Goal: Task Accomplishment & Management: Complete application form

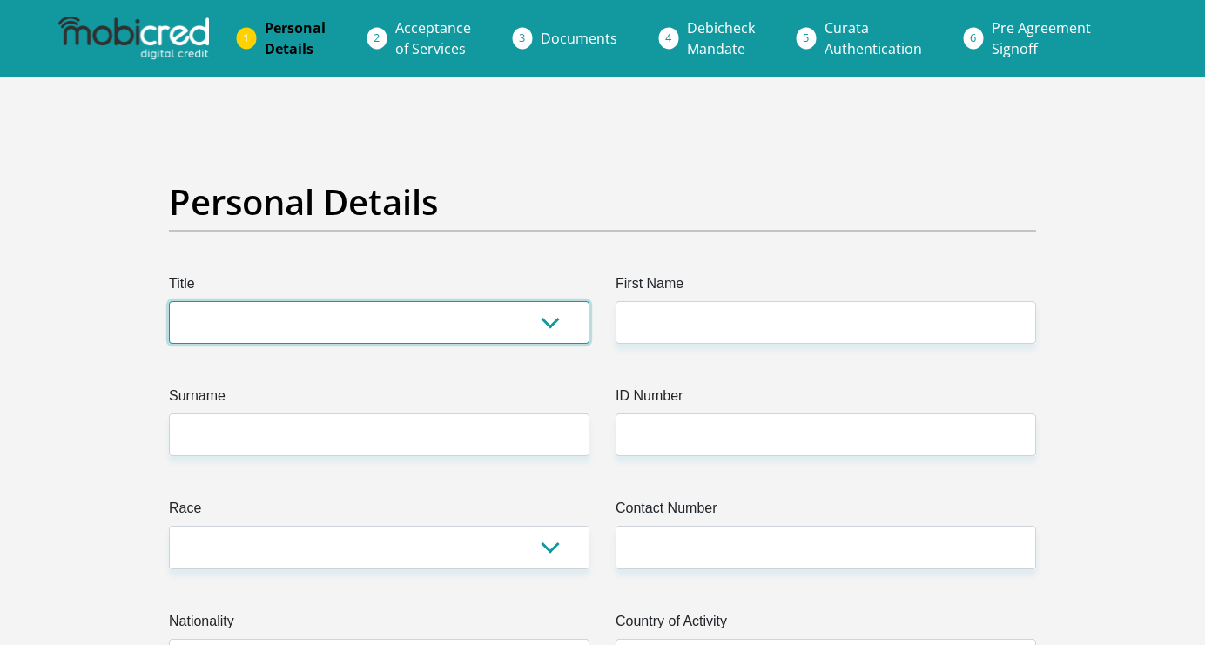
drag, startPoint x: 0, startPoint y: 0, endPoint x: 331, endPoint y: 314, distance: 456.3
click at [331, 314] on select "Mr Ms Mrs Dr [PERSON_NAME]" at bounding box center [379, 322] width 420 height 43
select select "Ms"
click at [169, 301] on select "Mr Ms Mrs Dr [PERSON_NAME]" at bounding box center [379, 322] width 420 height 43
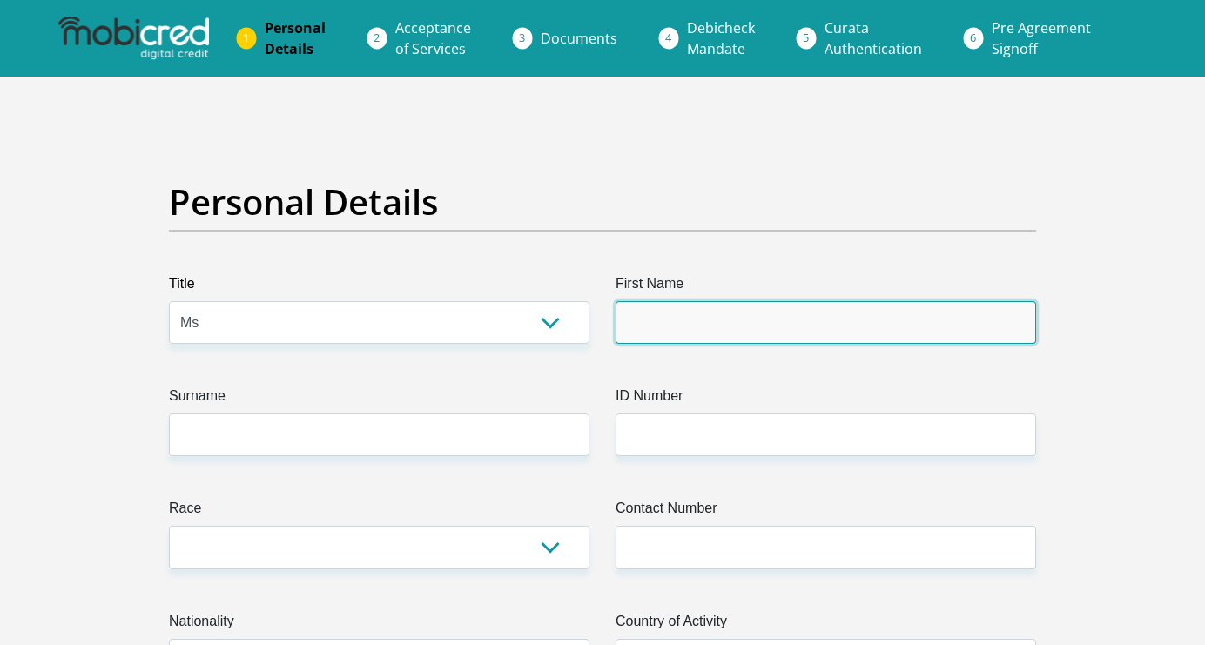
click at [711, 332] on input "First Name" at bounding box center [825, 322] width 420 height 43
type input "Raeesa"
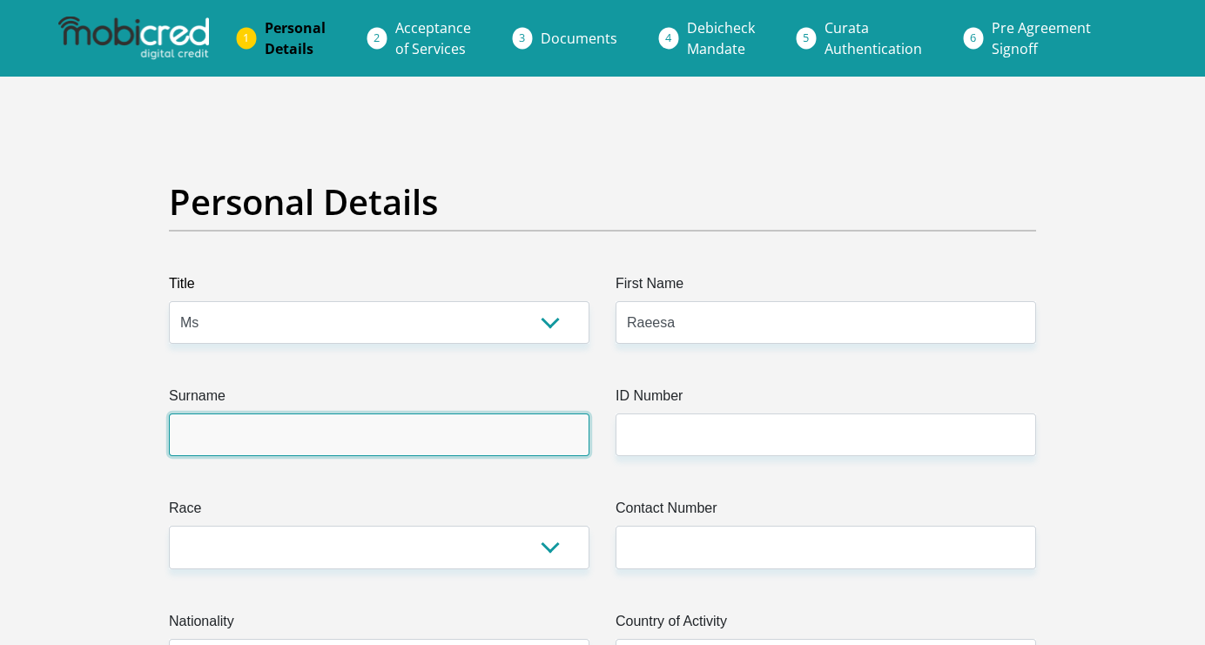
type input "Samaai"
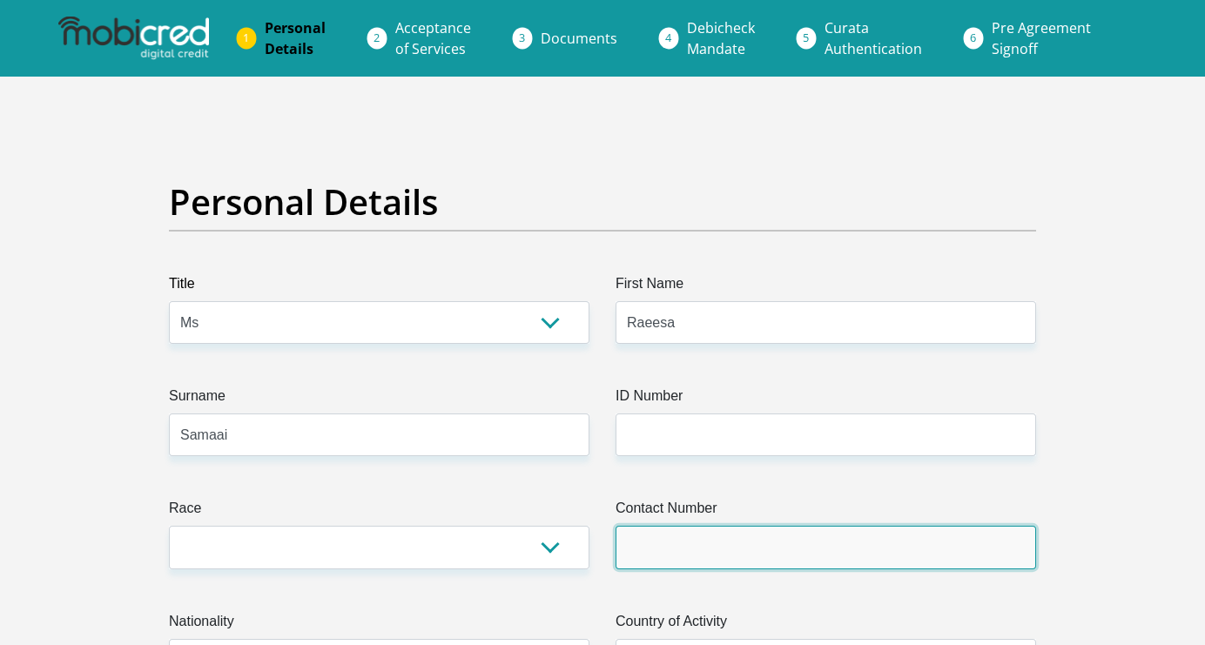
type input "0721700955"
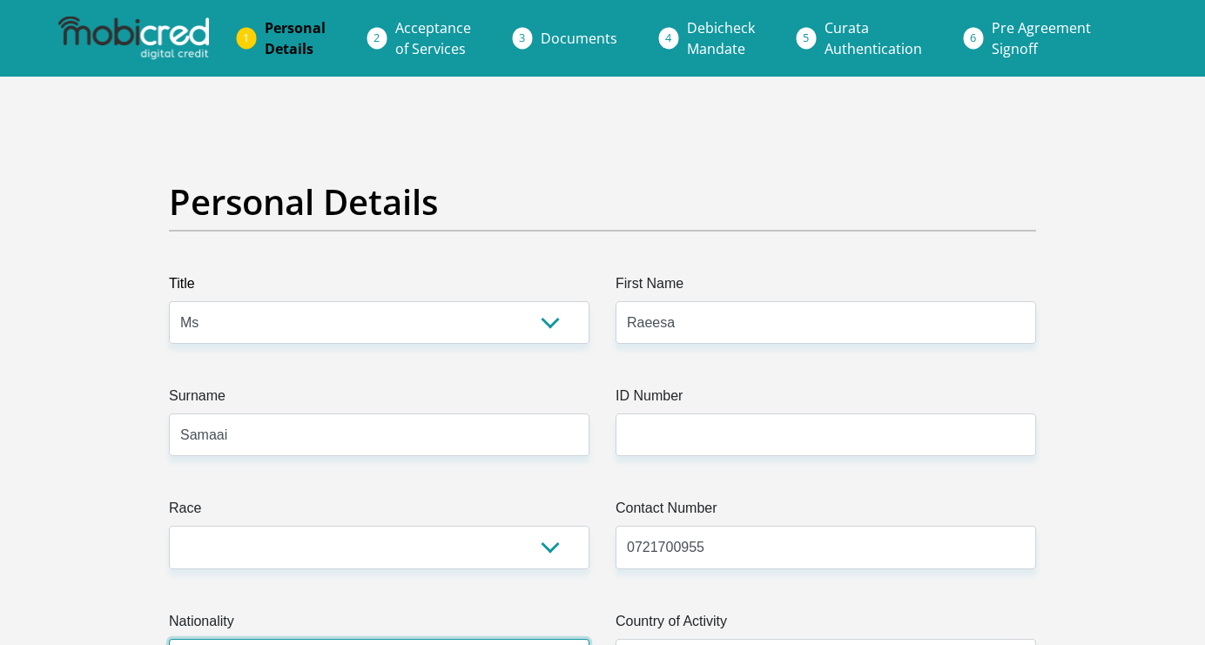
select select "ZAF"
type input "[STREET_ADDRESS]"
type input "[GEOGRAPHIC_DATA]"
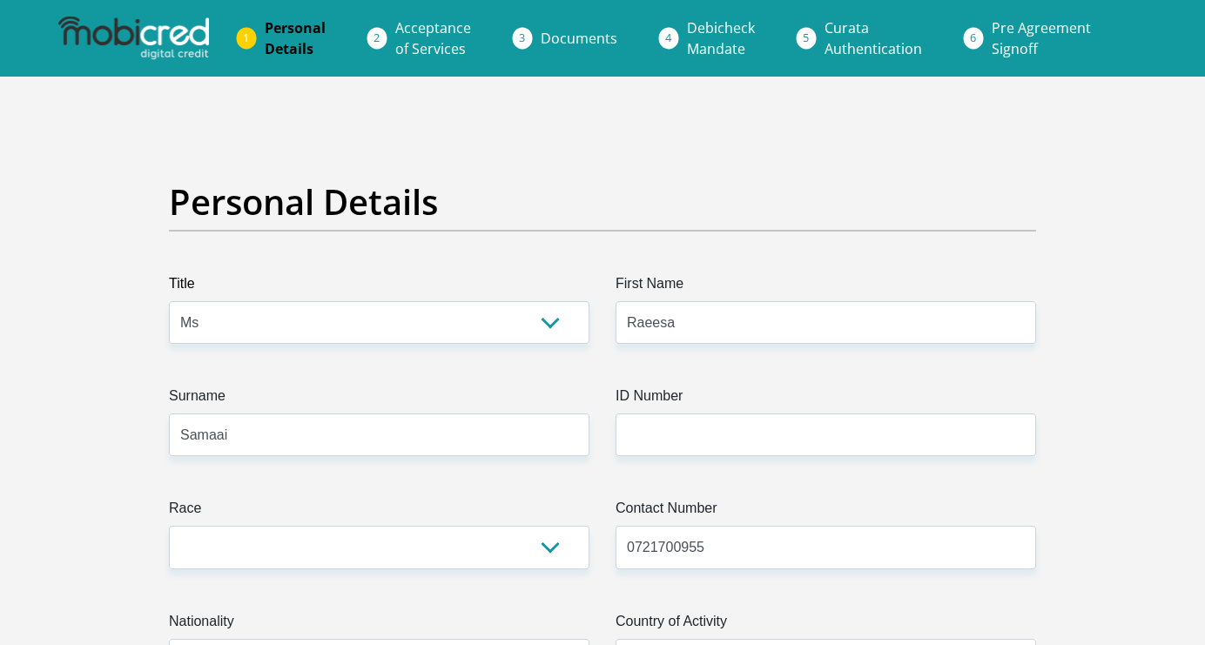
type input "7764"
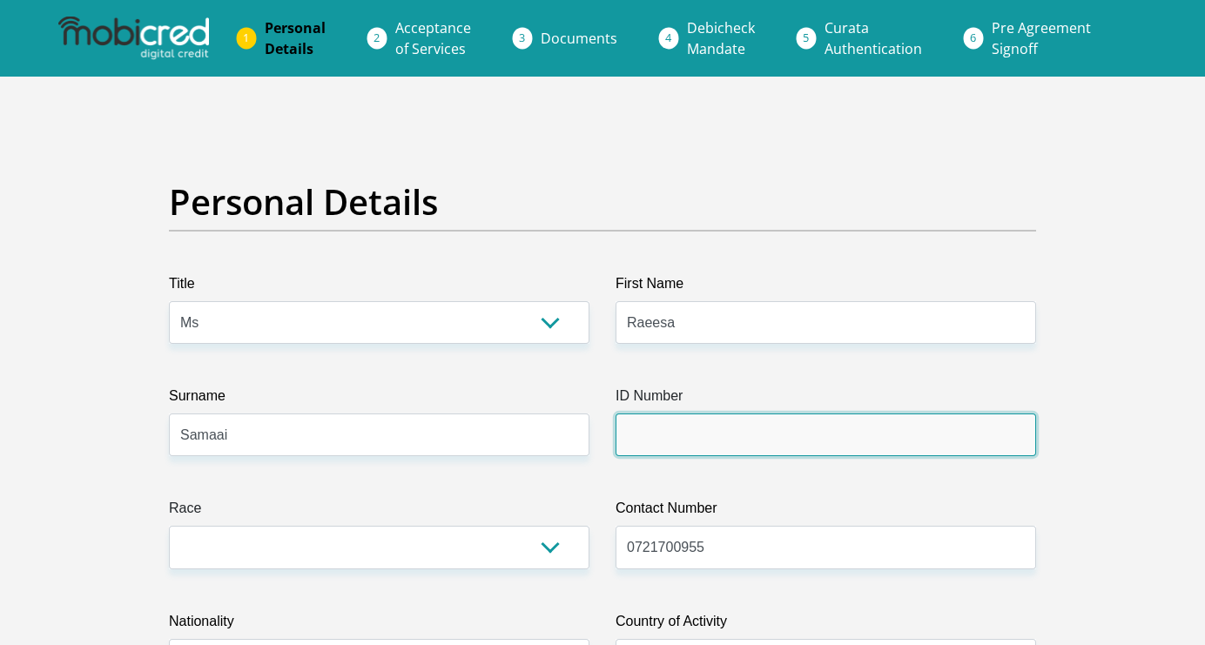
click at [733, 428] on input "ID Number" at bounding box center [825, 435] width 420 height 43
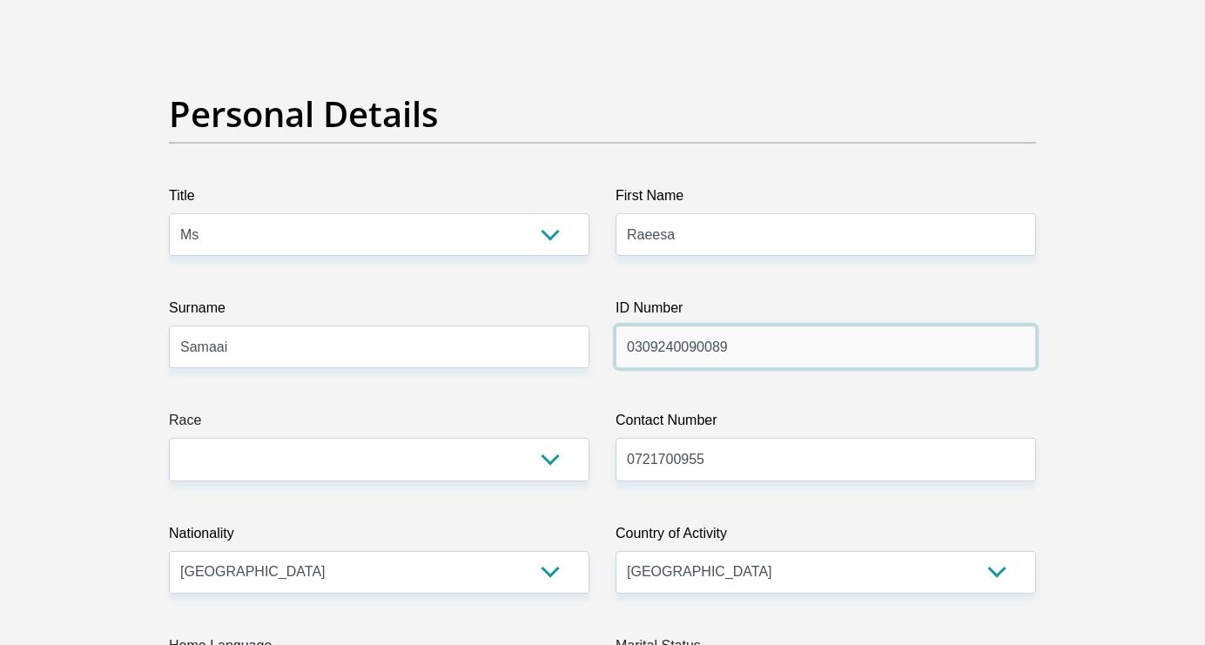
scroll to position [89, 0]
type input "0309240090089"
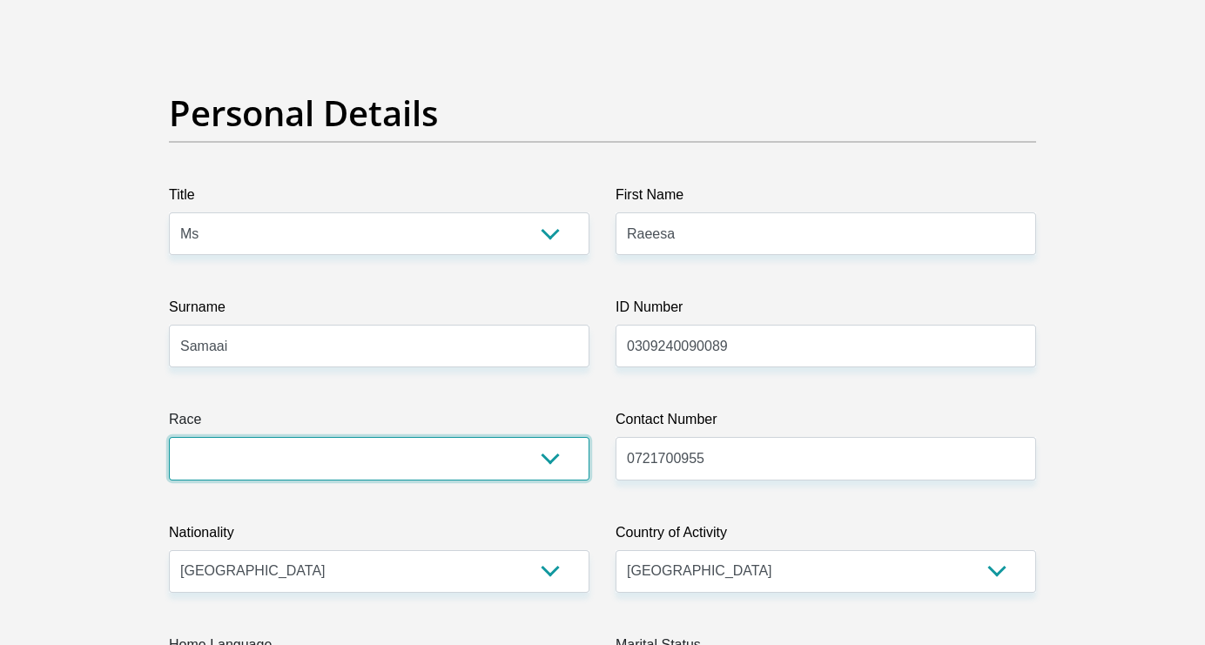
click at [254, 465] on select "Black Coloured Indian White Other" at bounding box center [379, 458] width 420 height 43
select select "2"
click at [169, 437] on select "Black Coloured Indian White Other" at bounding box center [379, 458] width 420 height 43
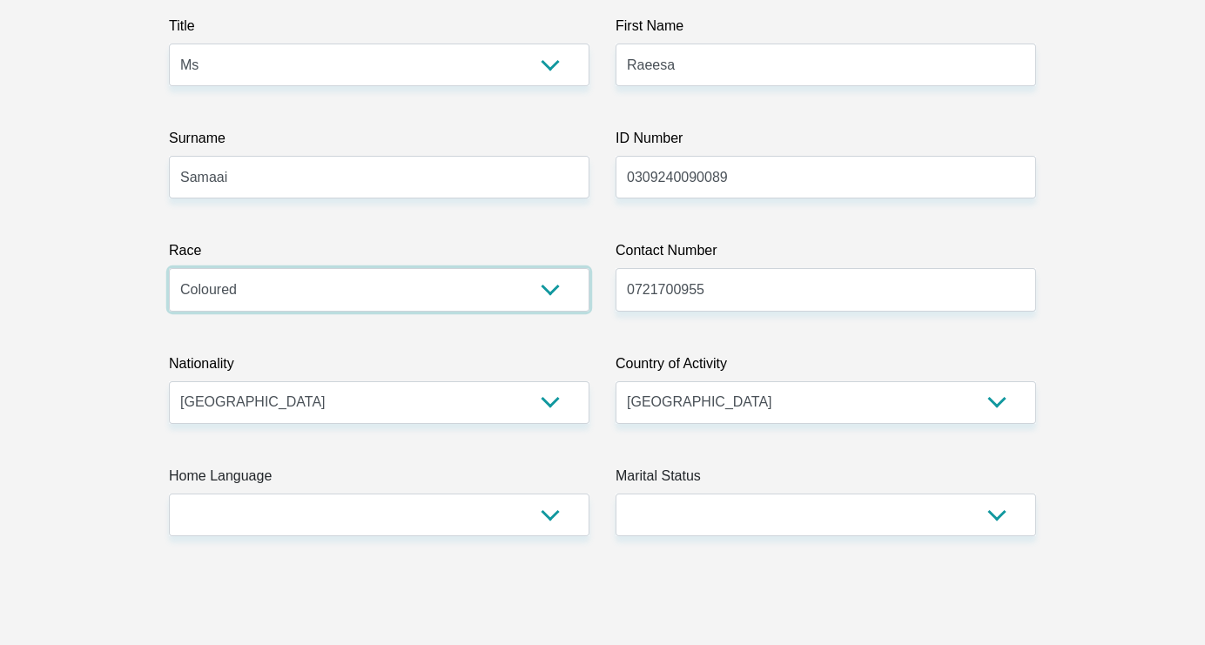
scroll to position [260, 0]
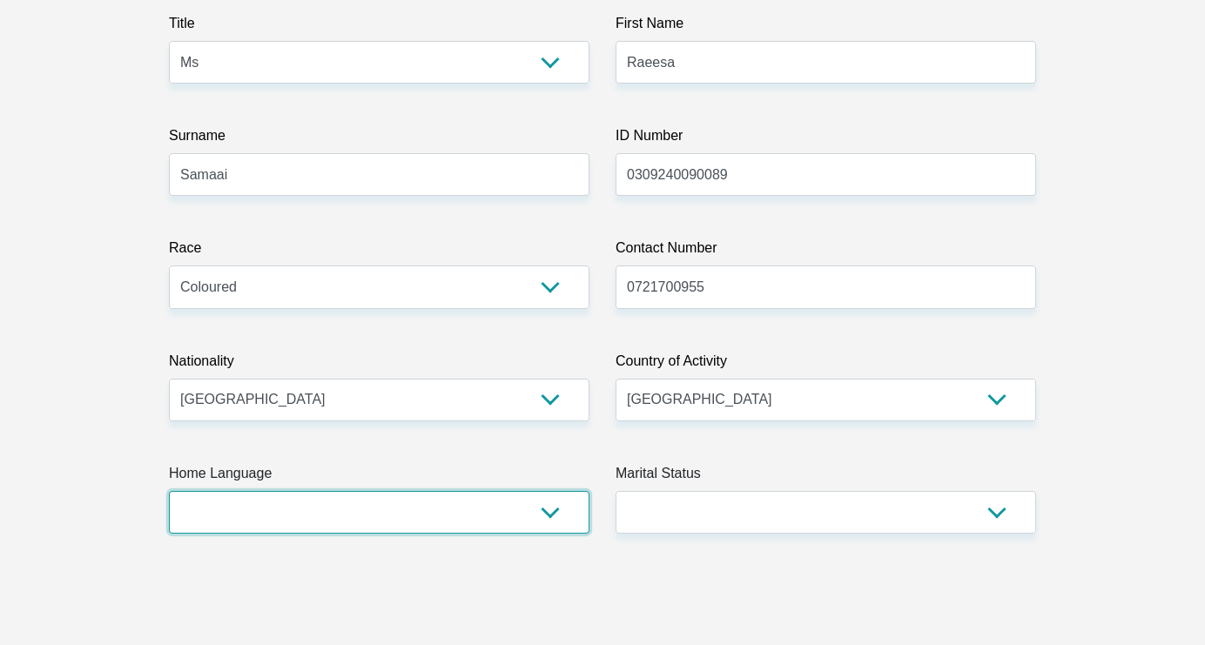
click at [546, 525] on select "Afrikaans English Sepedi South Ndebele Southern Sotho Swati Tsonga Tswana Venda…" at bounding box center [379, 512] width 420 height 43
select select "eng"
click at [169, 491] on select "Afrikaans English Sepedi South Ndebele Southern Sotho Swati Tsonga Tswana Venda…" at bounding box center [379, 512] width 420 height 43
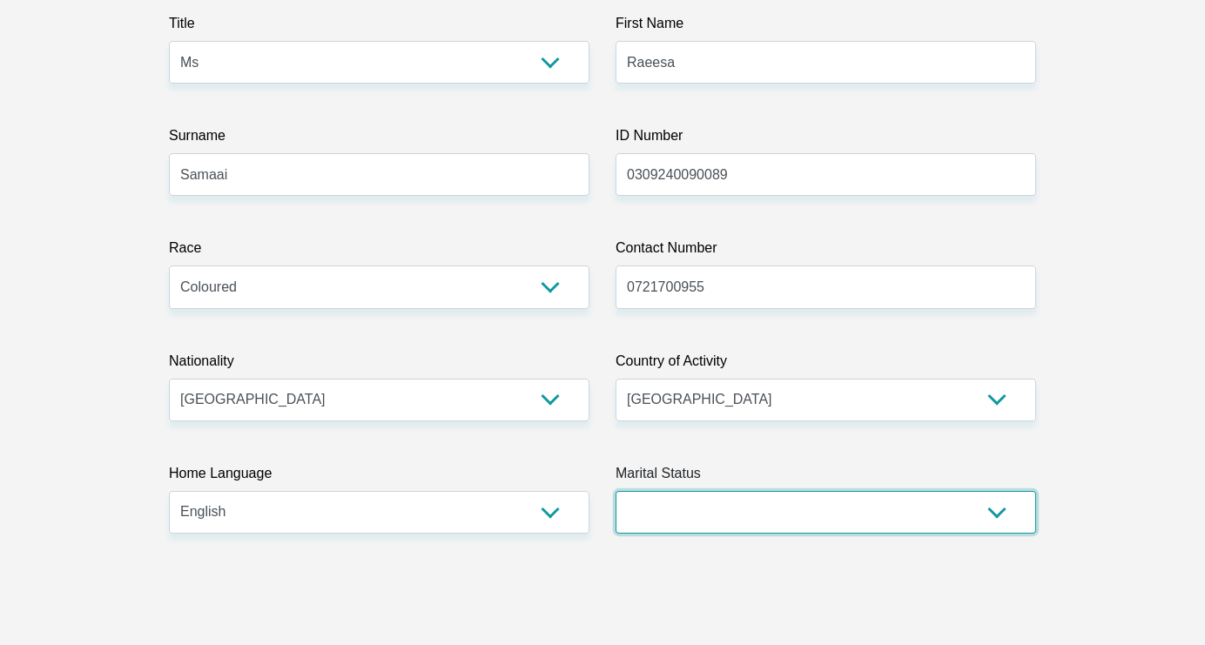
click at [679, 526] on select "Married ANC Single Divorced Widowed Married COP or Customary Law" at bounding box center [825, 512] width 420 height 43
select select "2"
click at [615, 491] on select "Married ANC Single Divorced Widowed Married COP or Customary Law" at bounding box center [825, 512] width 420 height 43
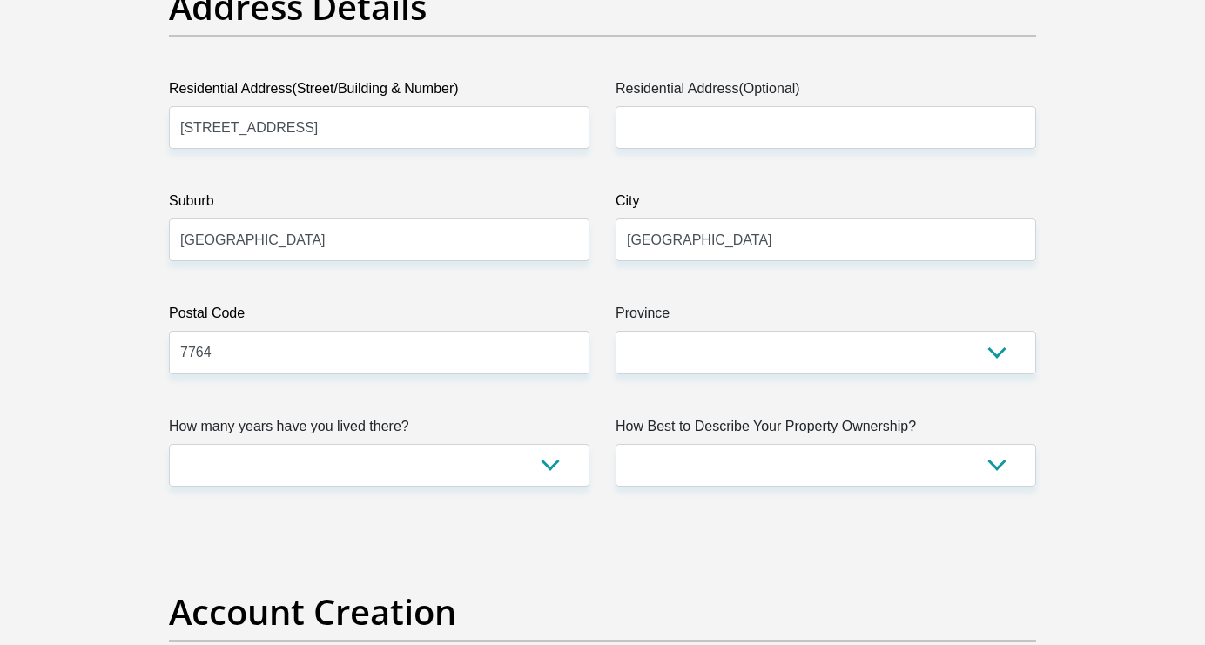
scroll to position [913, 0]
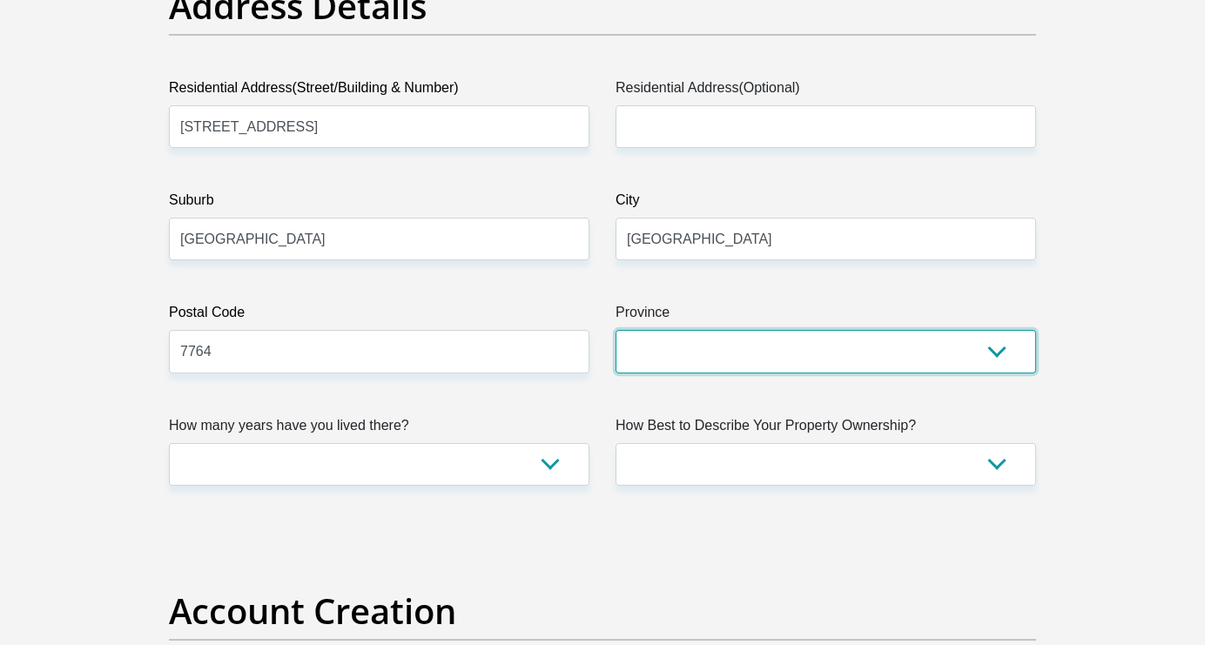
click at [679, 368] on select "Eastern Cape Free State [GEOGRAPHIC_DATA] [GEOGRAPHIC_DATA][DATE] [GEOGRAPHIC_D…" at bounding box center [825, 351] width 420 height 43
select select "Western Cape"
click at [615, 330] on select "Eastern Cape Free State [GEOGRAPHIC_DATA] [GEOGRAPHIC_DATA][DATE] [GEOGRAPHIC_D…" at bounding box center [825, 351] width 420 height 43
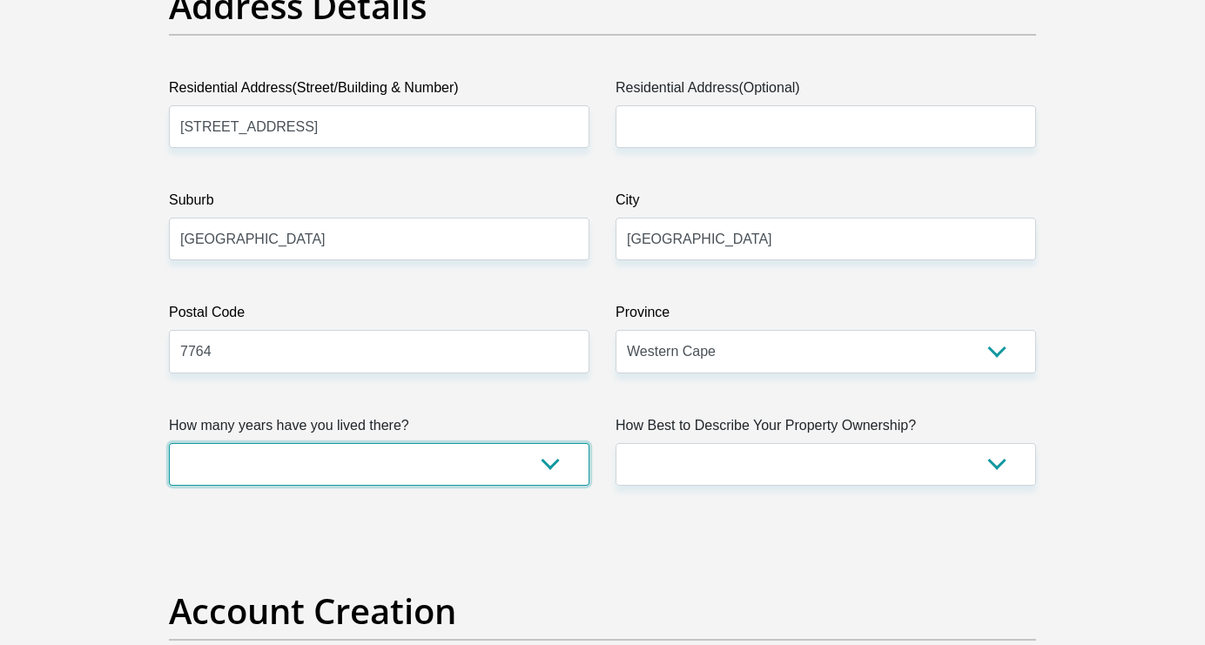
click at [535, 461] on select "less than 1 year 1-3 years 3-5 years 5+ years" at bounding box center [379, 464] width 420 height 43
select select "5"
click at [169, 443] on select "less than 1 year 1-3 years 3-5 years 5+ years" at bounding box center [379, 464] width 420 height 43
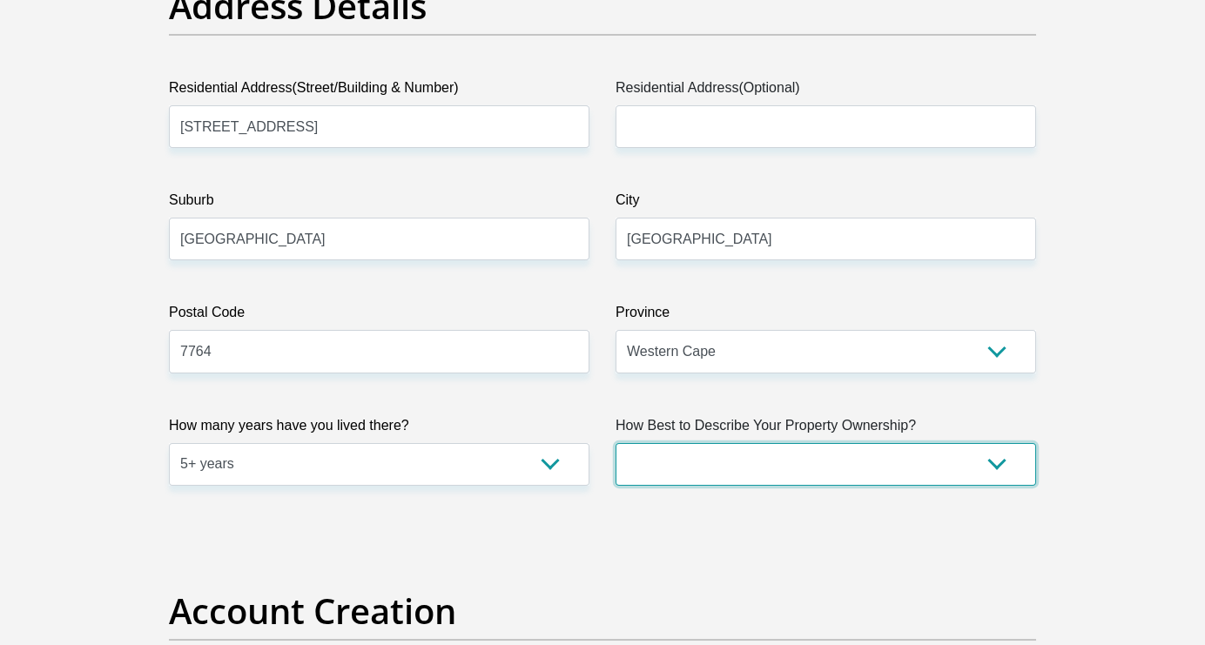
click at [817, 456] on select "Owned Rented Family Owned Company Dwelling" at bounding box center [825, 464] width 420 height 43
select select "parents"
click at [615, 443] on select "Owned Rented Family Owned Company Dwelling" at bounding box center [825, 464] width 420 height 43
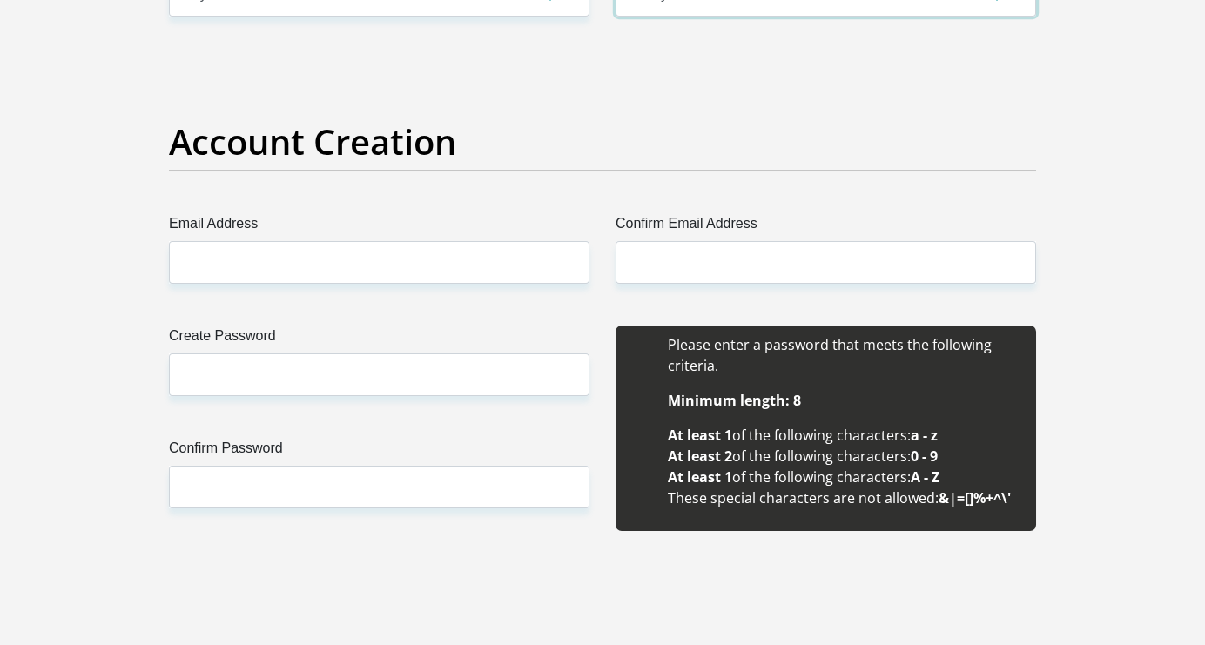
scroll to position [1382, 0]
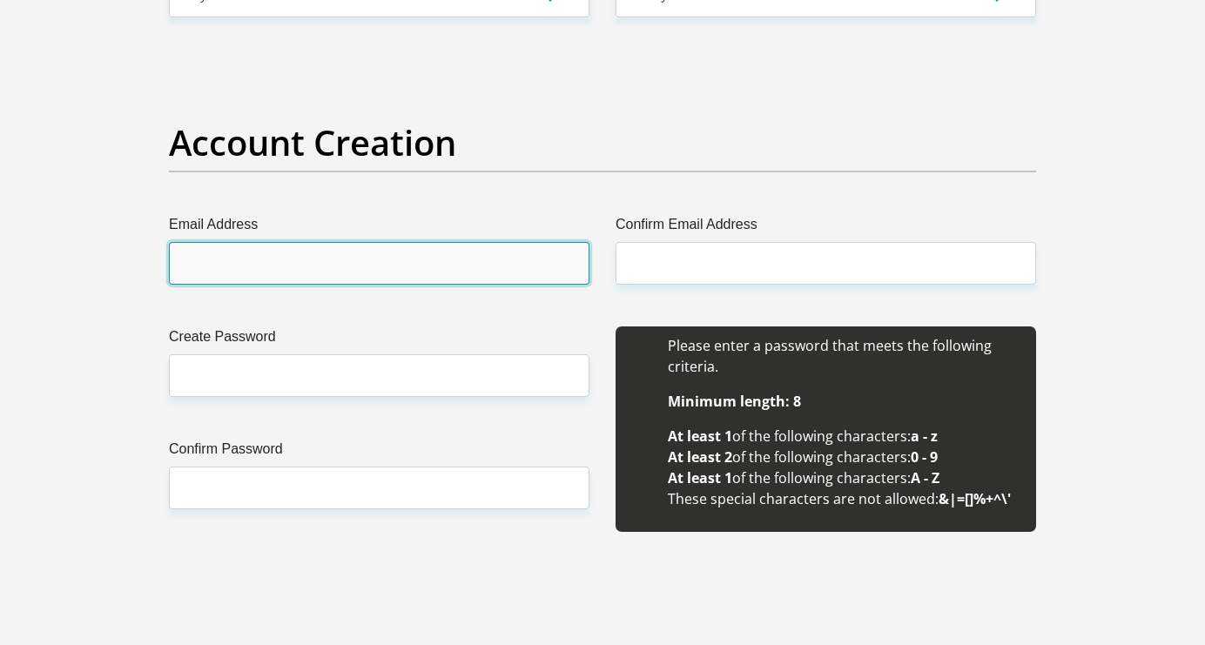
click at [258, 254] on input "Email Address" at bounding box center [379, 263] width 420 height 43
type input "[EMAIL_ADDRESS][DOMAIN_NAME]"
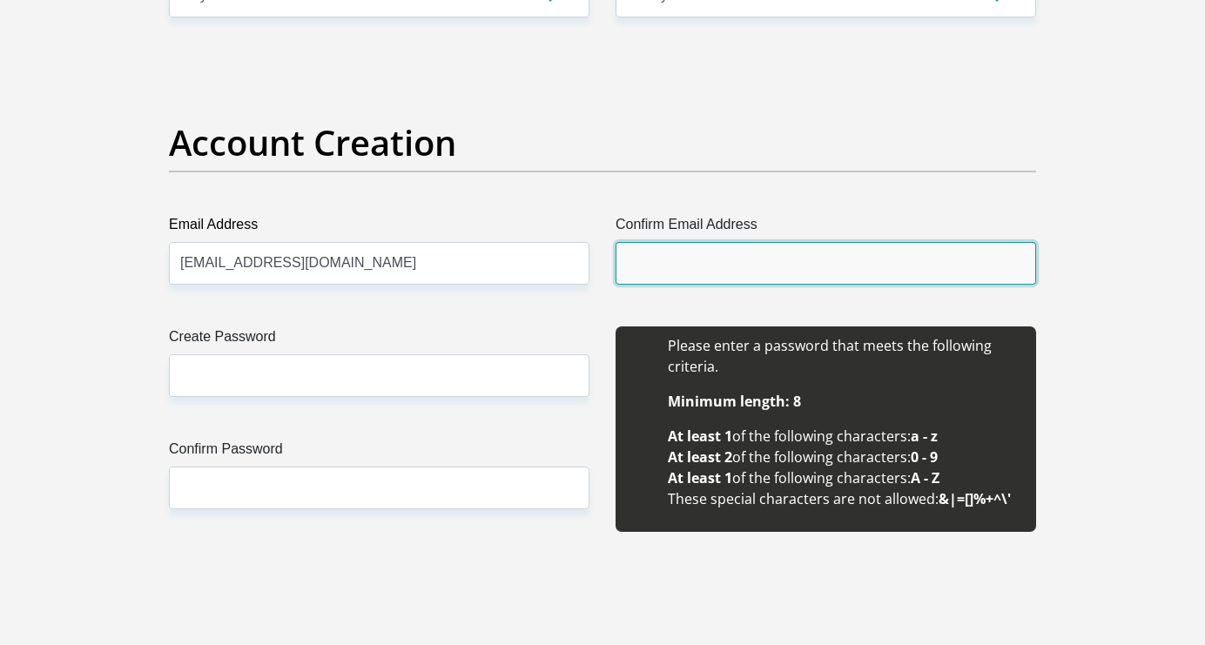
click at [665, 277] on input "Confirm Email Address" at bounding box center [825, 263] width 420 height 43
type input "[EMAIL_ADDRESS][DOMAIN_NAME]"
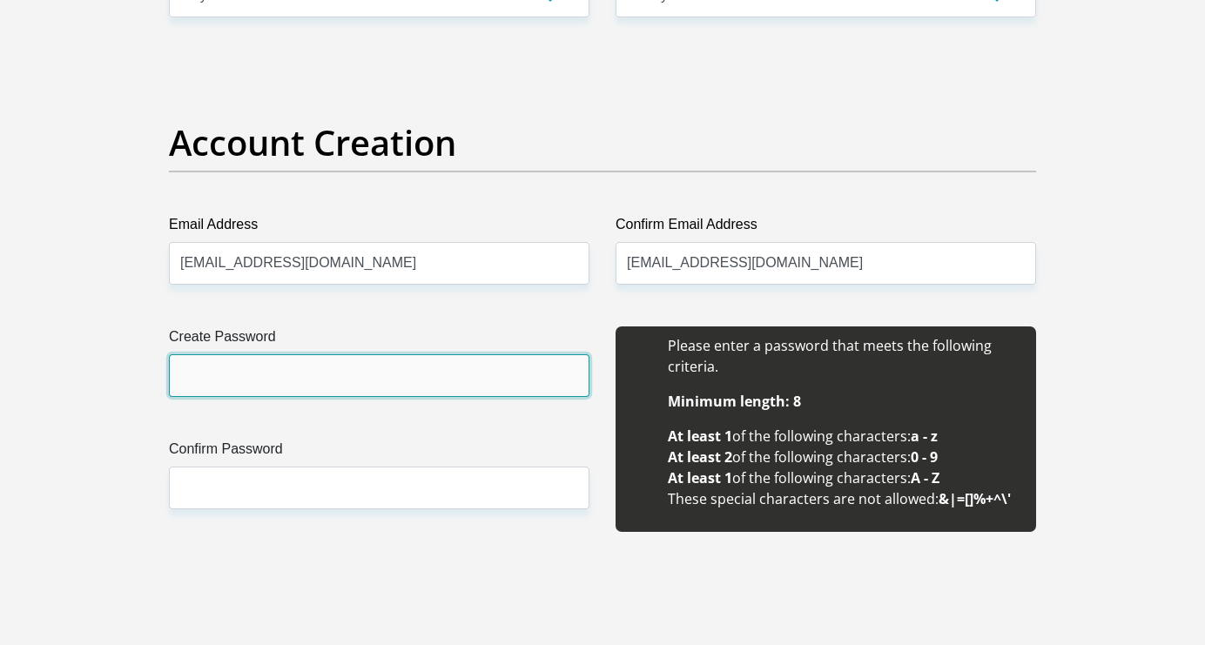
click at [393, 382] on input "Create Password" at bounding box center [379, 375] width 420 height 43
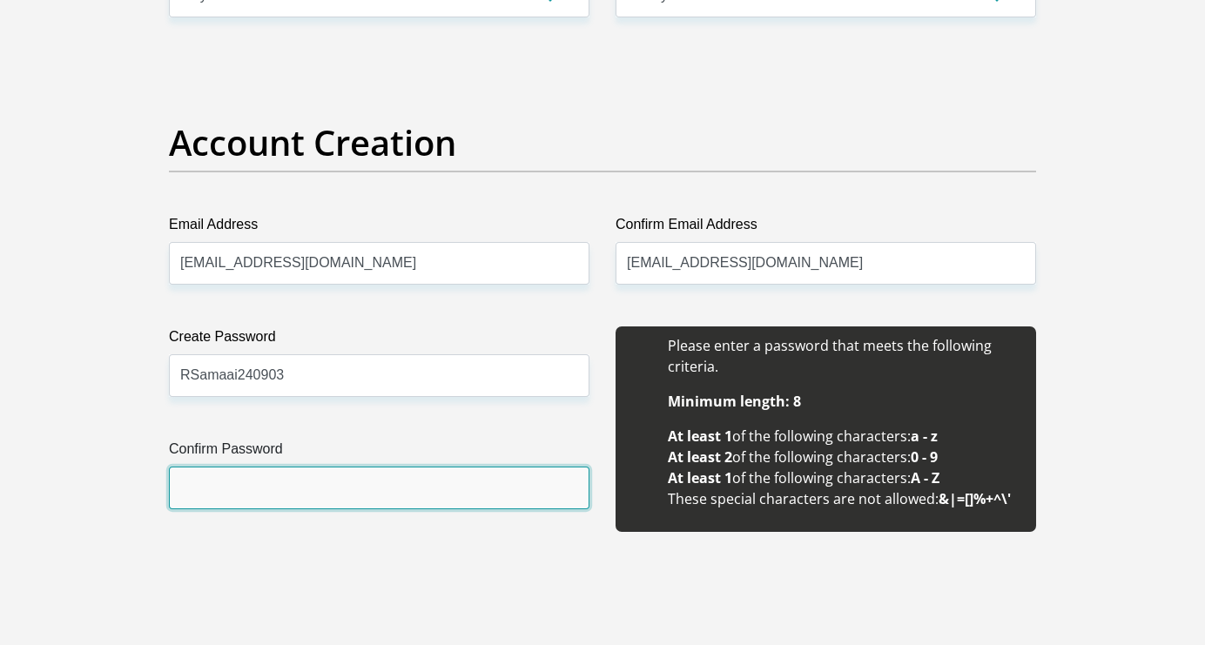
click at [321, 474] on input "Confirm Password" at bounding box center [379, 488] width 420 height 43
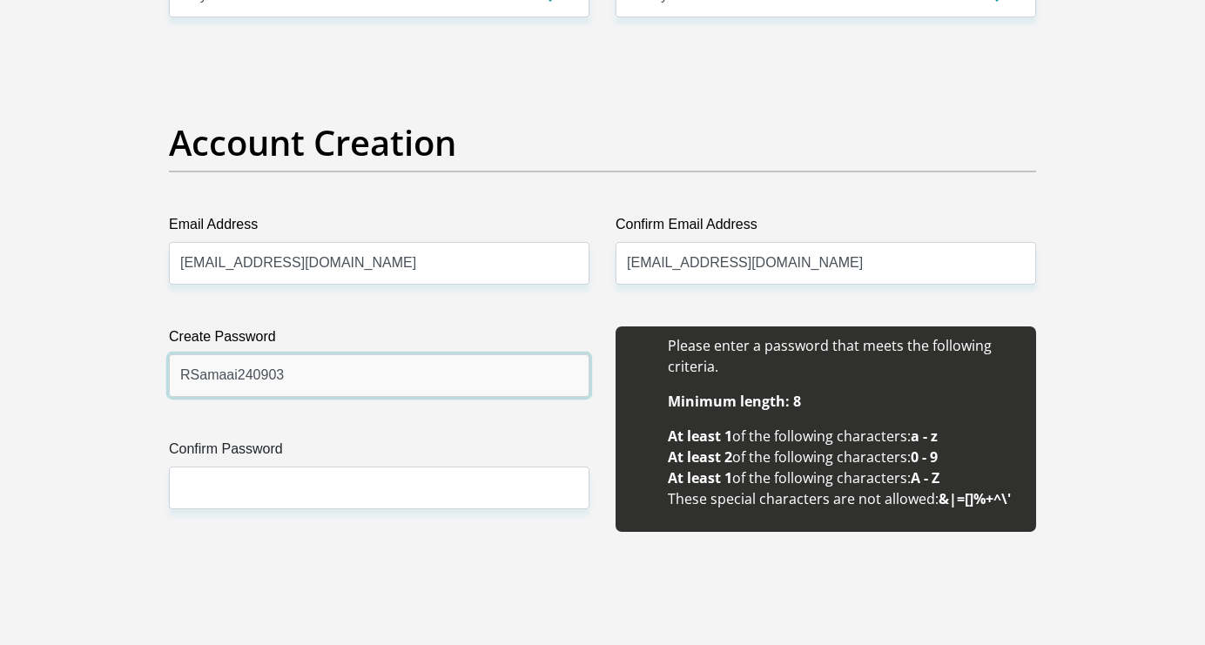
click at [296, 366] on input "RSamaai240903" at bounding box center [379, 375] width 420 height 43
click at [313, 344] on label "Create Password" at bounding box center [379, 340] width 420 height 28
click at [313, 354] on input "RSamaai240903" at bounding box center [379, 375] width 420 height 43
click at [313, 360] on input "RSamaai240903" at bounding box center [379, 375] width 420 height 43
type input "RSamaai240903"
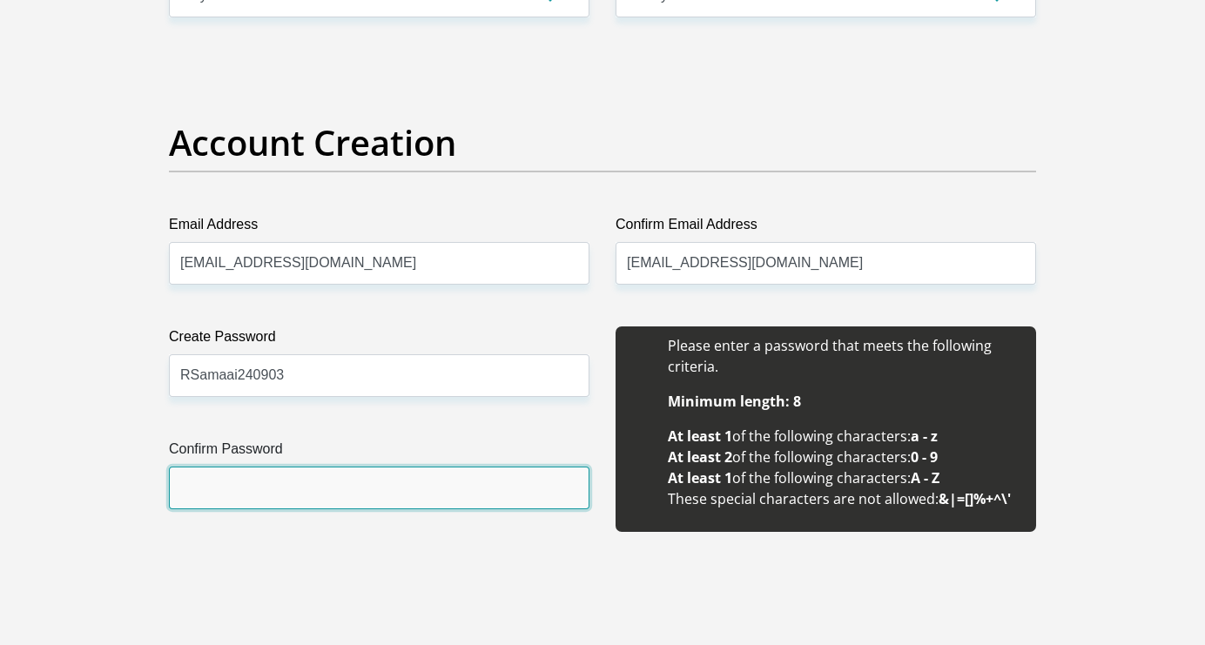
click at [359, 488] on input "Confirm Password" at bounding box center [379, 488] width 420 height 43
paste input "RSamaai240903"
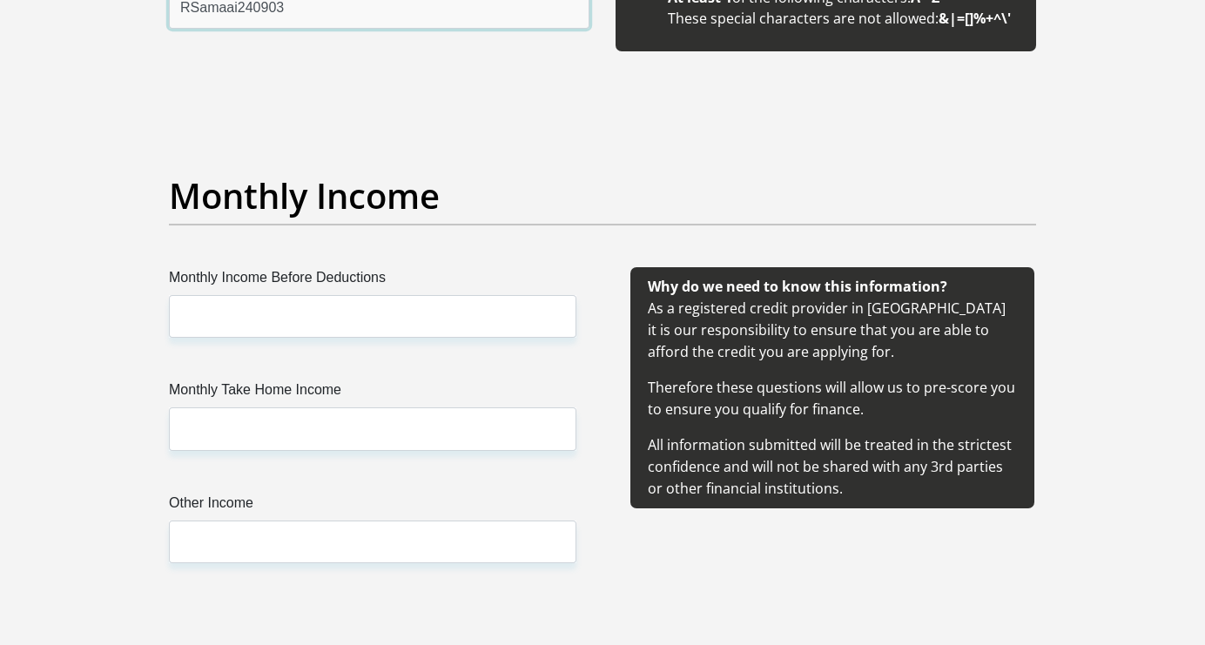
scroll to position [1865, 0]
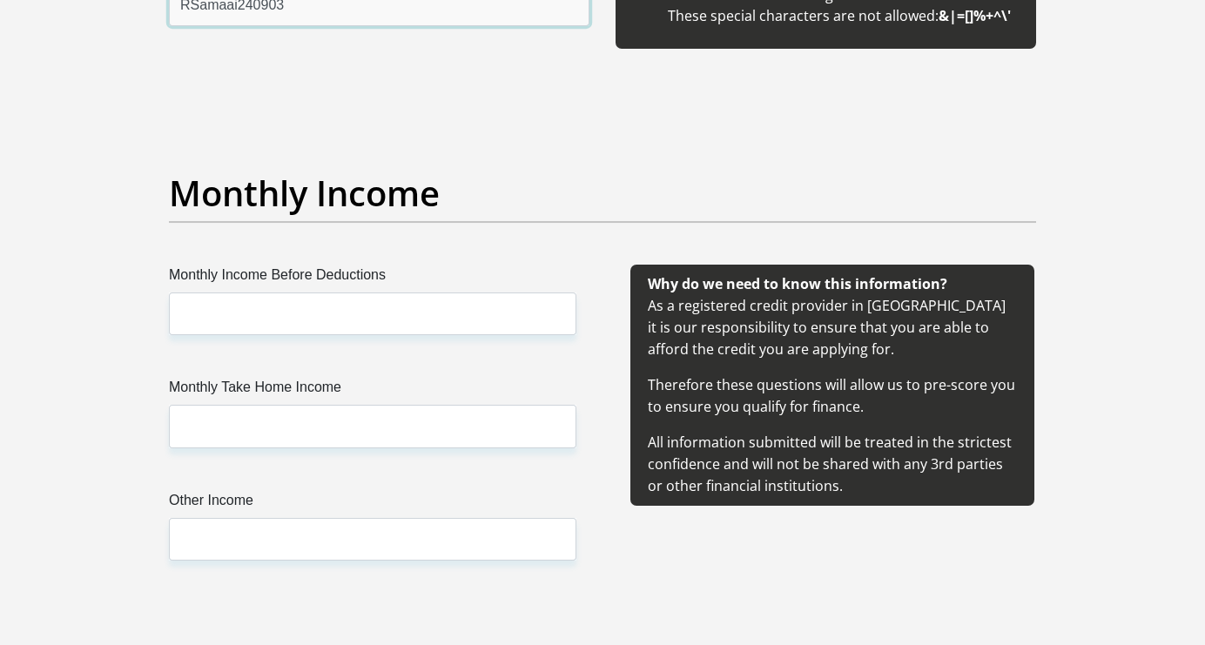
type input "RSamaai240903"
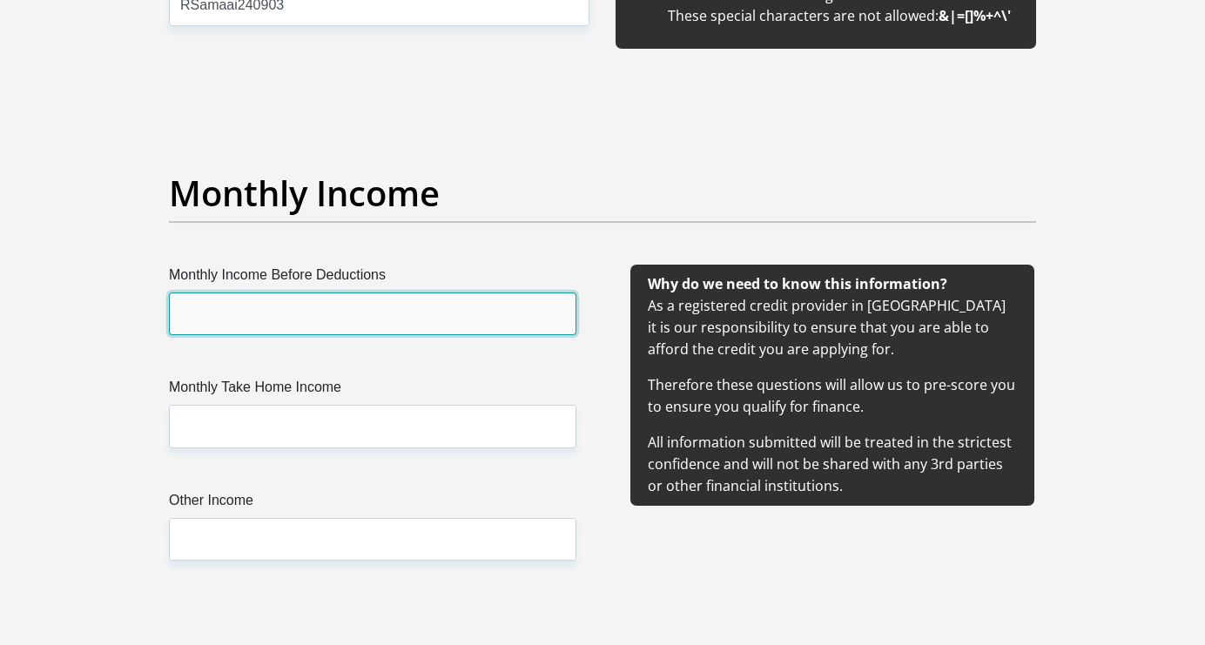
click at [348, 306] on input "Monthly Income Before Deductions" at bounding box center [372, 314] width 407 height 43
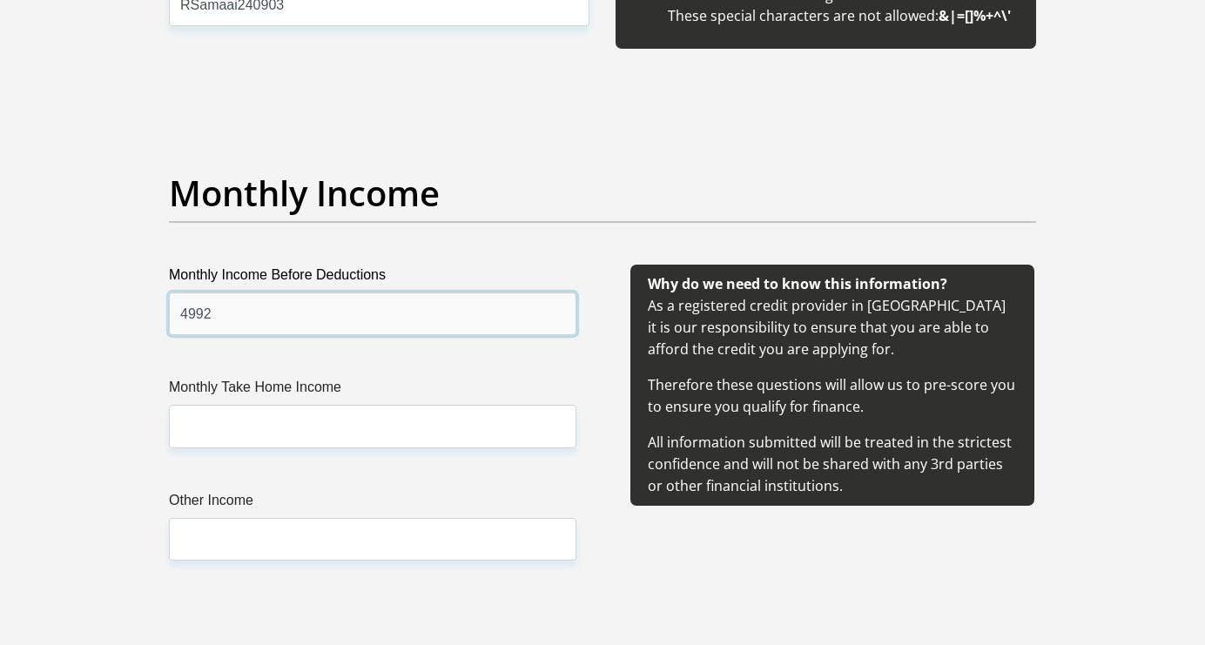
type input "4992"
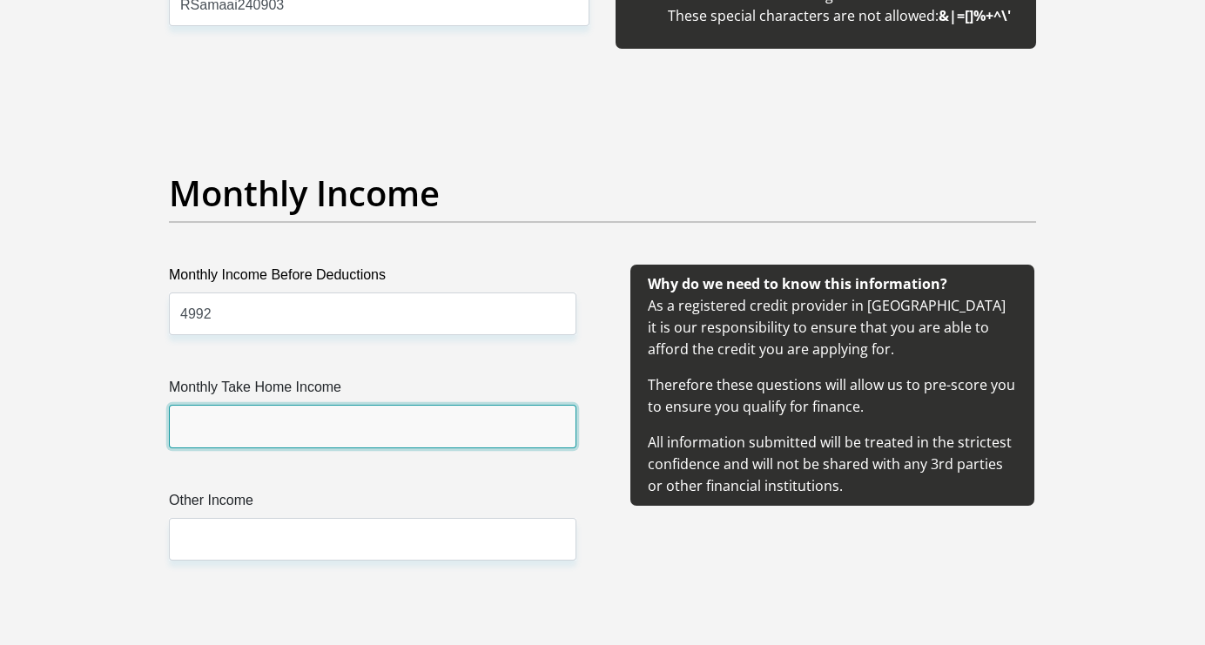
click at [288, 427] on input "Monthly Take Home Income" at bounding box center [372, 426] width 407 height 43
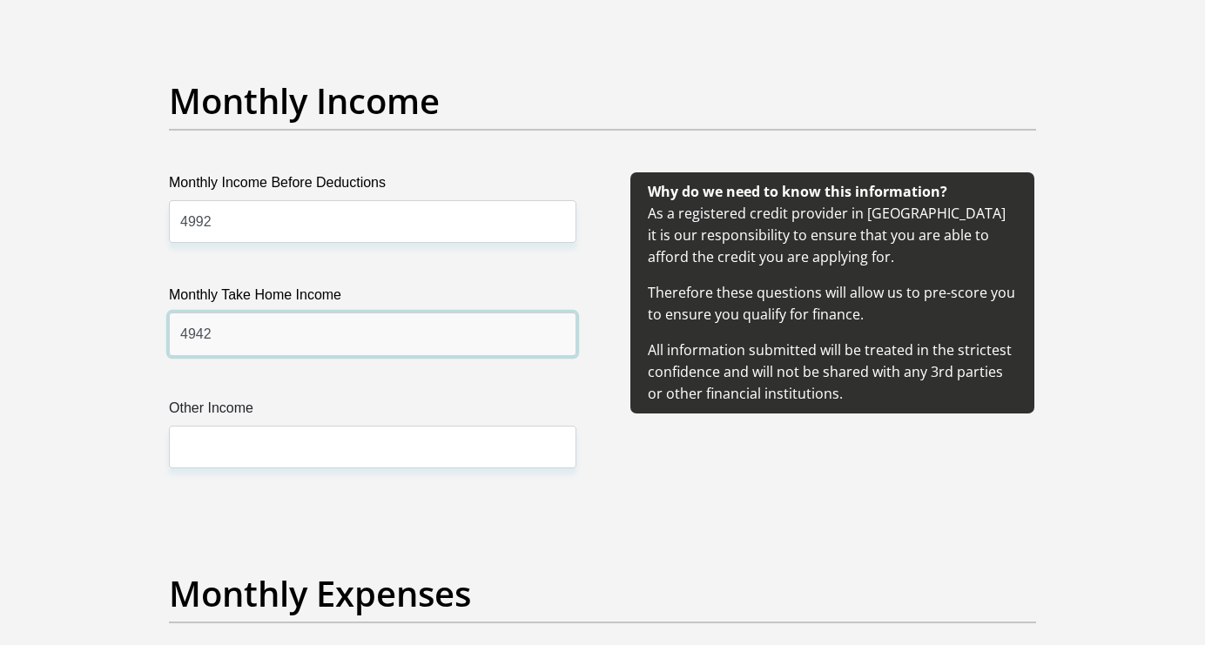
scroll to position [1973, 0]
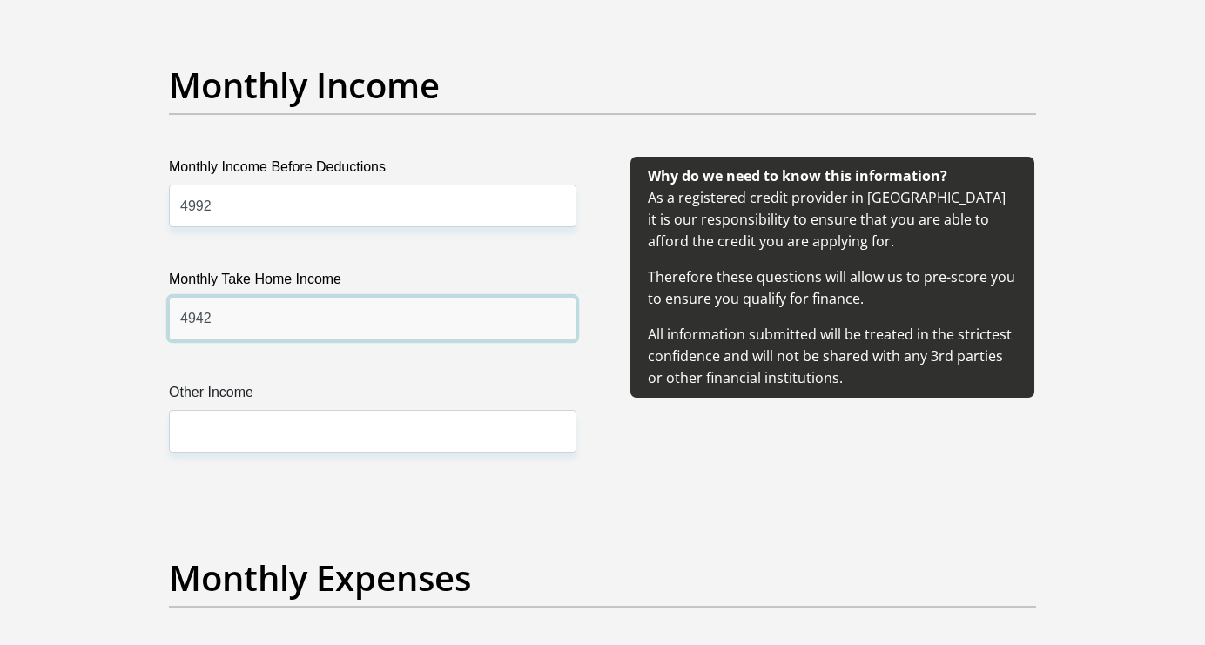
type input "4942"
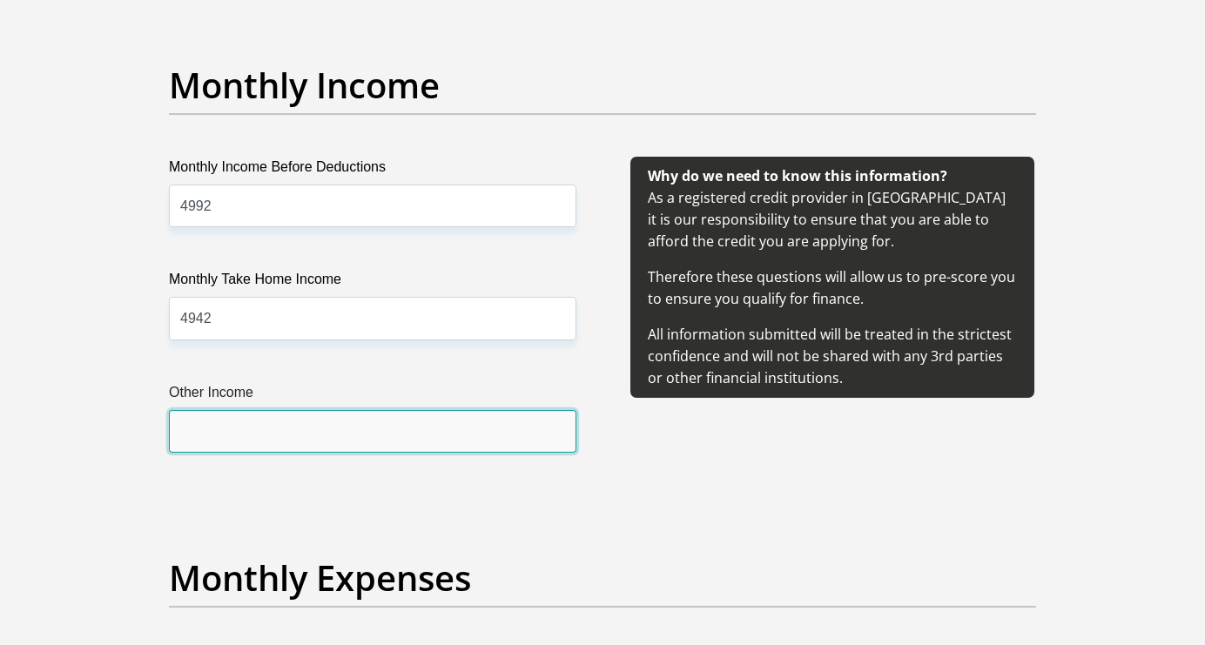
click at [230, 445] on input "Other Income" at bounding box center [372, 431] width 407 height 43
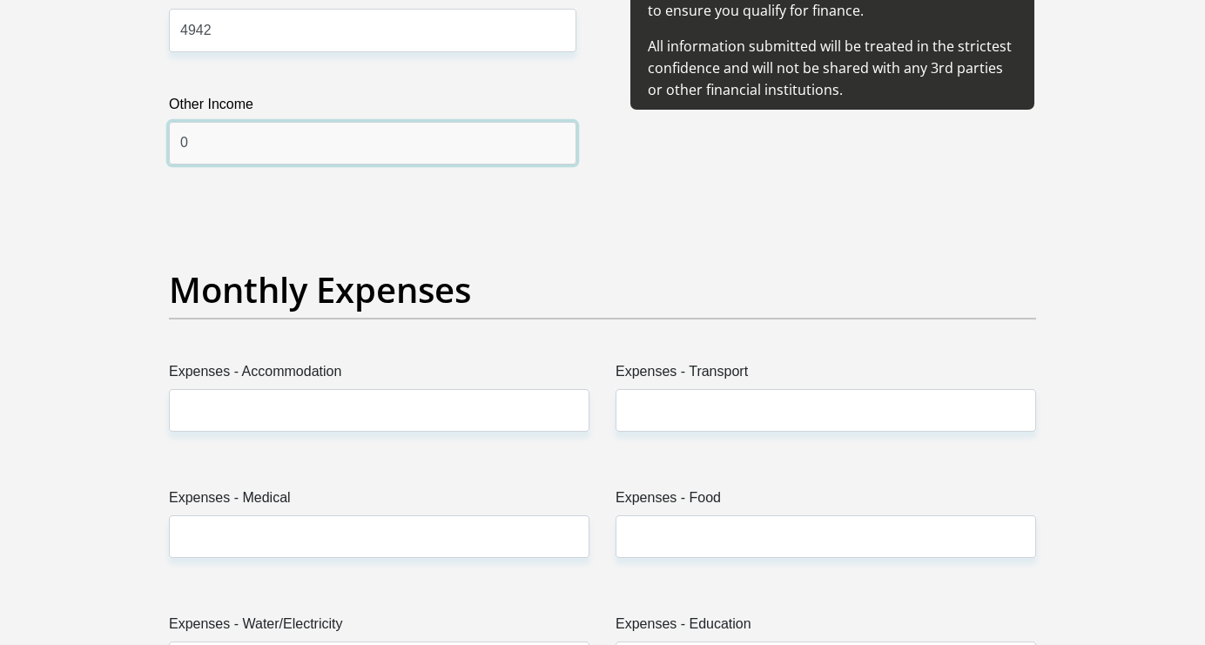
scroll to position [2262, 0]
type input "0"
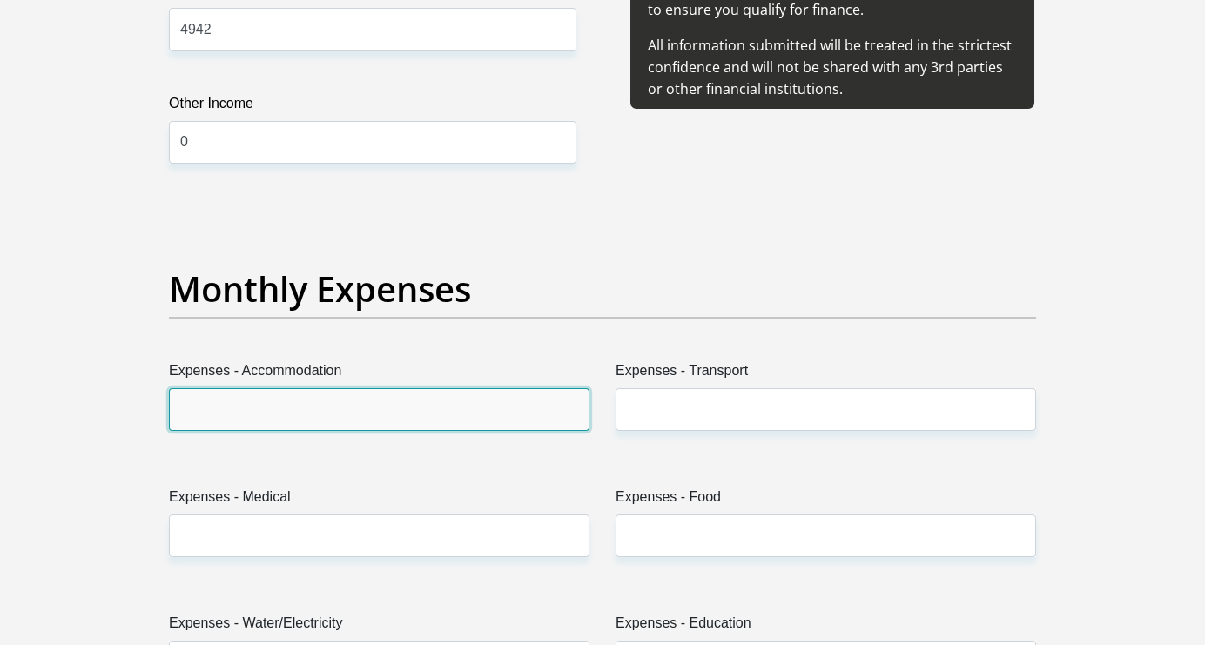
click at [239, 401] on input "Expenses - Accommodation" at bounding box center [379, 409] width 420 height 43
type input "0"
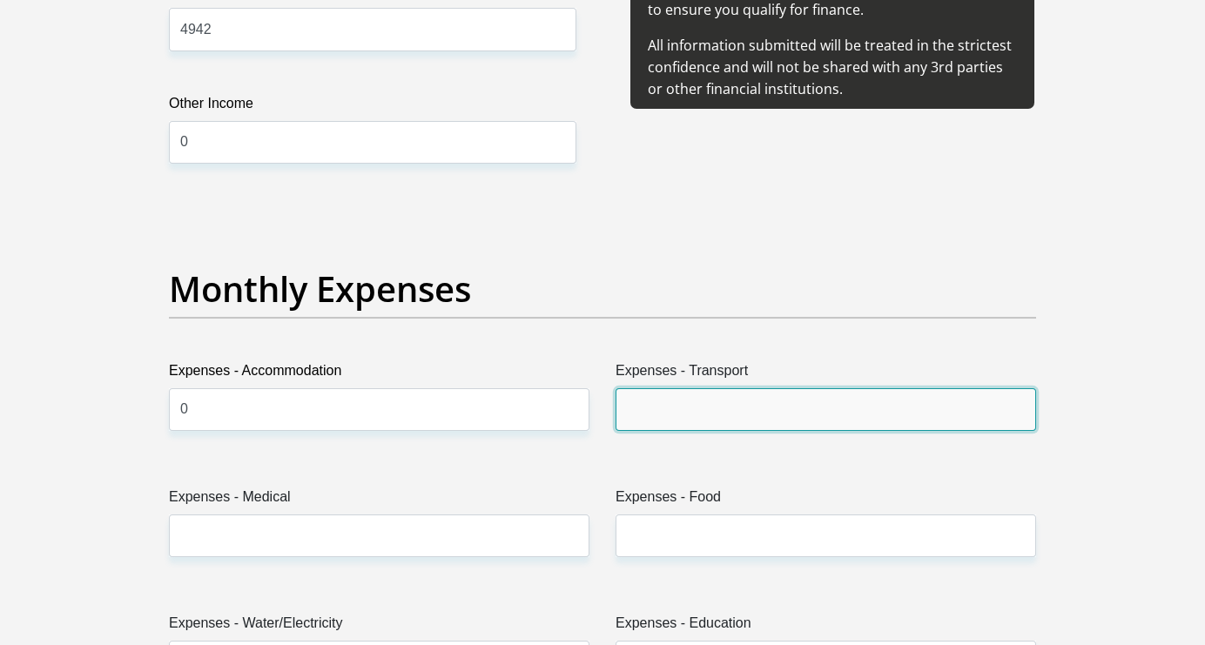
click at [657, 408] on input "Expenses - Transport" at bounding box center [825, 409] width 420 height 43
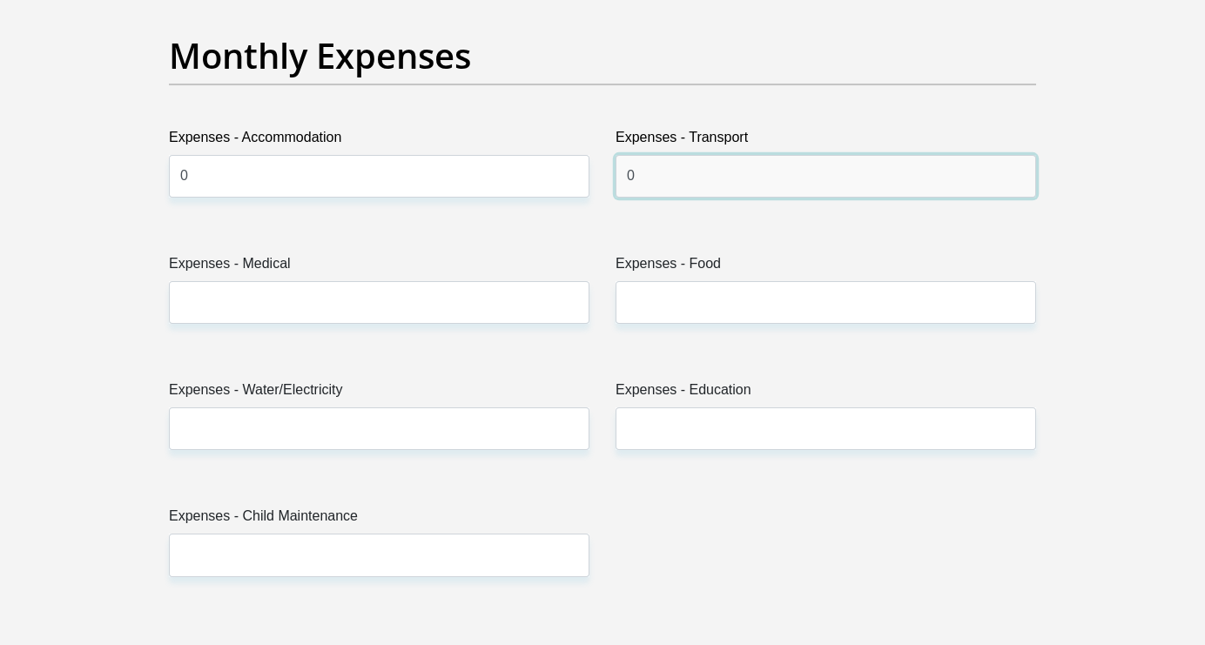
scroll to position [2497, 0]
type input "0"
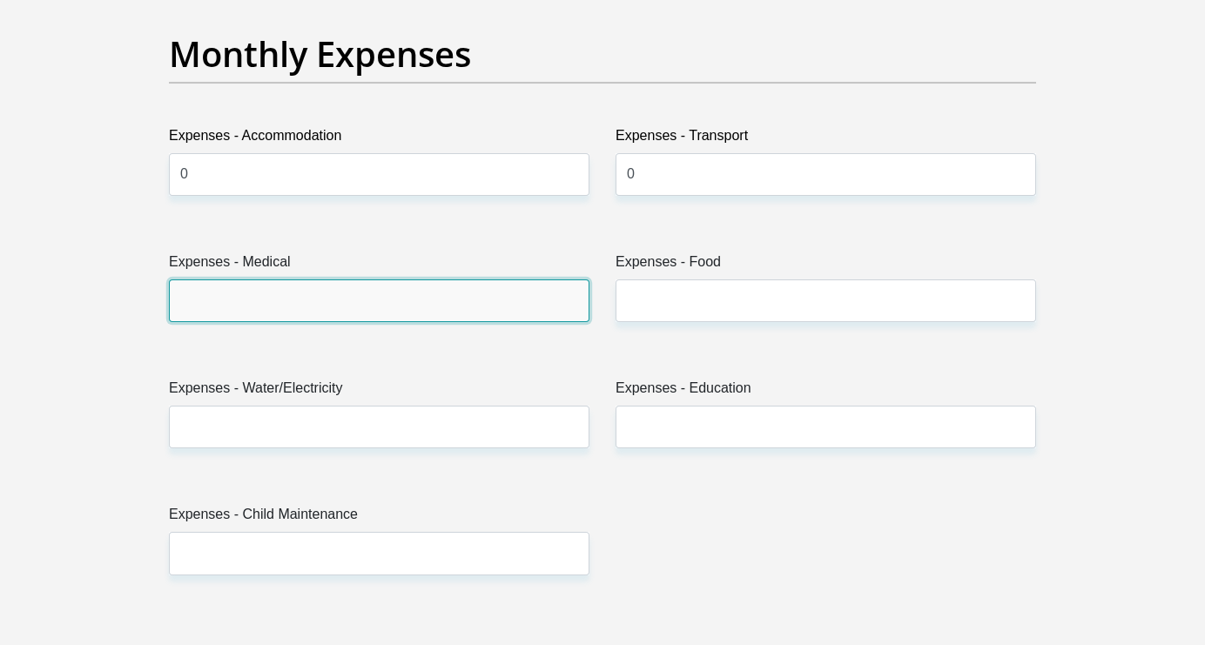
click at [361, 300] on input "Expenses - Medical" at bounding box center [379, 300] width 420 height 43
type input "0"
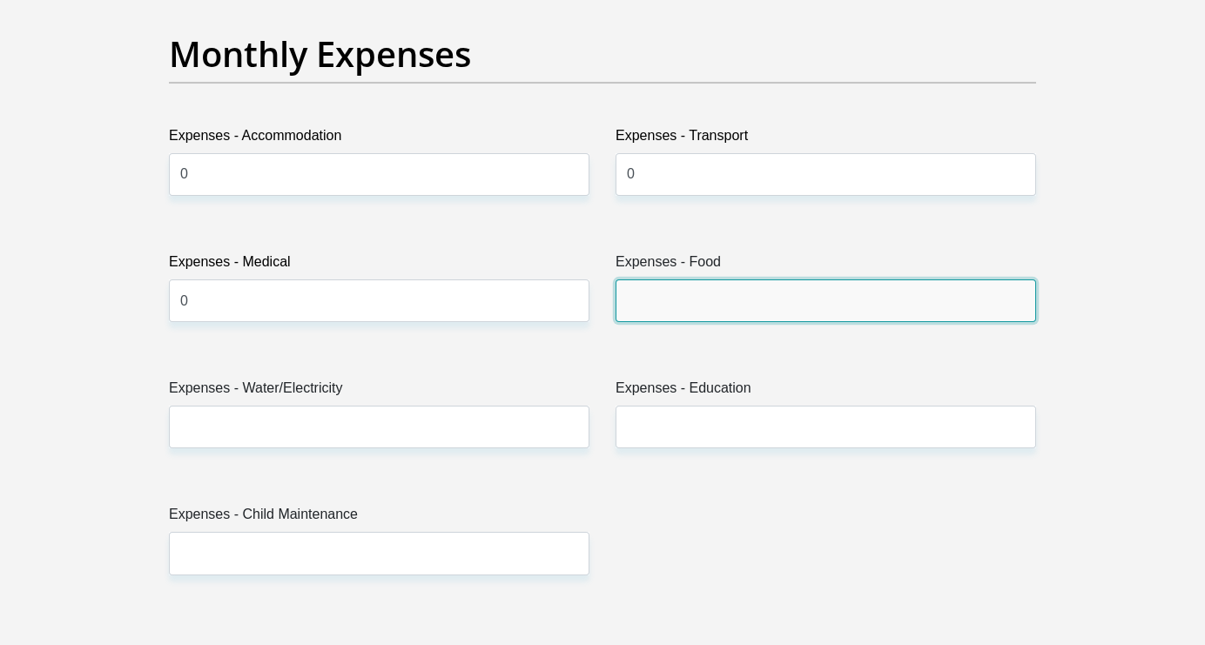
click at [676, 287] on input "Expenses - Food" at bounding box center [825, 300] width 420 height 43
type input "1800"
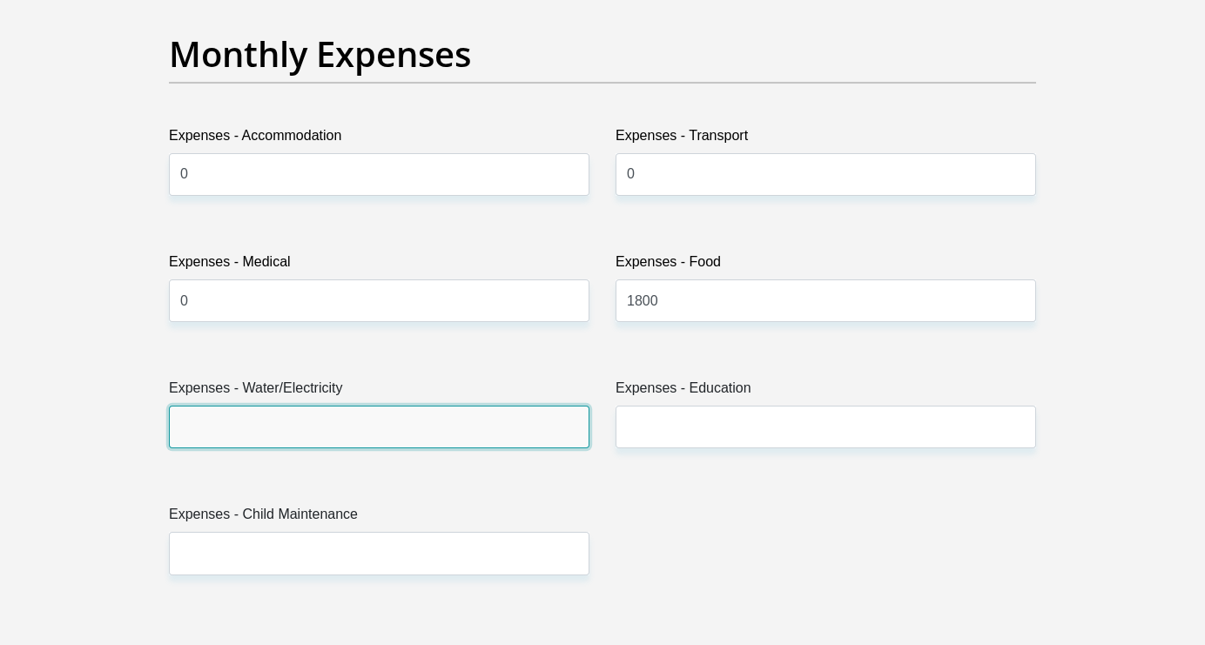
click at [501, 424] on input "Expenses - Water/Electricity" at bounding box center [379, 427] width 420 height 43
type input "0"
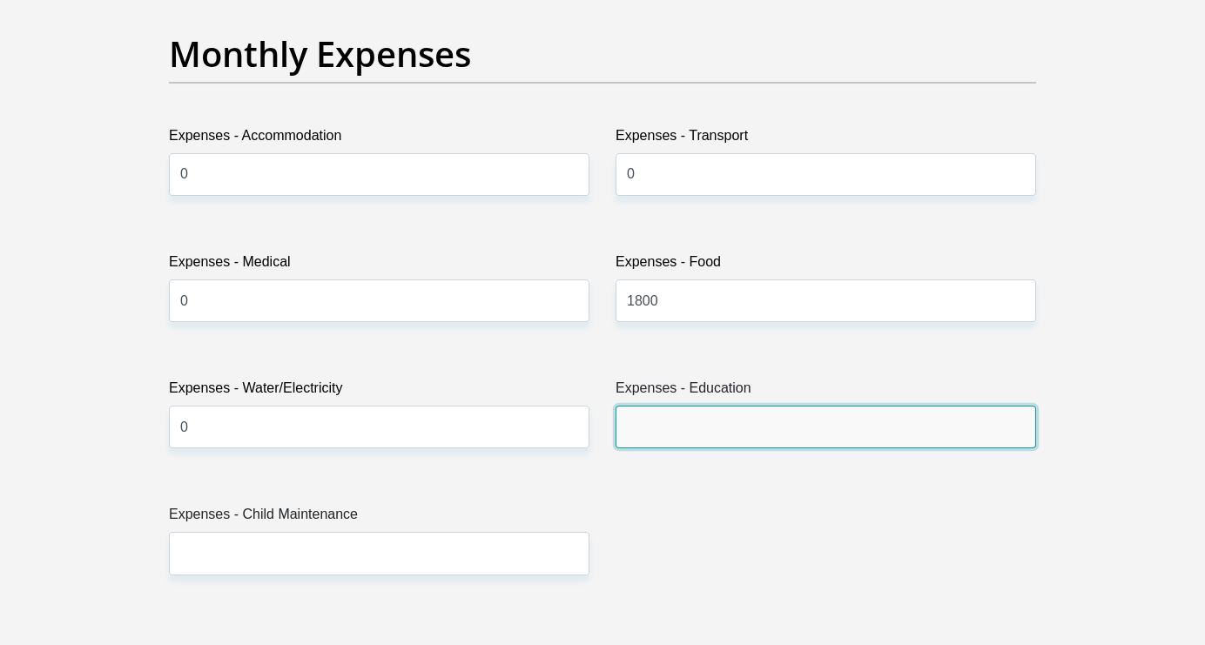
click at [641, 431] on input "Expenses - Education" at bounding box center [825, 427] width 420 height 43
type input "0"
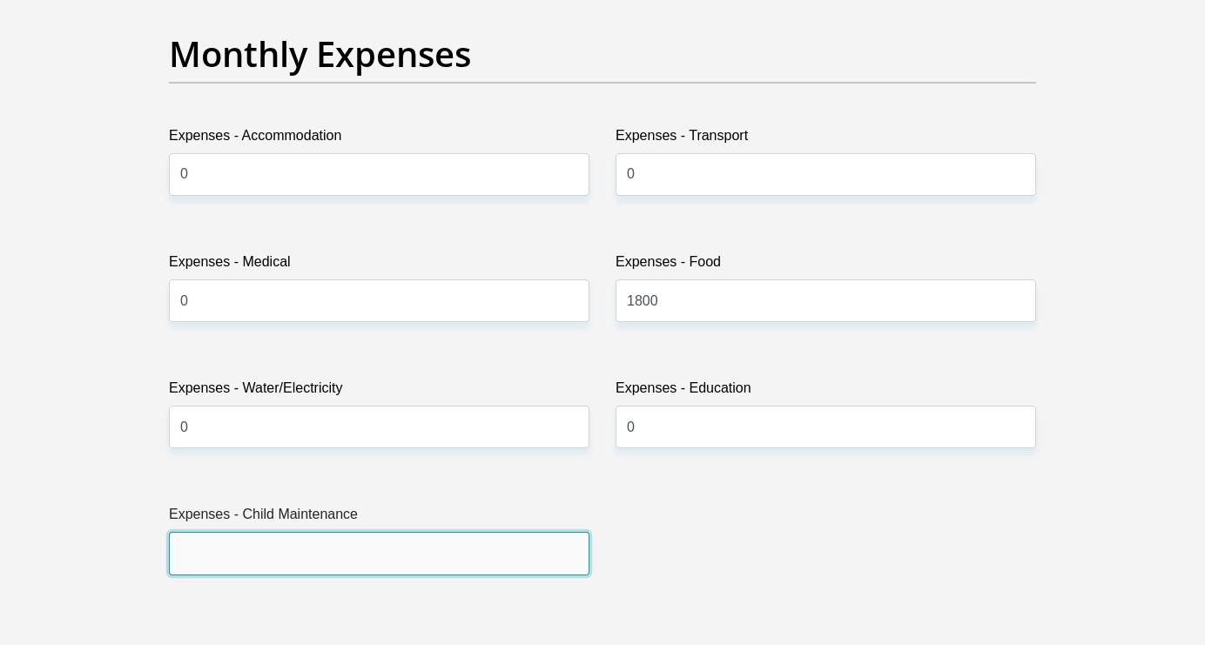
click at [414, 556] on input "Expenses - Child Maintenance" at bounding box center [379, 553] width 420 height 43
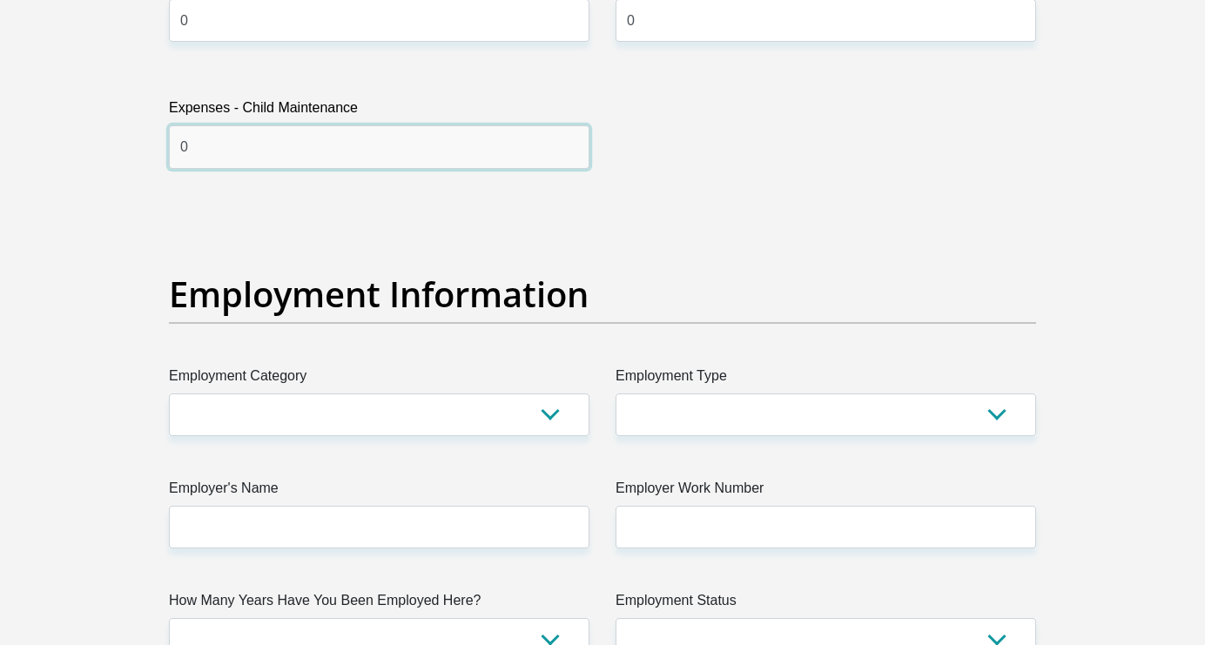
scroll to position [2925, 0]
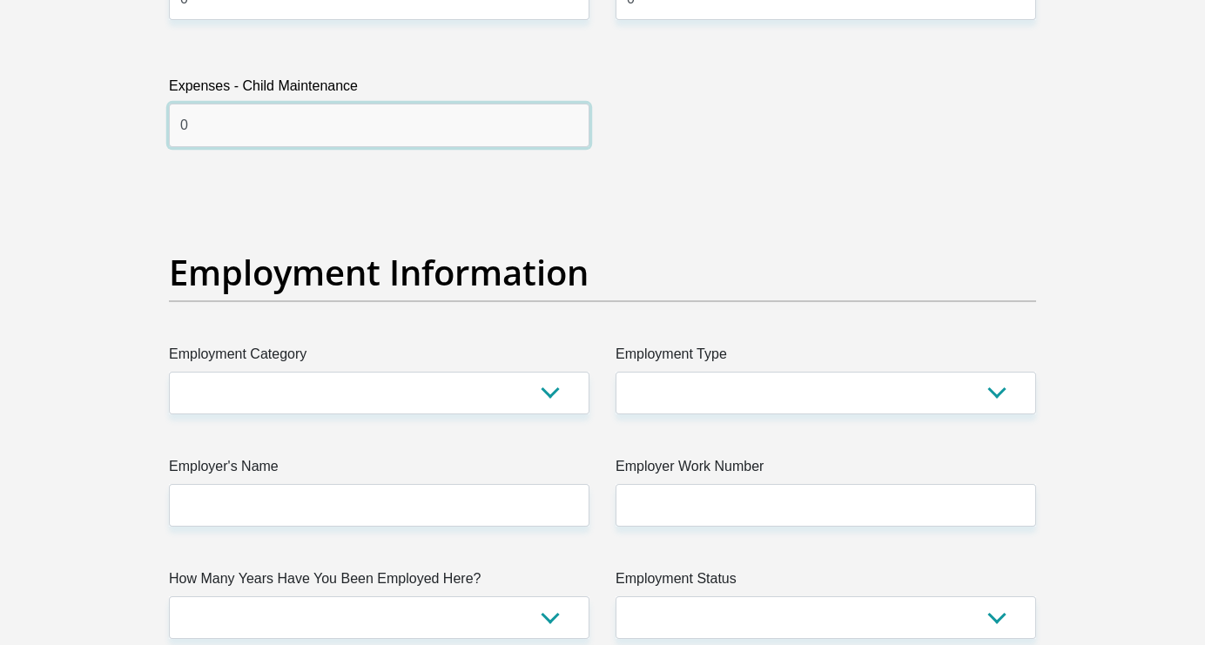
type input "0"
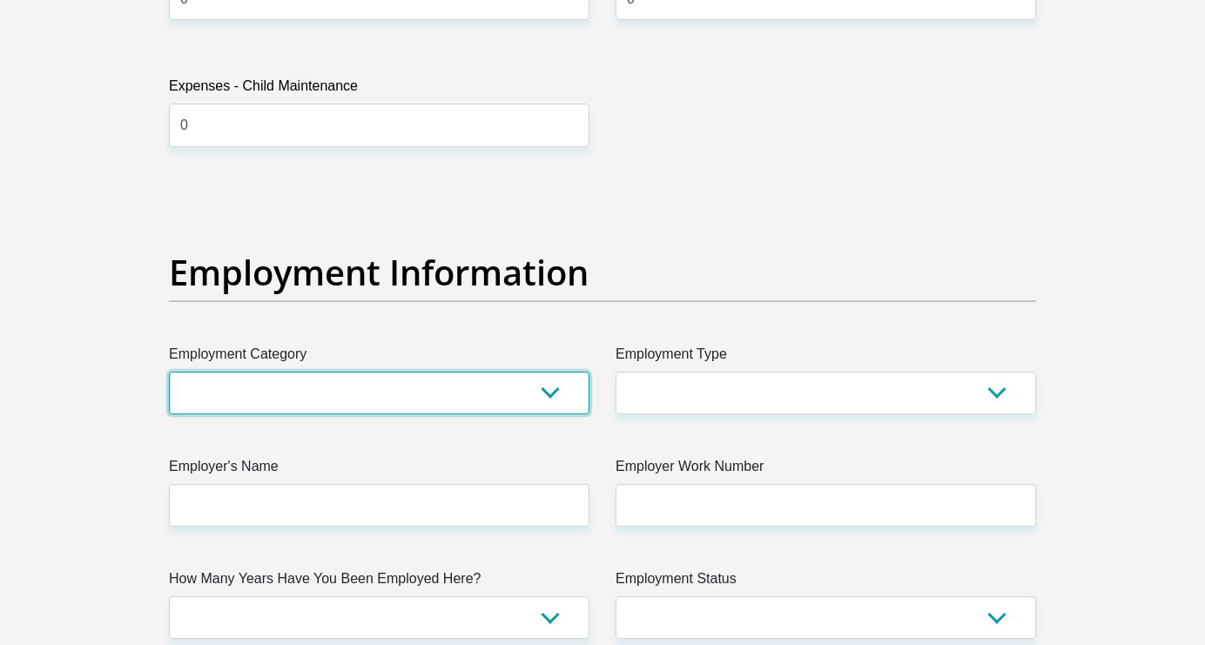
click at [411, 392] on select "AGRICULTURE ALCOHOL & TOBACCO CONSTRUCTION MATERIALS METALLURGY EQUIPMENT FOR R…" at bounding box center [379, 393] width 420 height 43
select select "13"
click at [169, 372] on select "AGRICULTURE ALCOHOL & TOBACCO CONSTRUCTION MATERIALS METALLURGY EQUIPMENT FOR R…" at bounding box center [379, 393] width 420 height 43
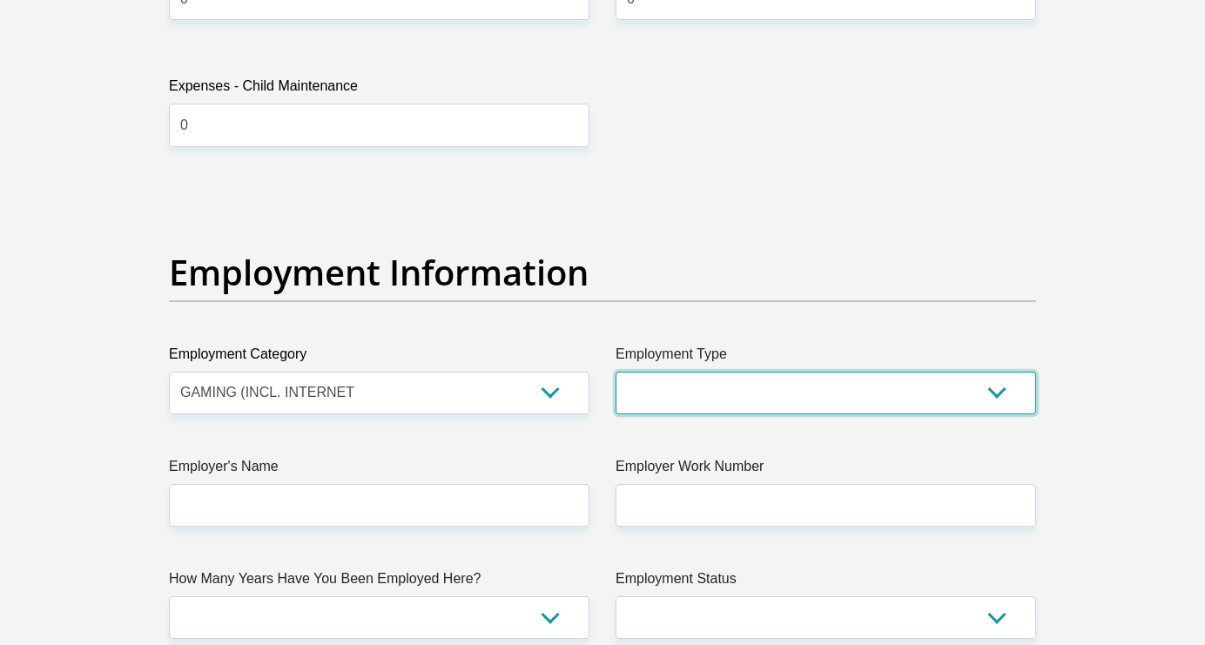
click at [707, 400] on select "College/Lecturer Craft Seller Creative Driver Executive Farmer Forces - Non Com…" at bounding box center [825, 393] width 420 height 43
select select "Semi-Professional Worker"
click at [615, 372] on select "College/Lecturer Craft Seller Creative Driver Executive Farmer Forces - Non Com…" at bounding box center [825, 393] width 420 height 43
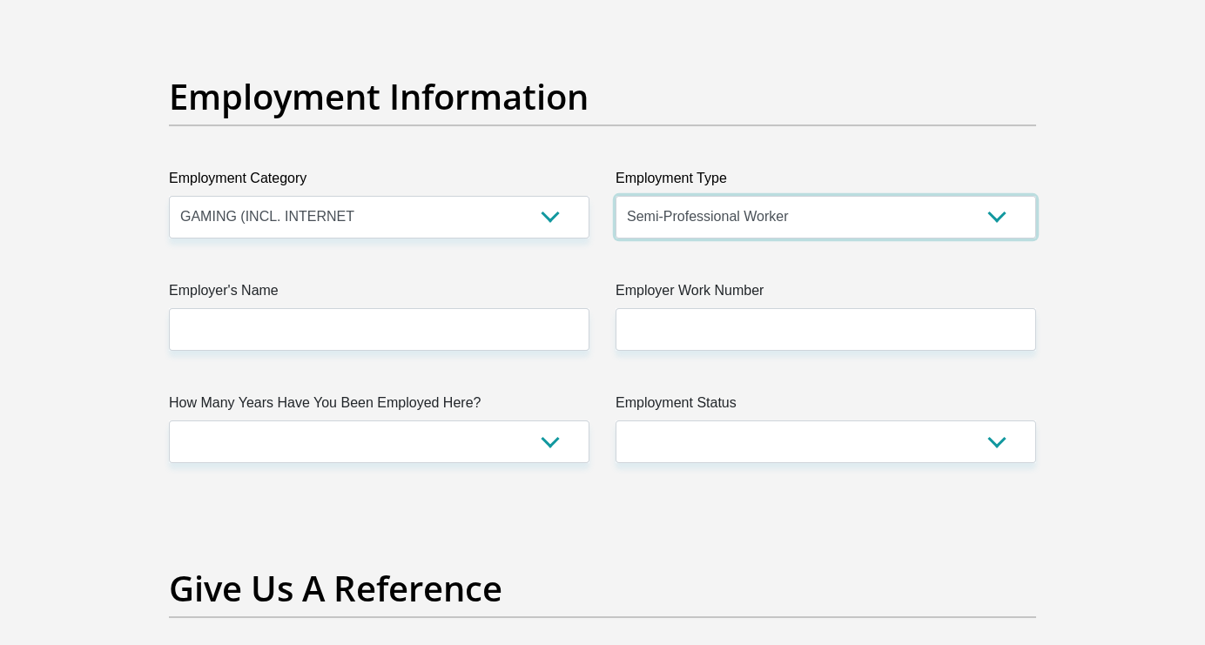
scroll to position [3105, 0]
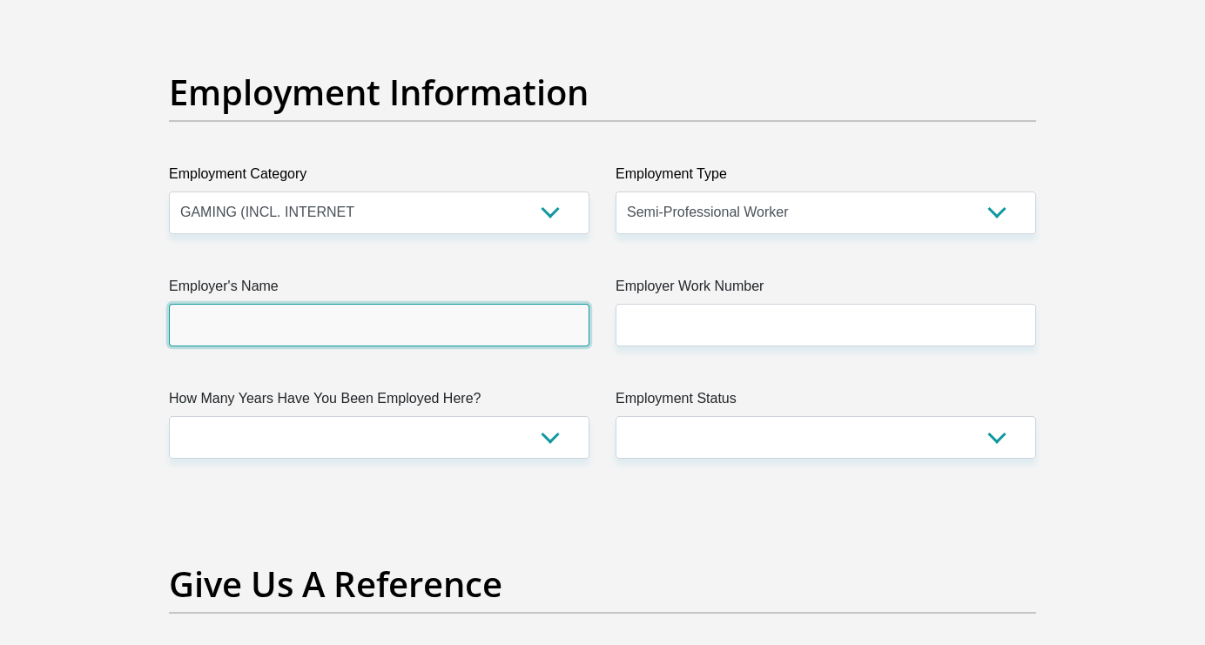
click at [432, 334] on input "Employer's Name" at bounding box center [379, 325] width 420 height 43
type input "LifeChoices"
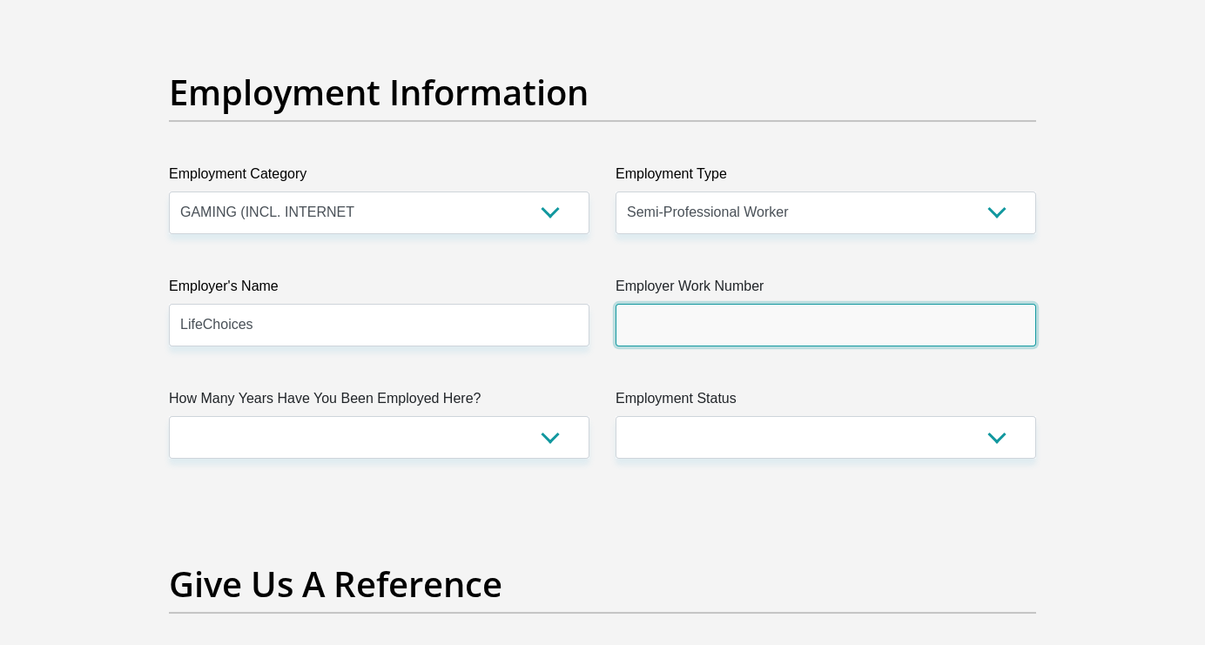
click at [646, 319] on input "Employer Work Number" at bounding box center [825, 325] width 420 height 43
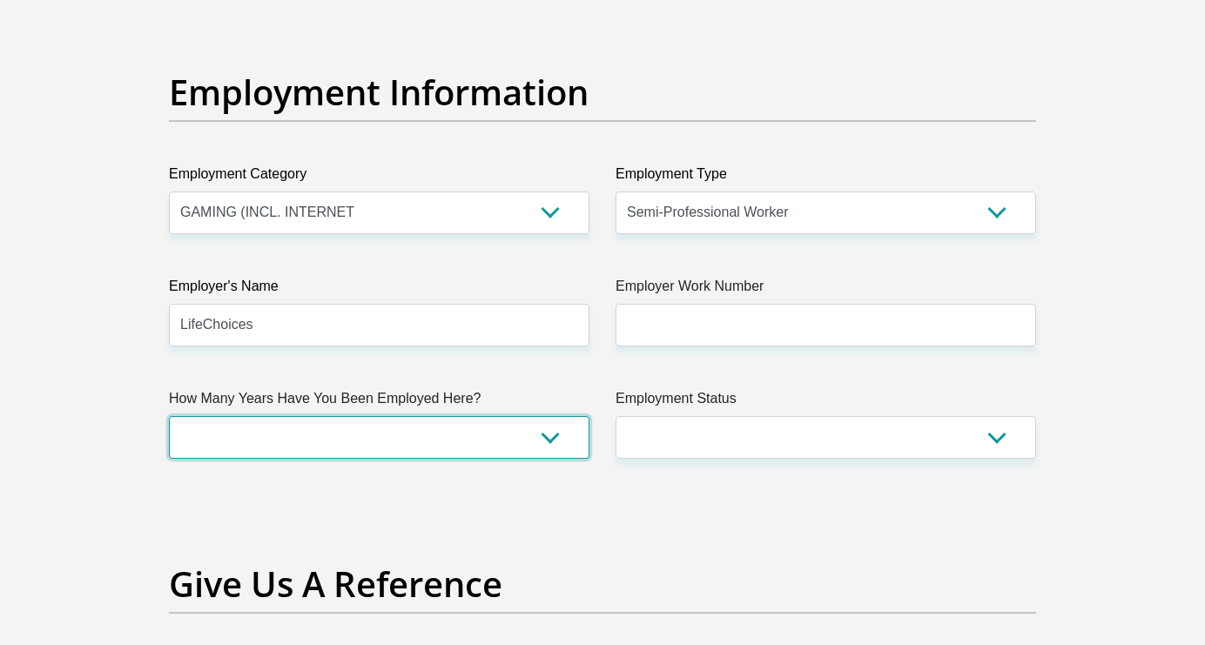
click at [547, 439] on select "less than 1 year 1-3 years 3-5 years 5+ years" at bounding box center [379, 437] width 420 height 43
select select "6"
click at [169, 416] on select "less than 1 year 1-3 years 3-5 years 5+ years" at bounding box center [379, 437] width 420 height 43
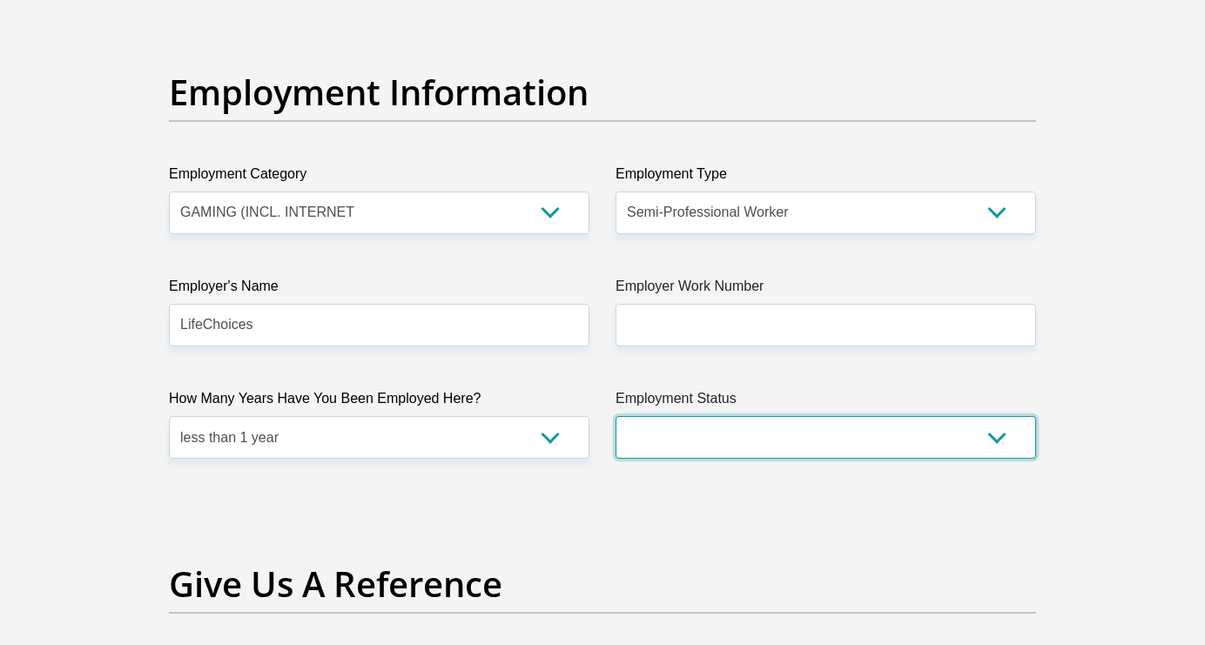
click at [737, 426] on select "Permanent/Full-time Part-time/Casual [DEMOGRAPHIC_DATA] Worker Self-Employed Ho…" at bounding box center [825, 437] width 420 height 43
select select "3"
click at [615, 416] on select "Permanent/Full-time Part-time/Casual [DEMOGRAPHIC_DATA] Worker Self-Employed Ho…" at bounding box center [825, 437] width 420 height 43
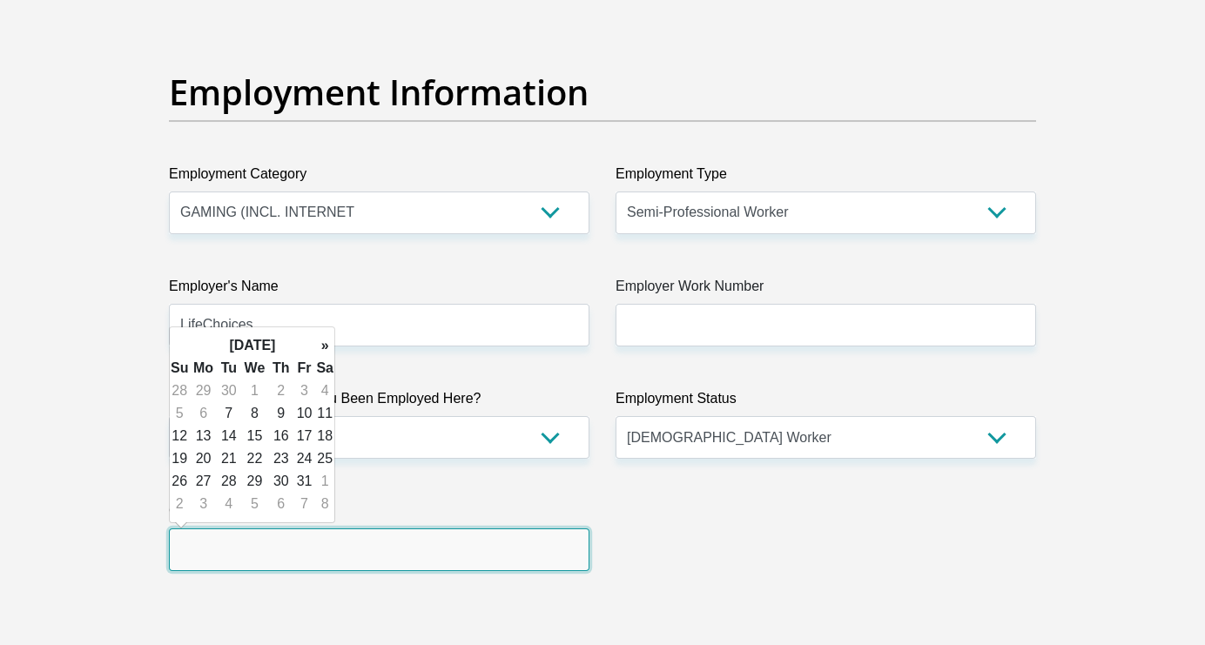
click at [279, 556] on input "text" at bounding box center [379, 549] width 420 height 43
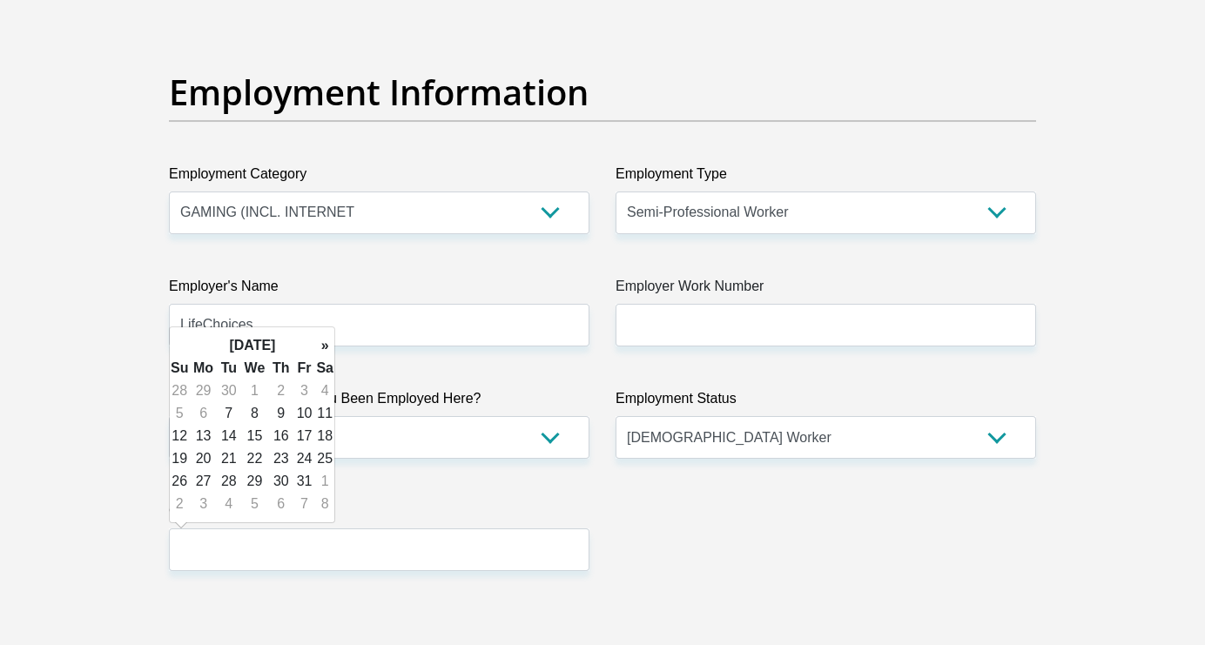
click at [328, 342] on th "»" at bounding box center [324, 345] width 19 height 23
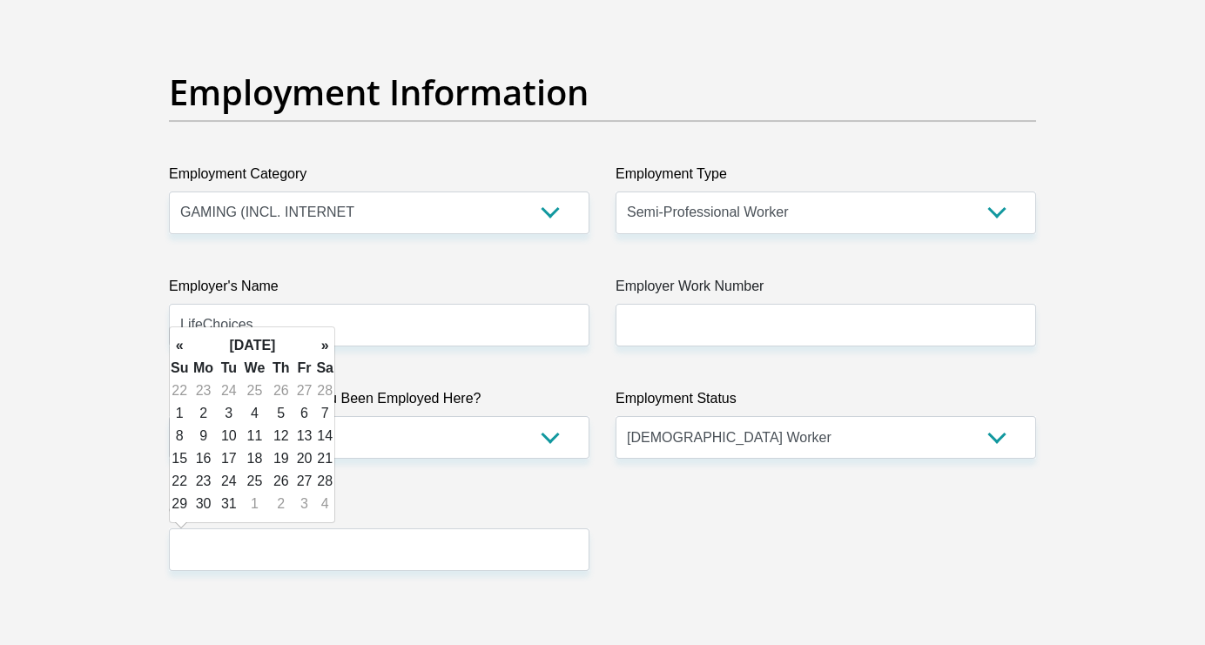
click at [328, 342] on th "»" at bounding box center [324, 345] width 19 height 23
click at [180, 479] on td "26" at bounding box center [179, 481] width 19 height 23
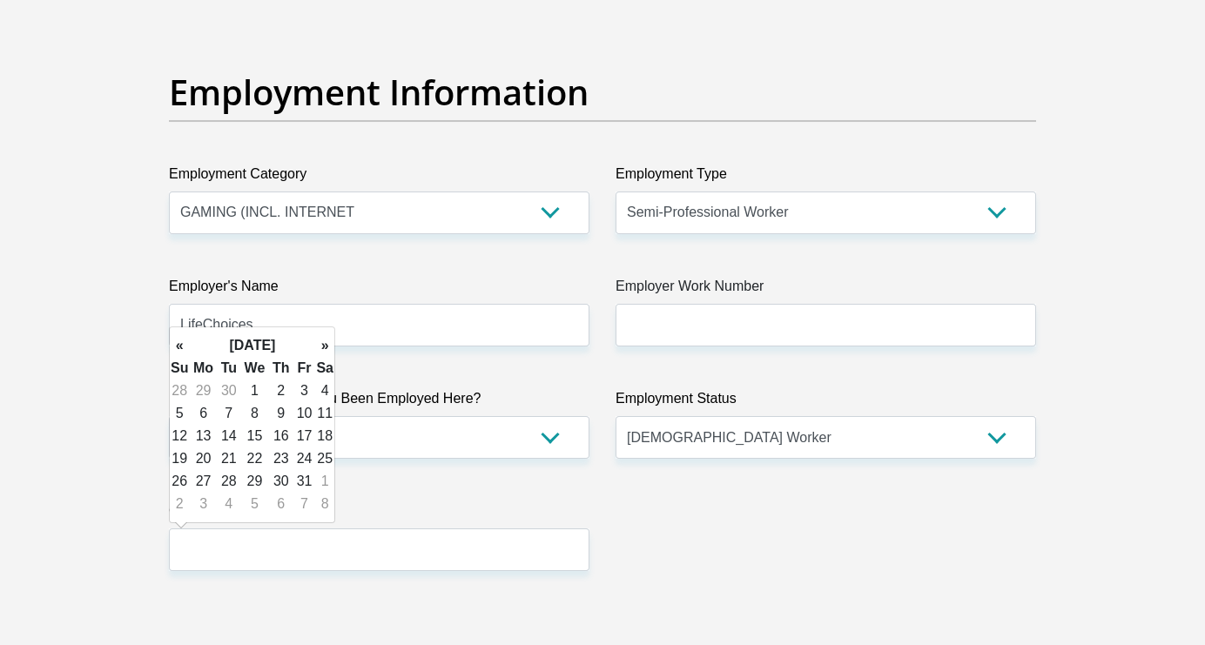
type input "[DATE]"
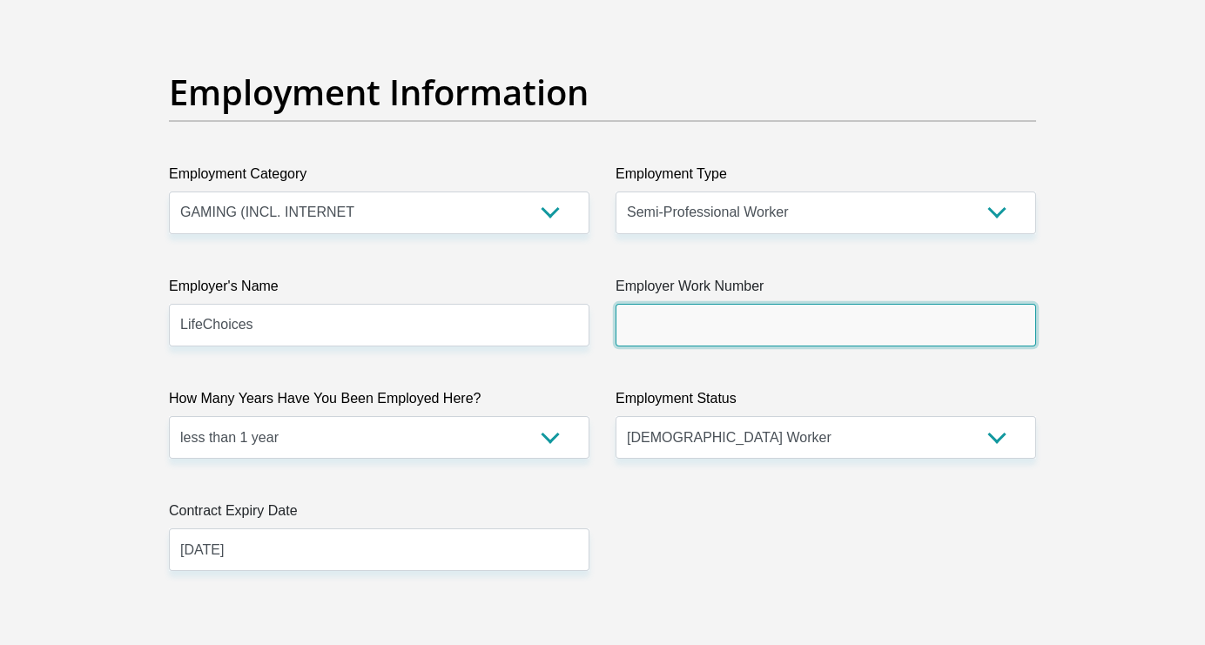
click at [661, 333] on input "Employer Work Number" at bounding box center [825, 325] width 420 height 43
paste input "021 696 4157"
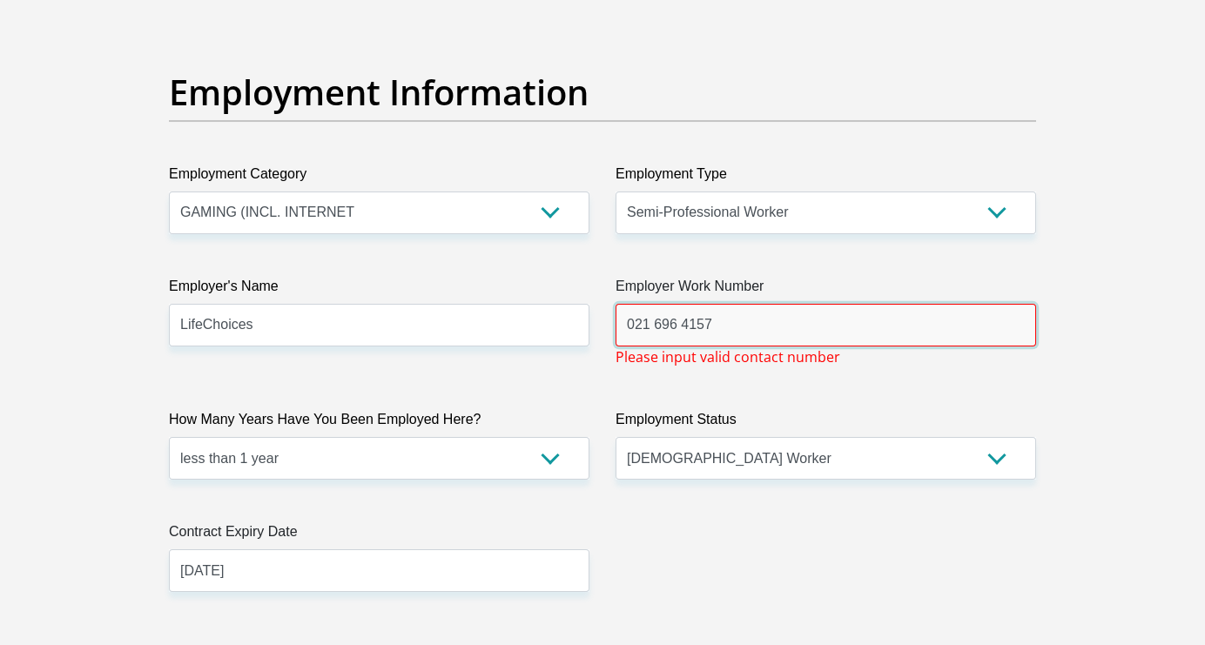
click at [656, 326] on input "021 696 4157" at bounding box center [825, 325] width 420 height 43
click at [676, 329] on input "021696 4157" at bounding box center [825, 325] width 420 height 43
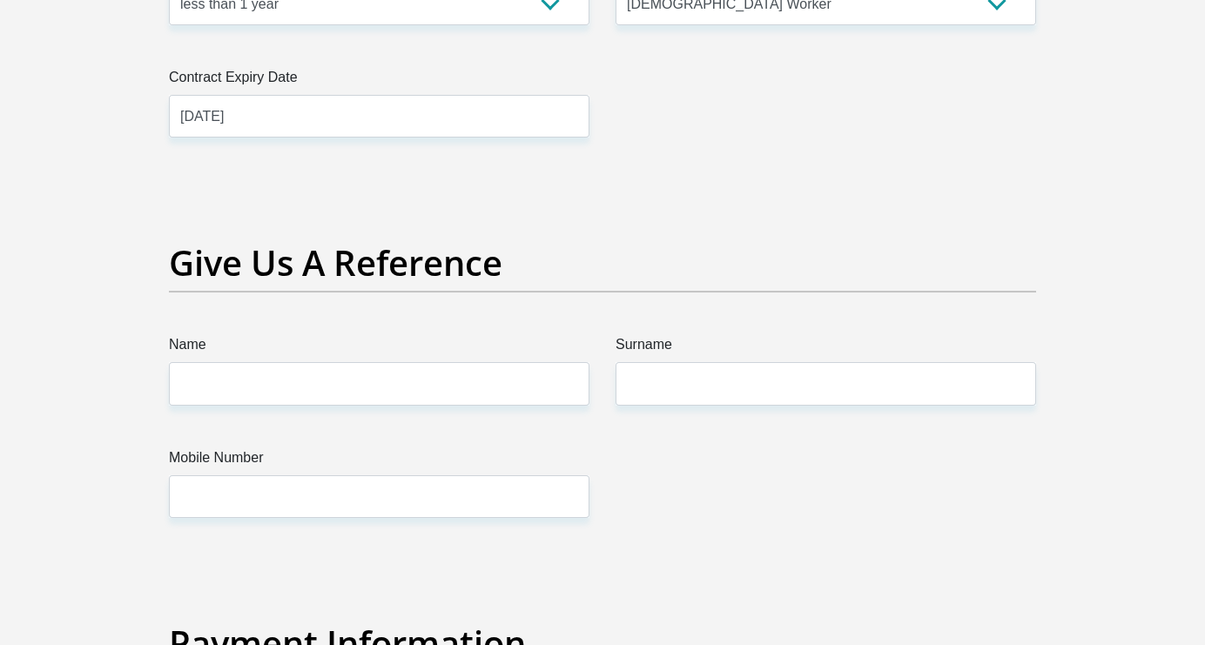
scroll to position [3548, 0]
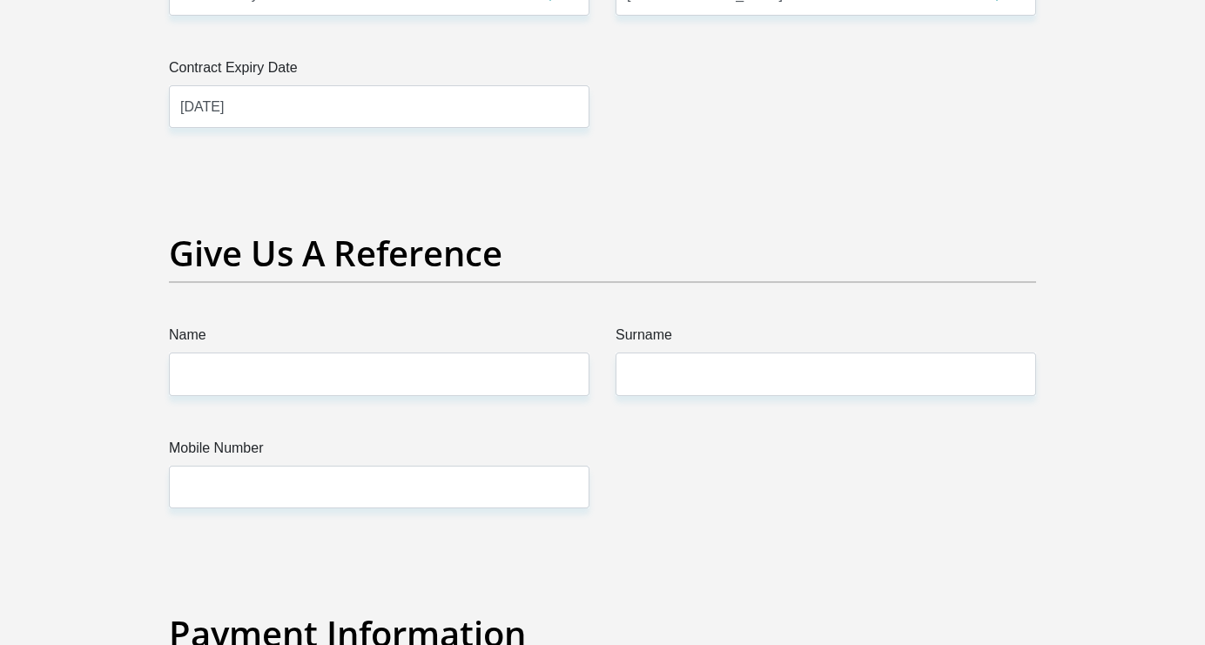
type input "0216964157"
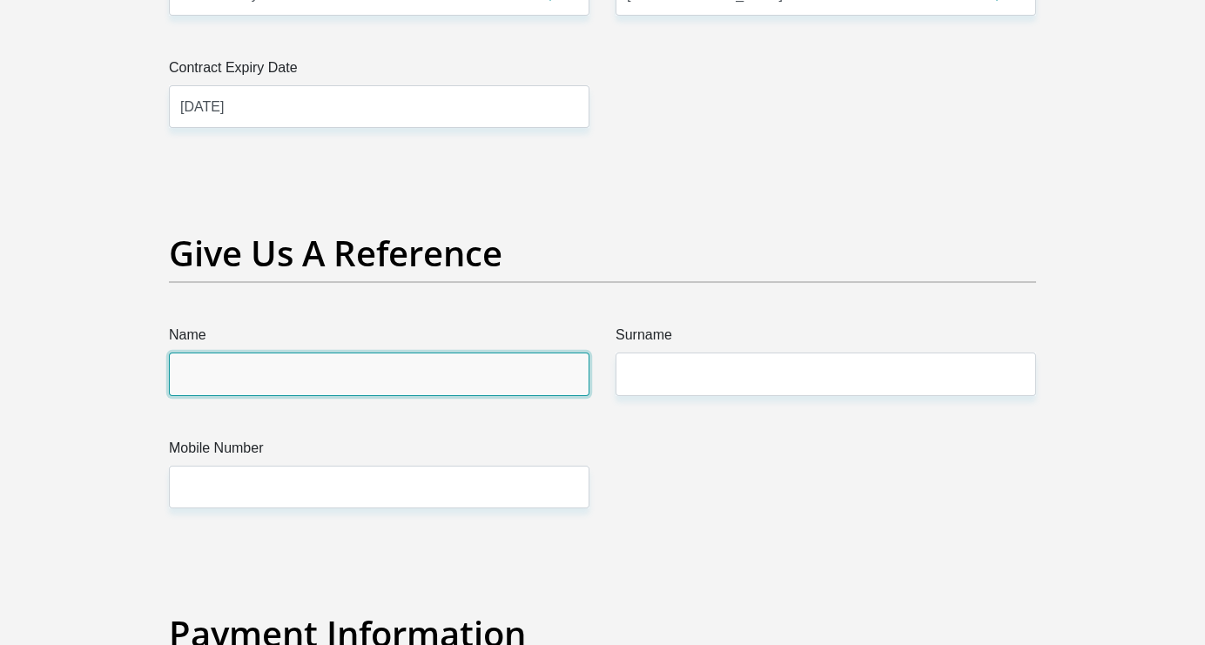
click at [457, 391] on input "Name" at bounding box center [379, 374] width 420 height 43
type input "Nazeem"
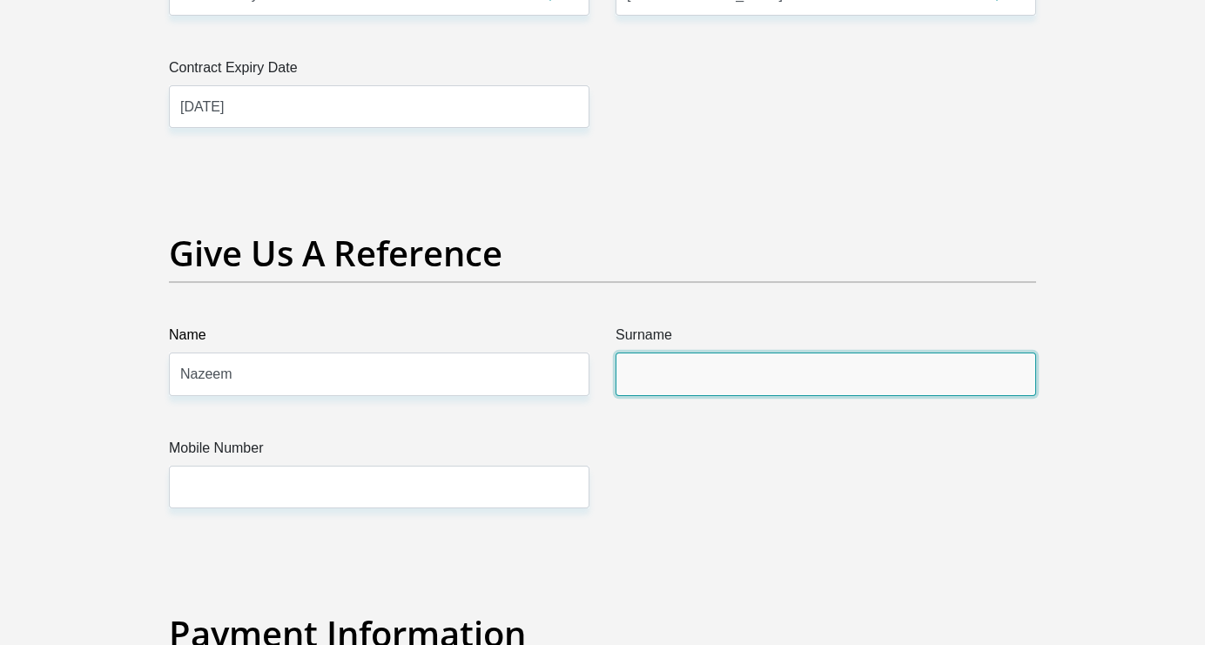
click at [746, 369] on input "Surname" at bounding box center [825, 374] width 420 height 43
type input "Samaai"
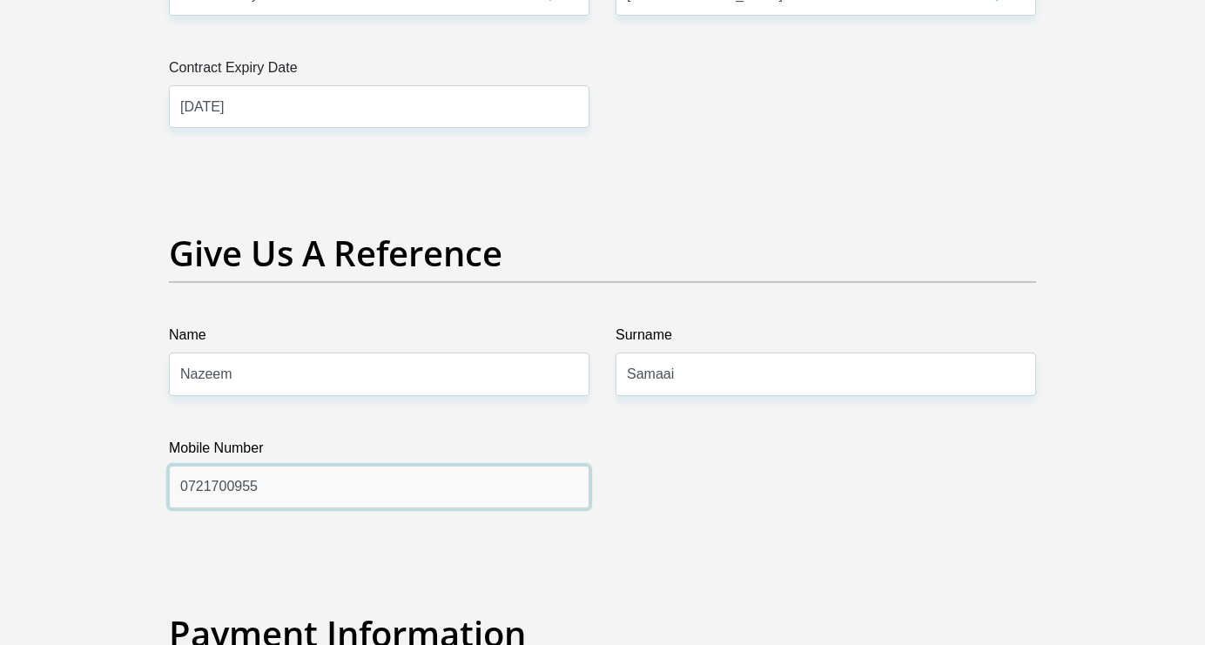
click at [295, 485] on input "0721700955" at bounding box center [379, 487] width 420 height 43
paste input "[PHONE_NUMBER]"
click at [255, 492] on input "[PHONE_NUMBER]" at bounding box center [379, 487] width 420 height 43
click at [228, 490] on input "[PHONE_NUMBER]" at bounding box center [379, 487] width 420 height 43
click at [208, 492] on input "[PHONE_NUMBER]" at bounding box center [379, 487] width 420 height 43
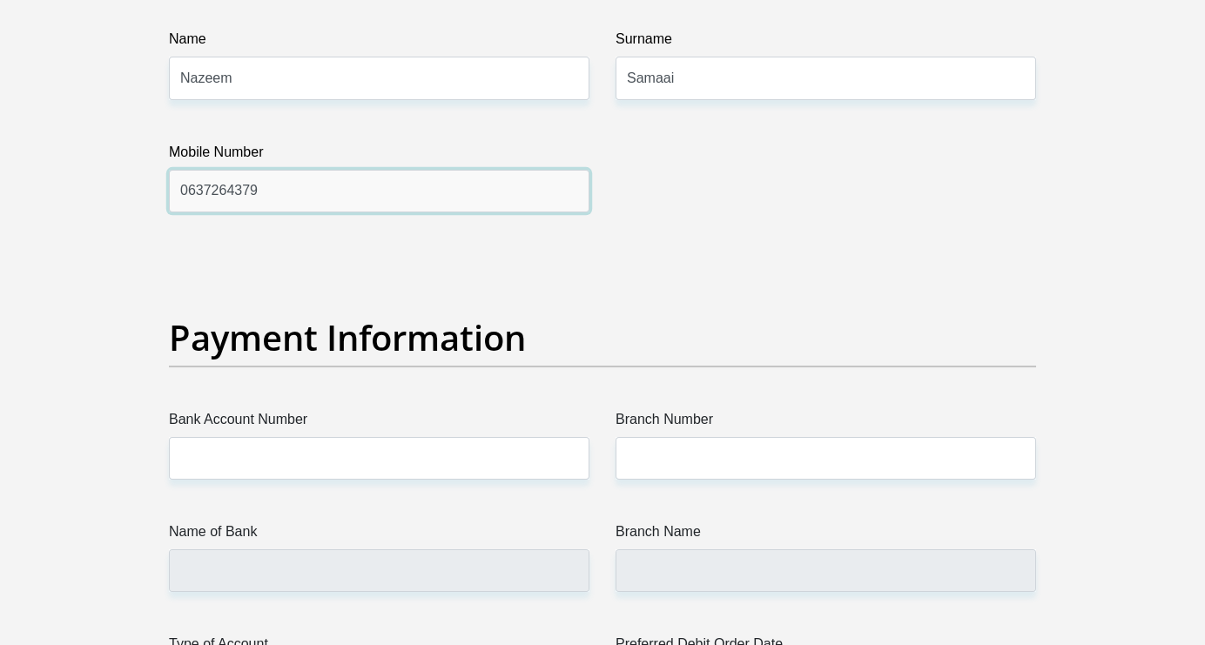
scroll to position [3844, 0]
type input "0637264379"
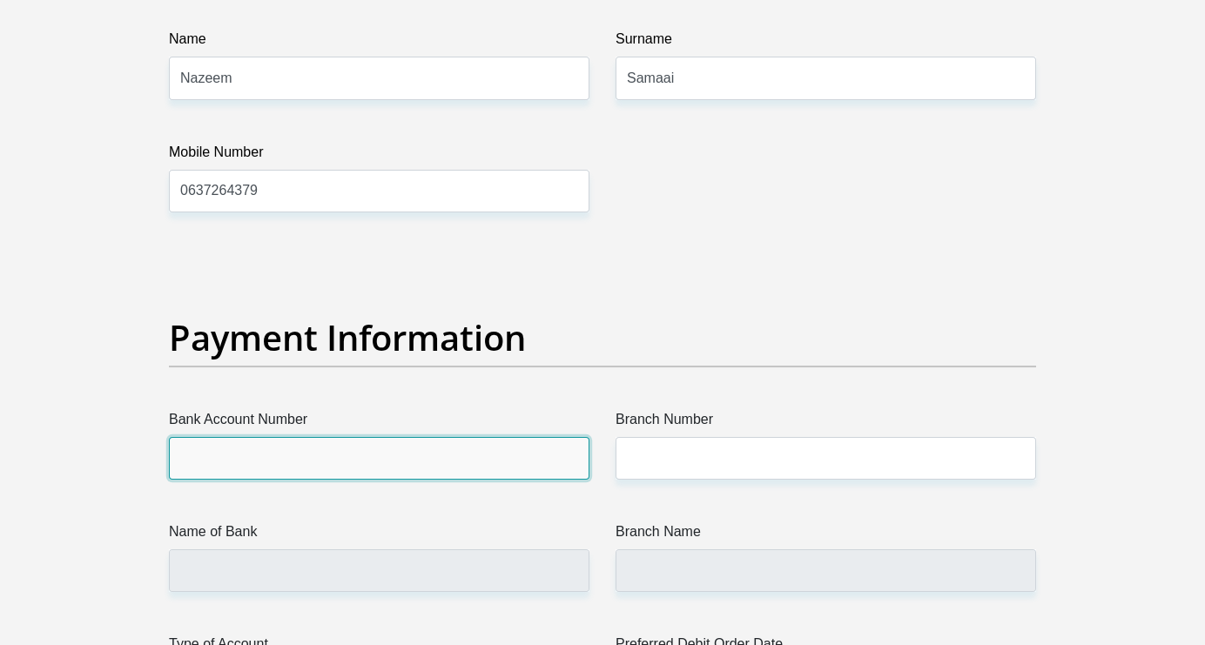
click at [299, 463] on input "Bank Account Number" at bounding box center [379, 458] width 420 height 43
paste input "1738046174"
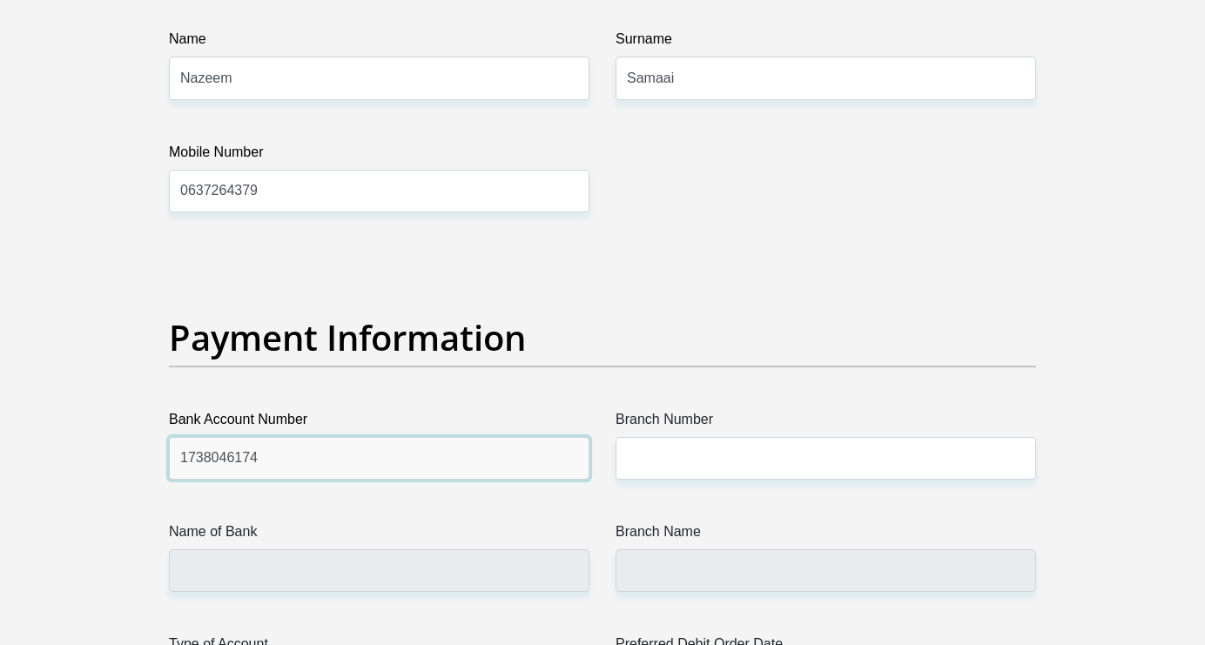
type input "1738046174"
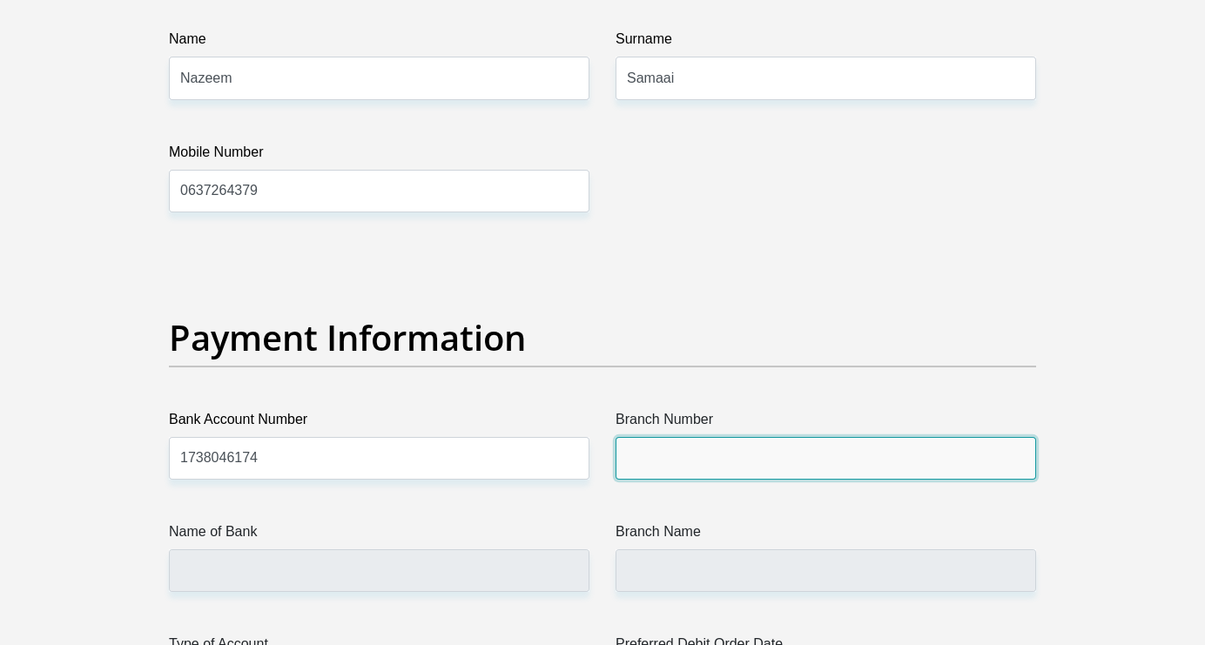
click at [717, 457] on input "Branch Number" at bounding box center [825, 458] width 420 height 43
paste input "470010"
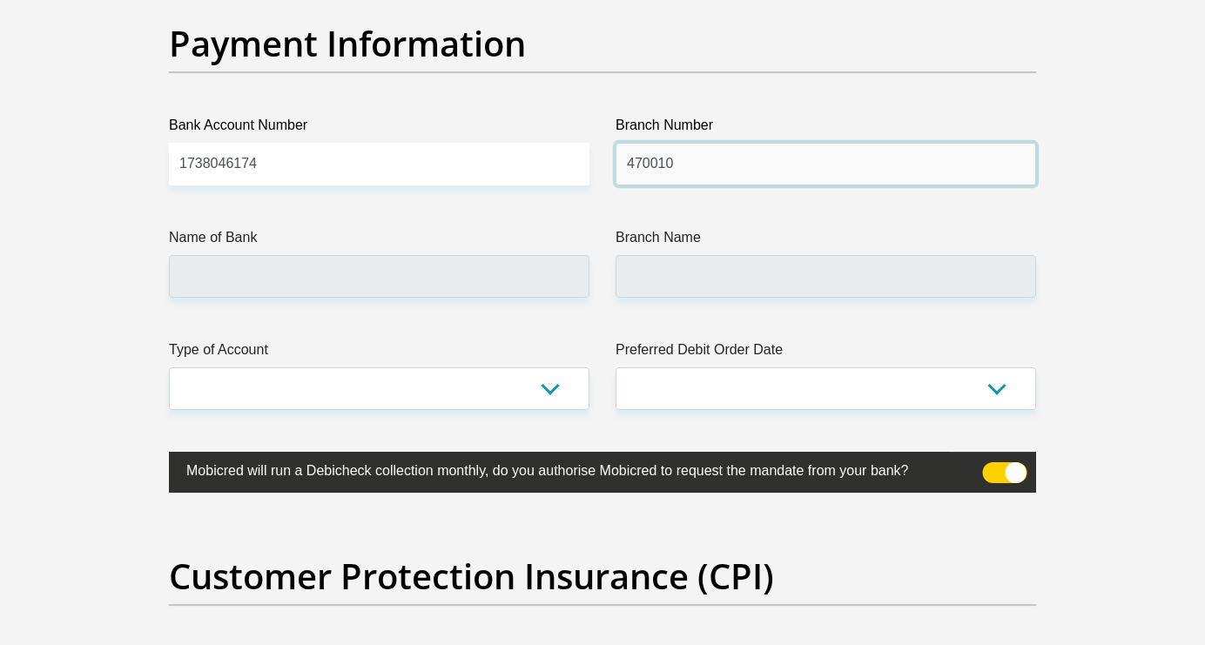
scroll to position [4140, 0]
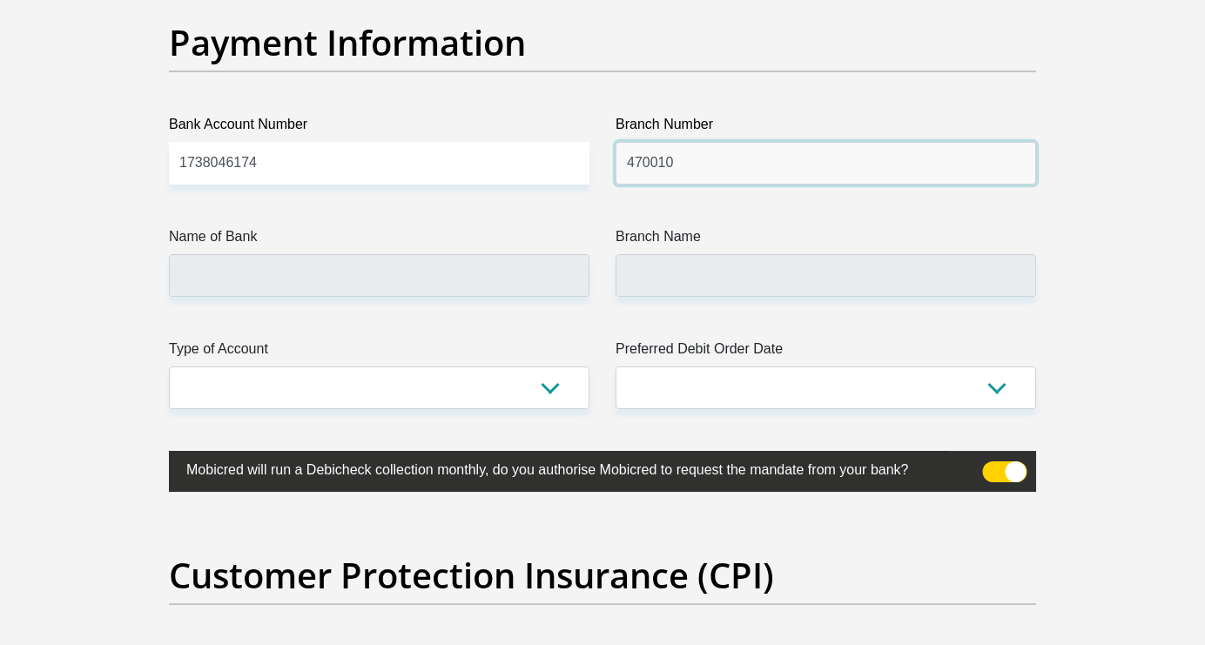
type input "470010"
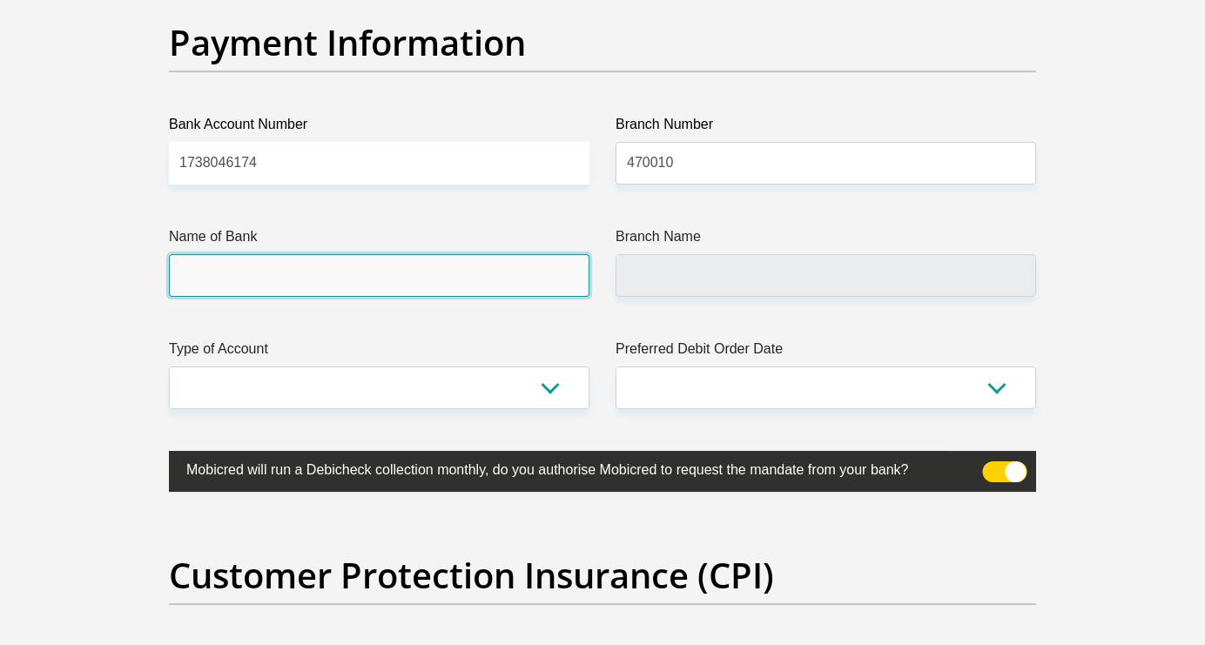
click at [367, 282] on input "Name of Bank" at bounding box center [379, 275] width 420 height 43
type input "CAPITEC BANK LIMITED"
type input "CAPITEC BANK CPC"
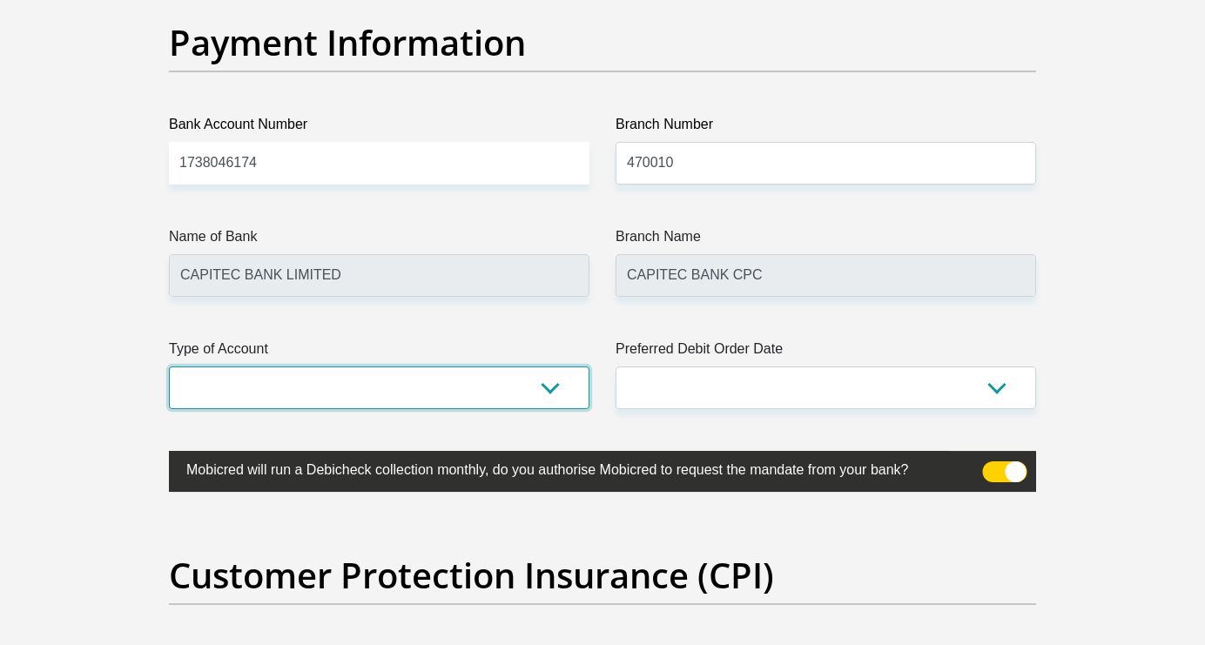
click at [548, 380] on select "Cheque Savings" at bounding box center [379, 388] width 420 height 43
select select "SAV"
click at [169, 367] on select "Cheque Savings" at bounding box center [379, 388] width 420 height 43
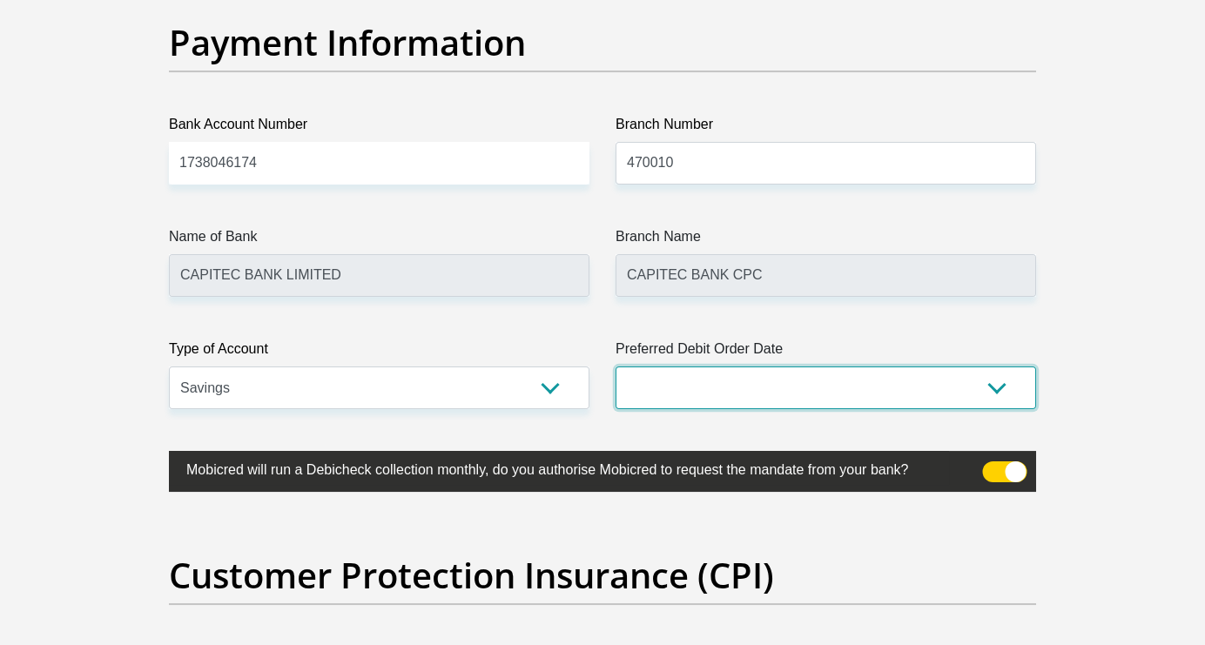
click at [763, 380] on select "1st 2nd 3rd 4th 5th 7th 18th 19th 20th 21st 22nd 23rd 24th 25th 26th 27th 28th …" at bounding box center [825, 388] width 420 height 43
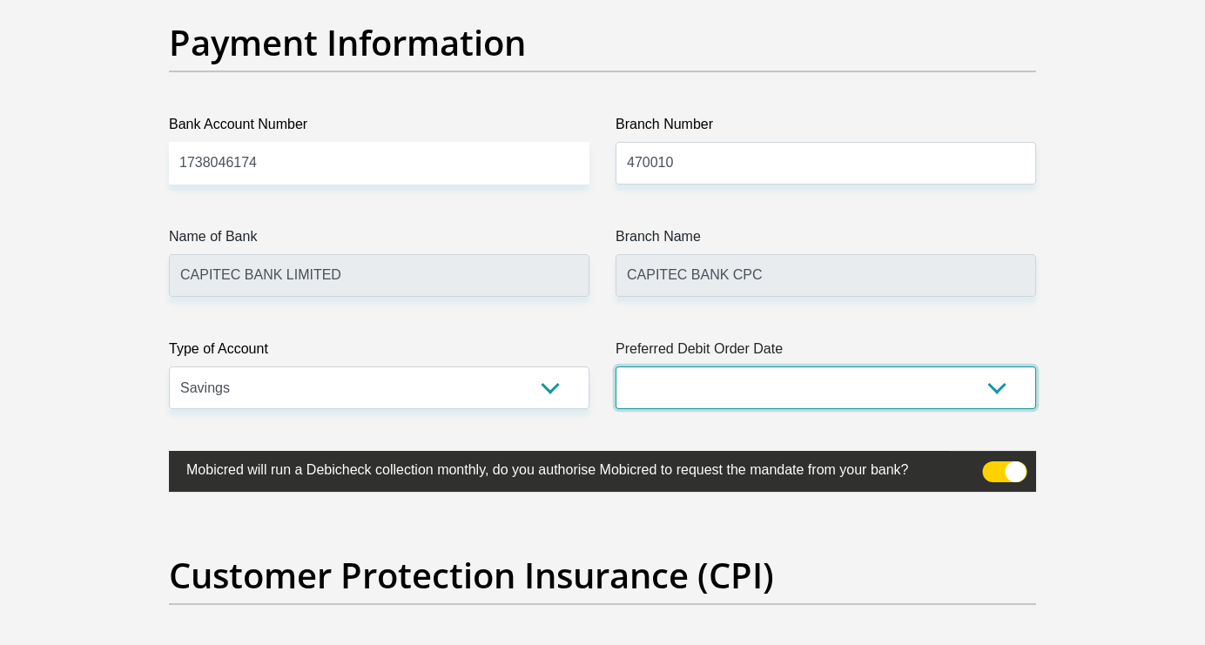
click at [988, 381] on select "1st 2nd 3rd 4th 5th 7th 18th 19th 20th 21st 22nd 23rd 24th 25th 26th 27th 28th …" at bounding box center [825, 388] width 420 height 43
select select "29"
click at [615, 367] on select "1st 2nd 3rd 4th 5th 7th 18th 19th 20th 21st 22nd 23rd 24th 25th 26th 27th 28th …" at bounding box center [825, 388] width 420 height 43
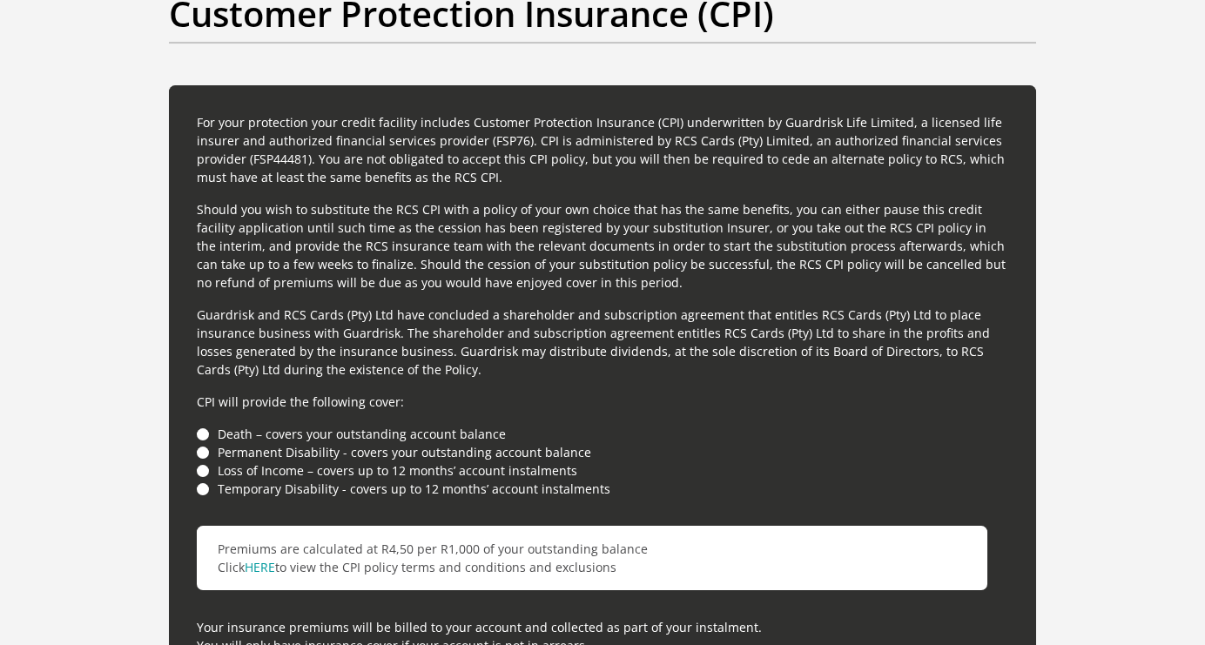
scroll to position [4702, 0]
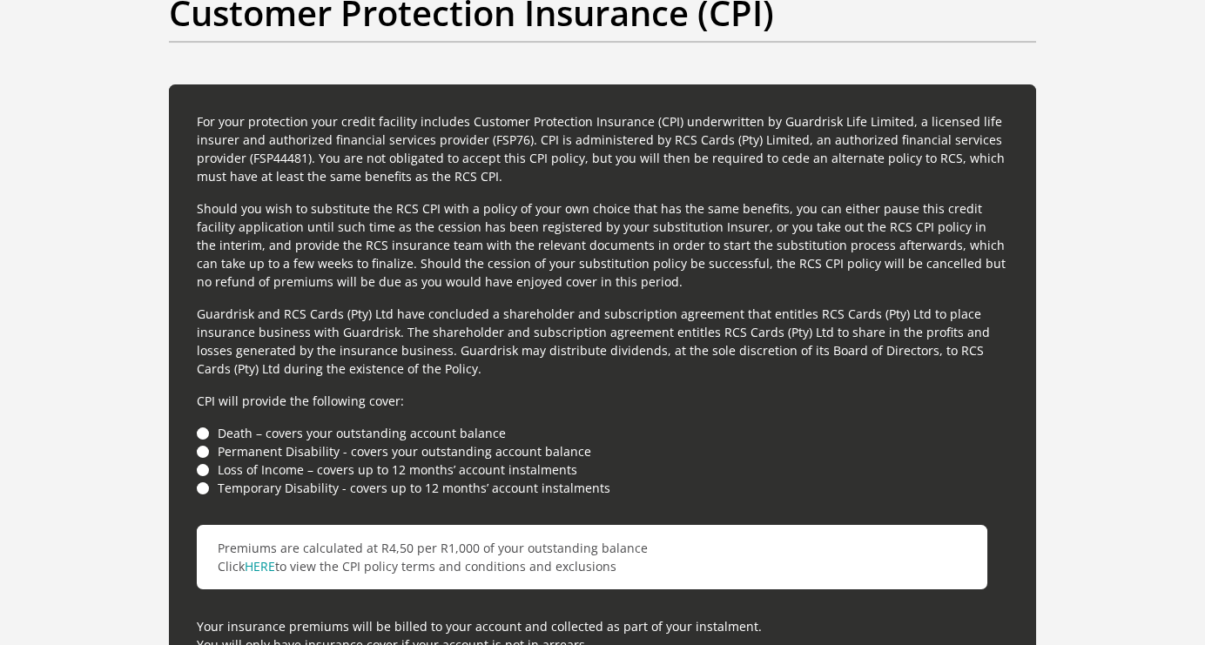
click at [205, 484] on li "Temporary Disability - covers up to 12 months’ account instalments" at bounding box center [602, 488] width 811 height 18
click at [200, 453] on li "Permanent Disability - covers your outstanding account balance" at bounding box center [602, 451] width 811 height 18
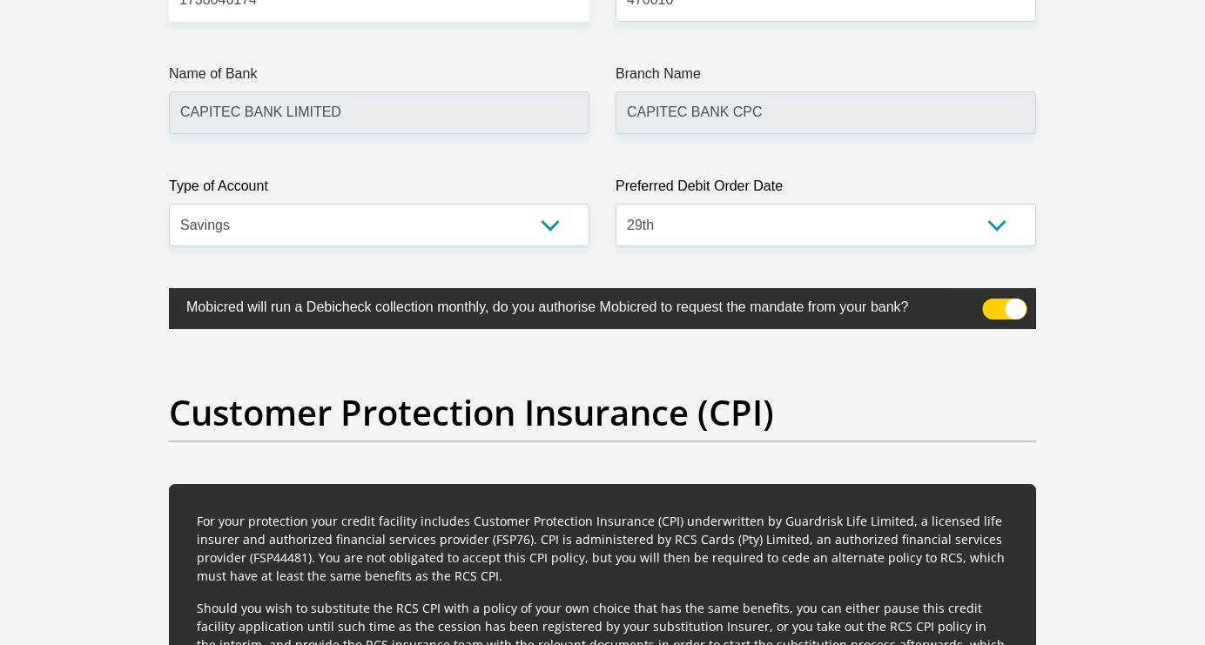
scroll to position [4223, 0]
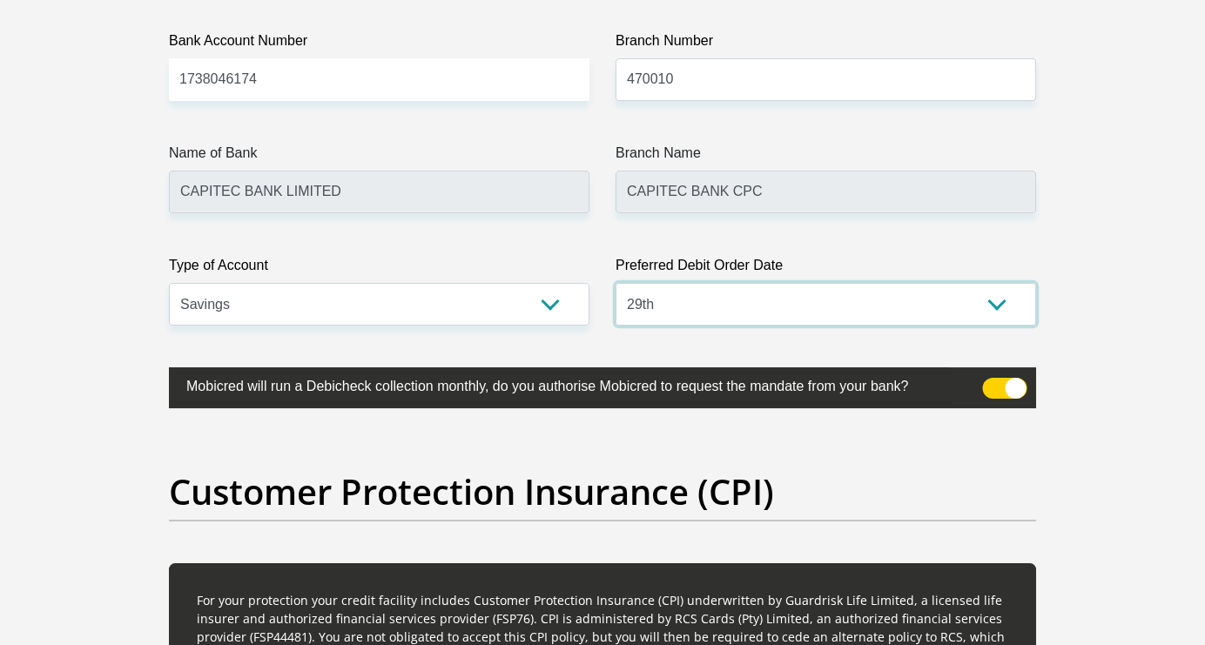
click at [747, 299] on select "1st 2nd 3rd 4th 5th 7th 18th 19th 20th 21st 22nd 23rd 24th 25th 26th 27th 28th …" at bounding box center [825, 304] width 420 height 43
click at [615, 283] on select "1st 2nd 3rd 4th 5th 7th 18th 19th 20th 21st 22nd 23rd 24th 25th 26th 27th 28th …" at bounding box center [825, 304] width 420 height 43
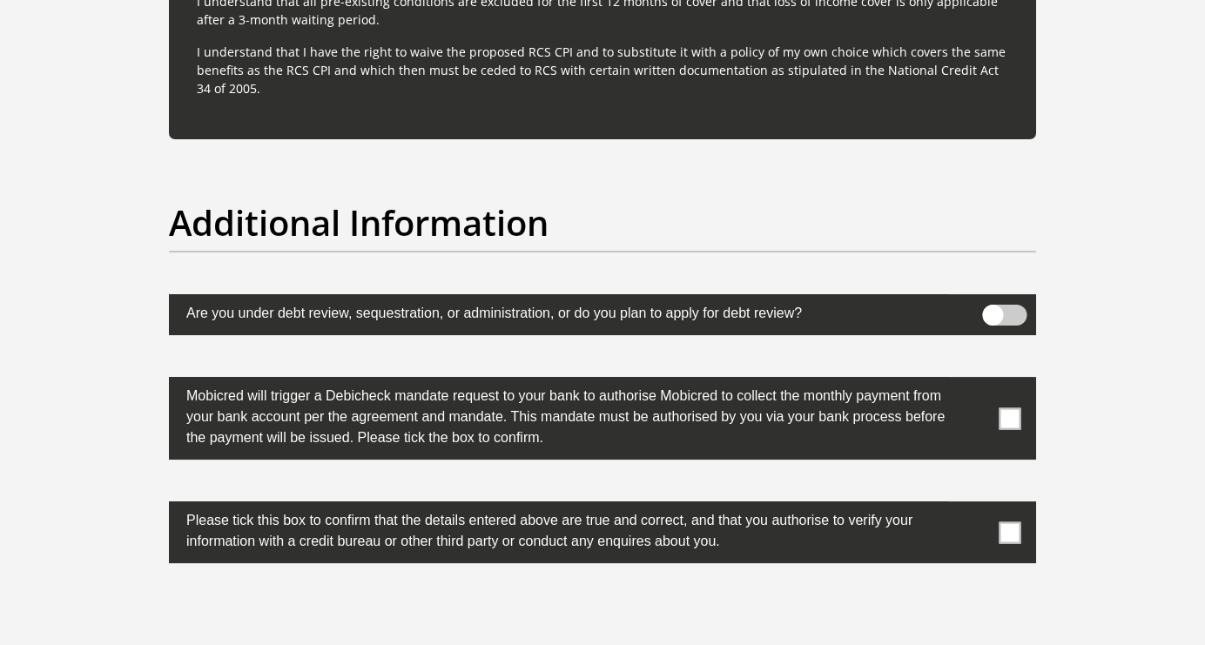
scroll to position [5379, 0]
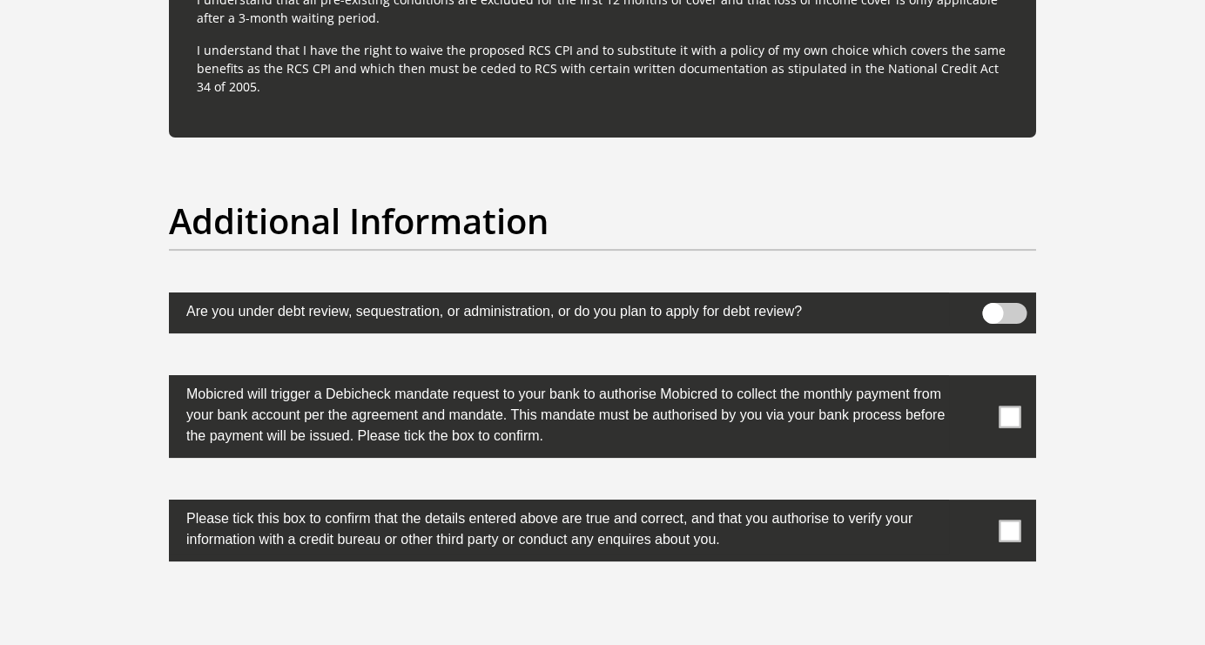
click at [1014, 410] on span at bounding box center [1010, 417] width 22 height 22
click at [975, 380] on input "checkbox" at bounding box center [975, 380] width 0 height 0
click at [1015, 531] on span at bounding box center [1010, 531] width 22 height 22
click at [975, 504] on input "checkbox" at bounding box center [975, 504] width 0 height 0
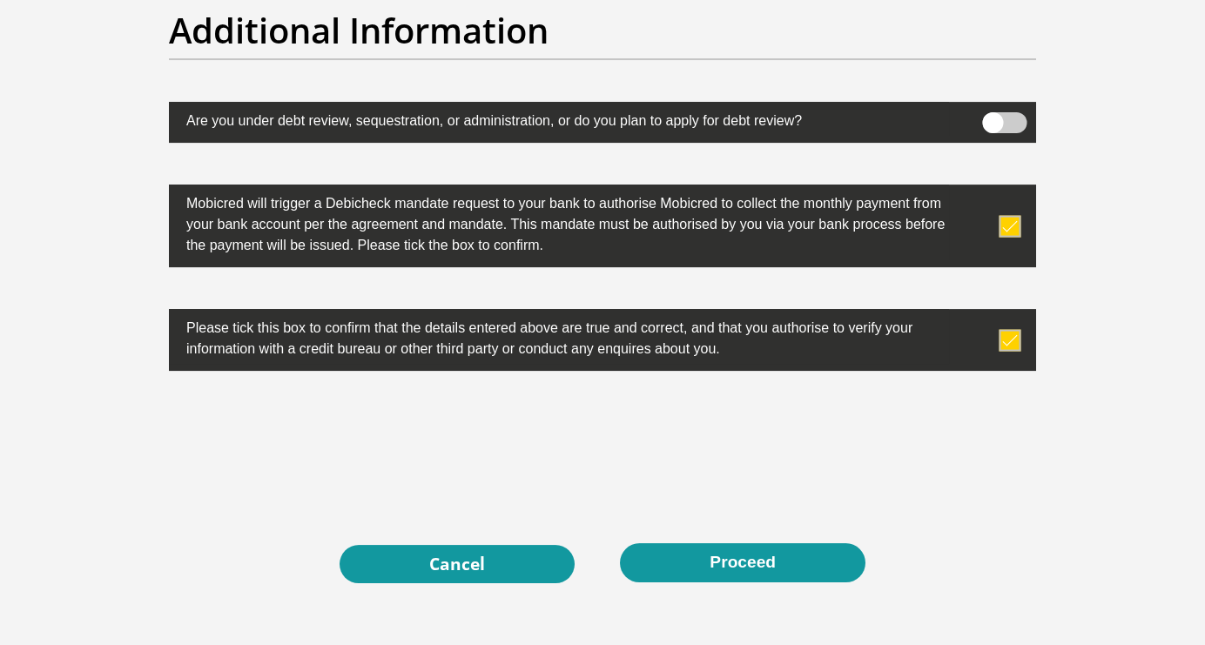
click at [713, 554] on button "Proceed" at bounding box center [742, 562] width 245 height 39
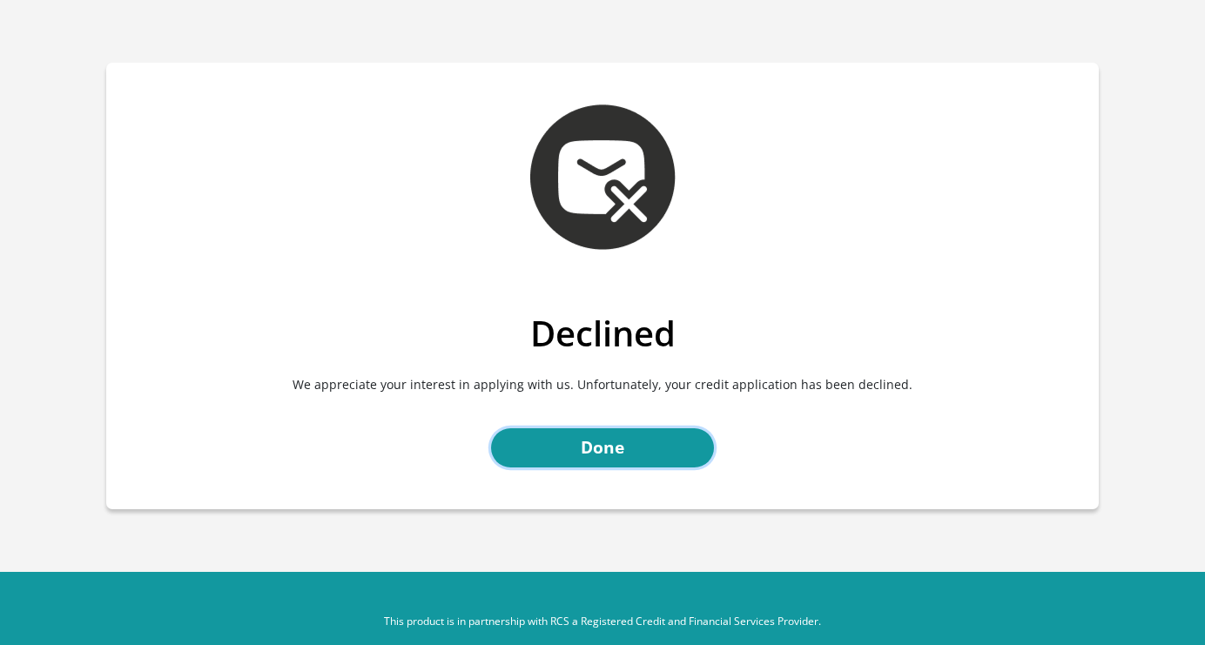
click at [654, 439] on link "Done" at bounding box center [602, 447] width 223 height 39
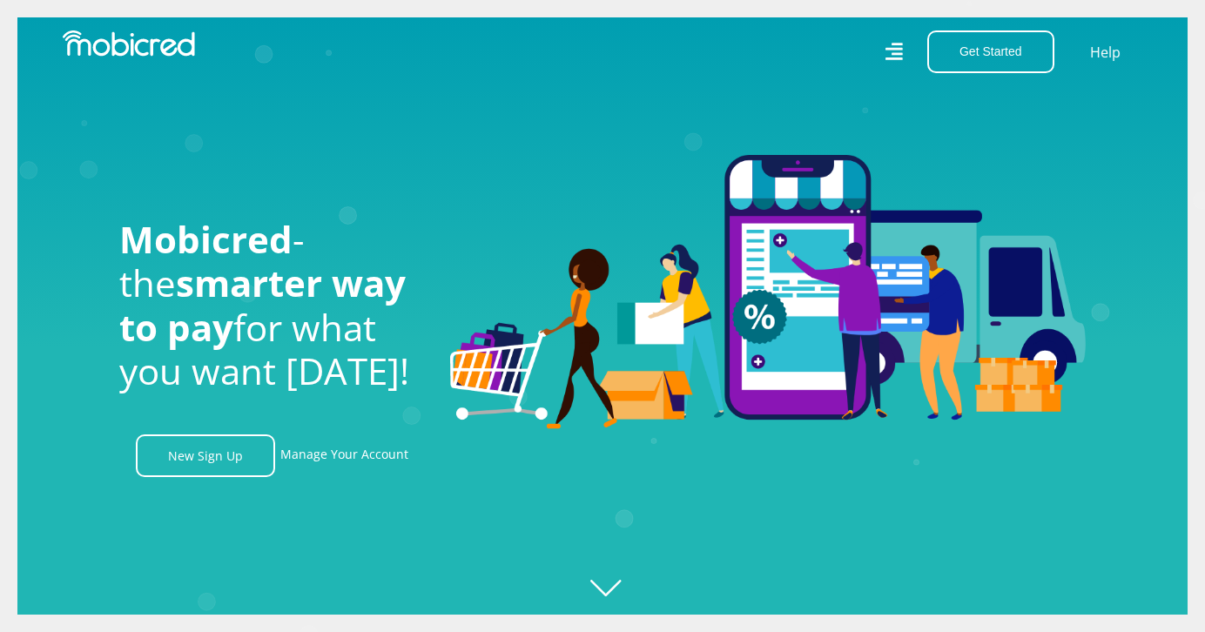
scroll to position [0, 3970]
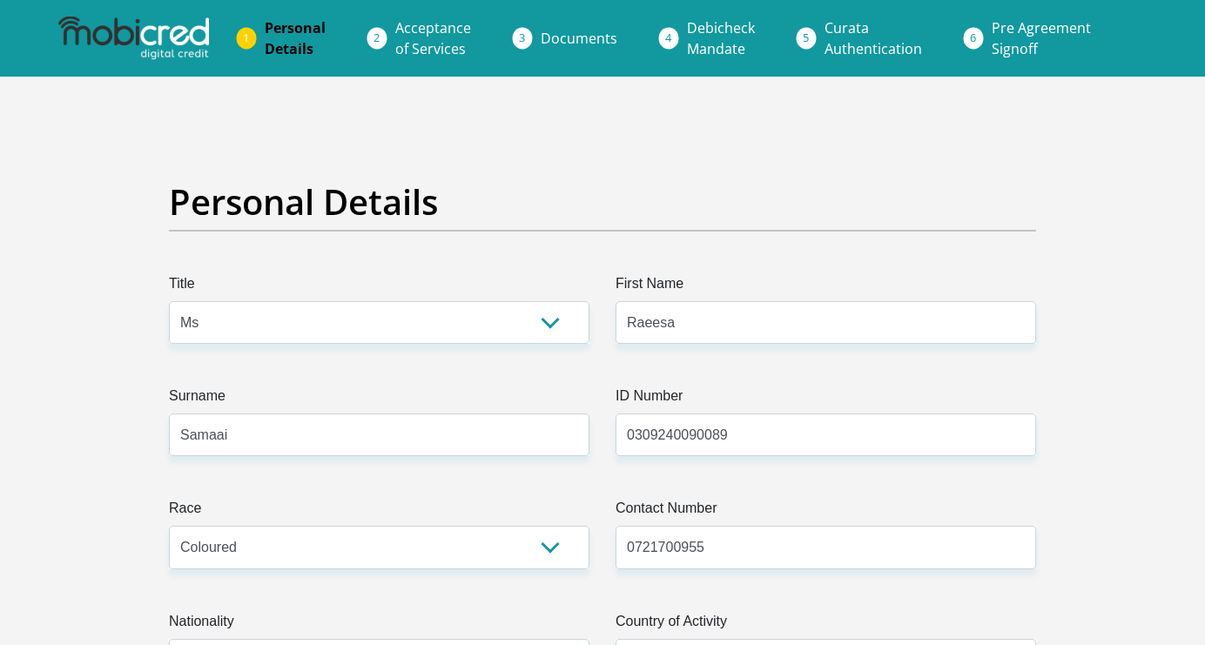
select select "Ms"
select select "2"
select select "ZAF"
select select "eng"
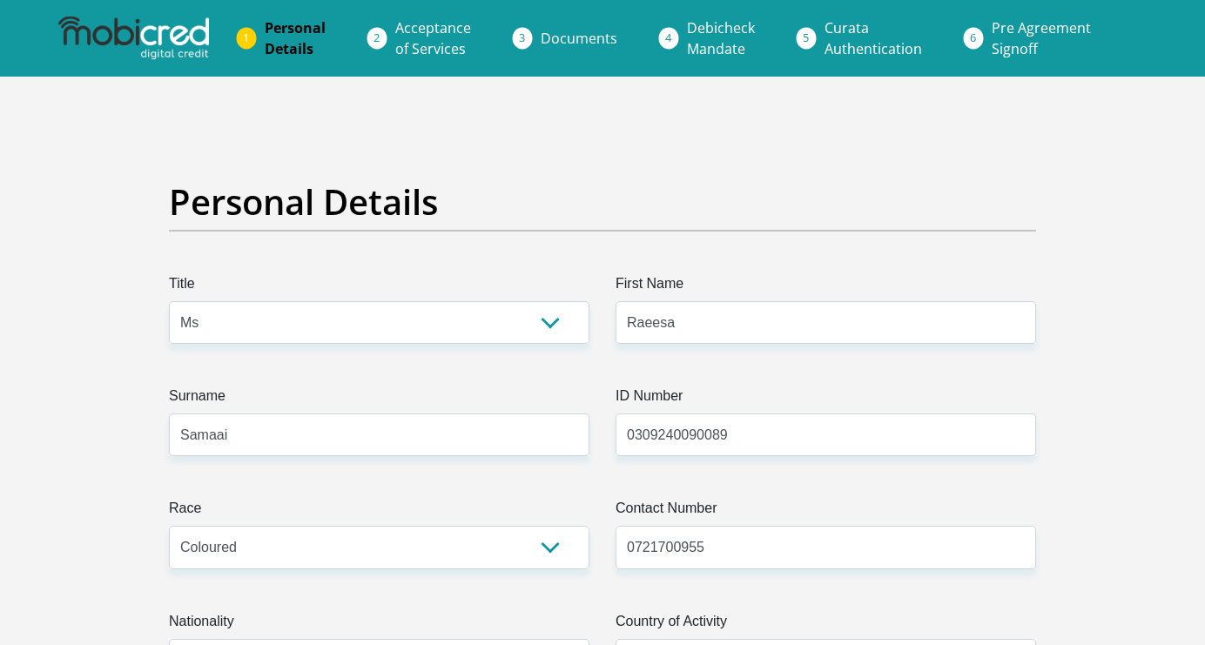
select select "2"
select select "Western Cape"
select select "5"
select select "parents"
select select "13"
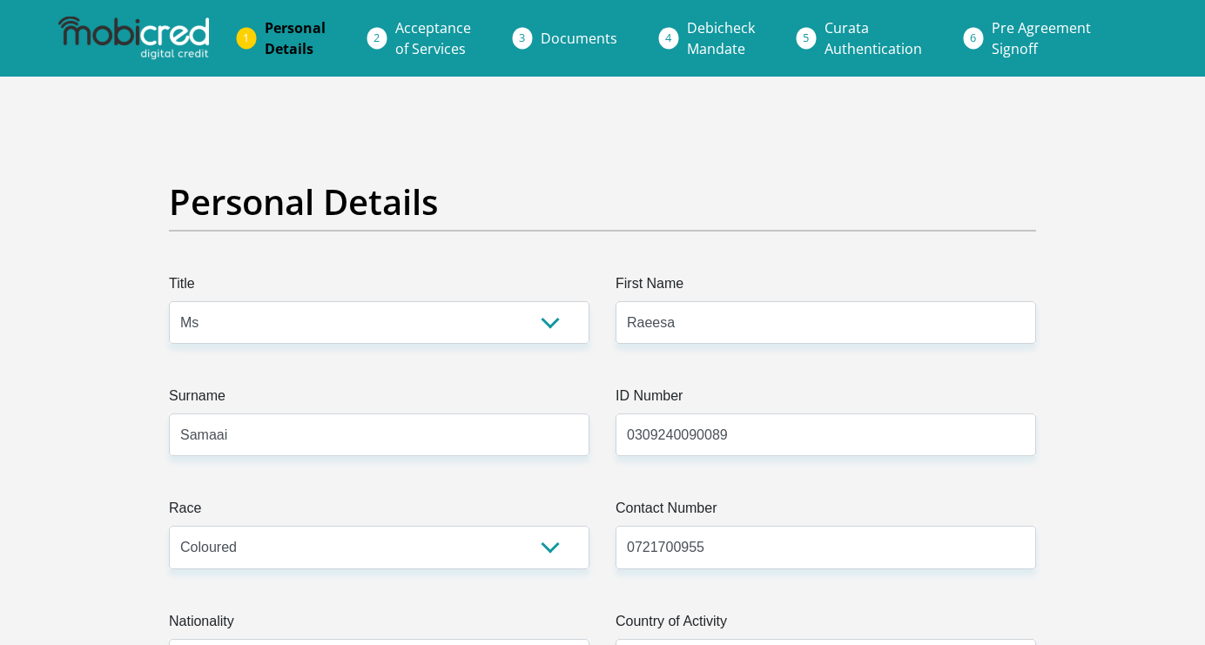
select select "Semi-Professional Worker"
select select "6"
select select "3"
select select "SAV"
select select "29"
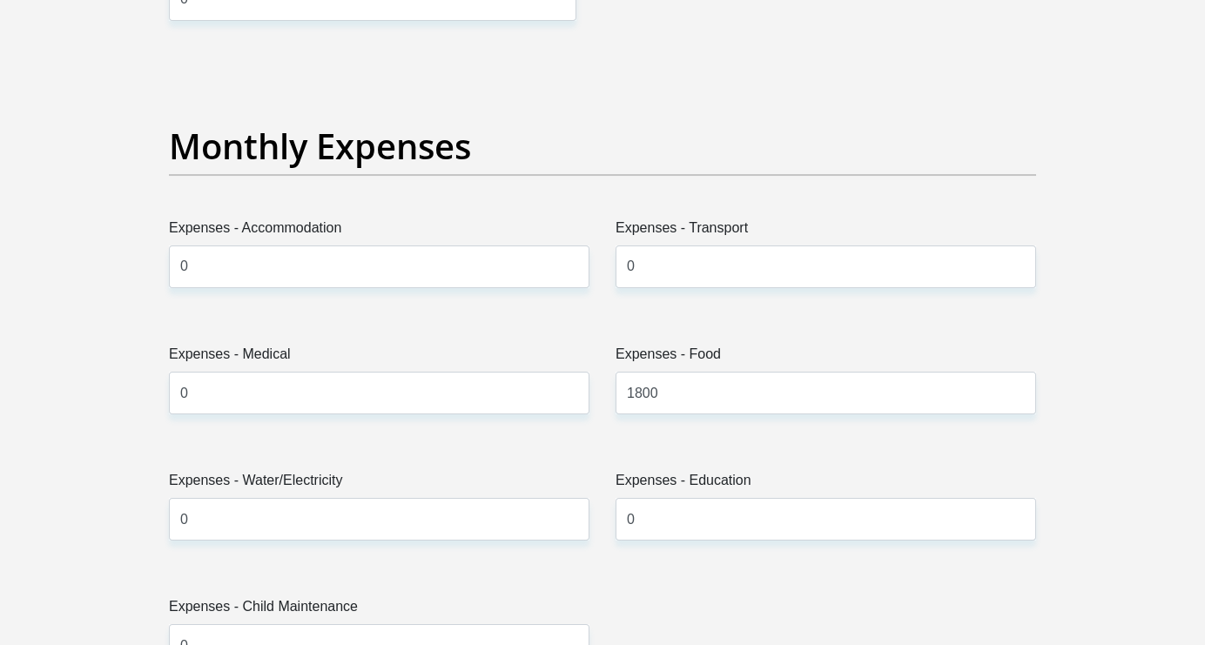
scroll to position [2371, 0]
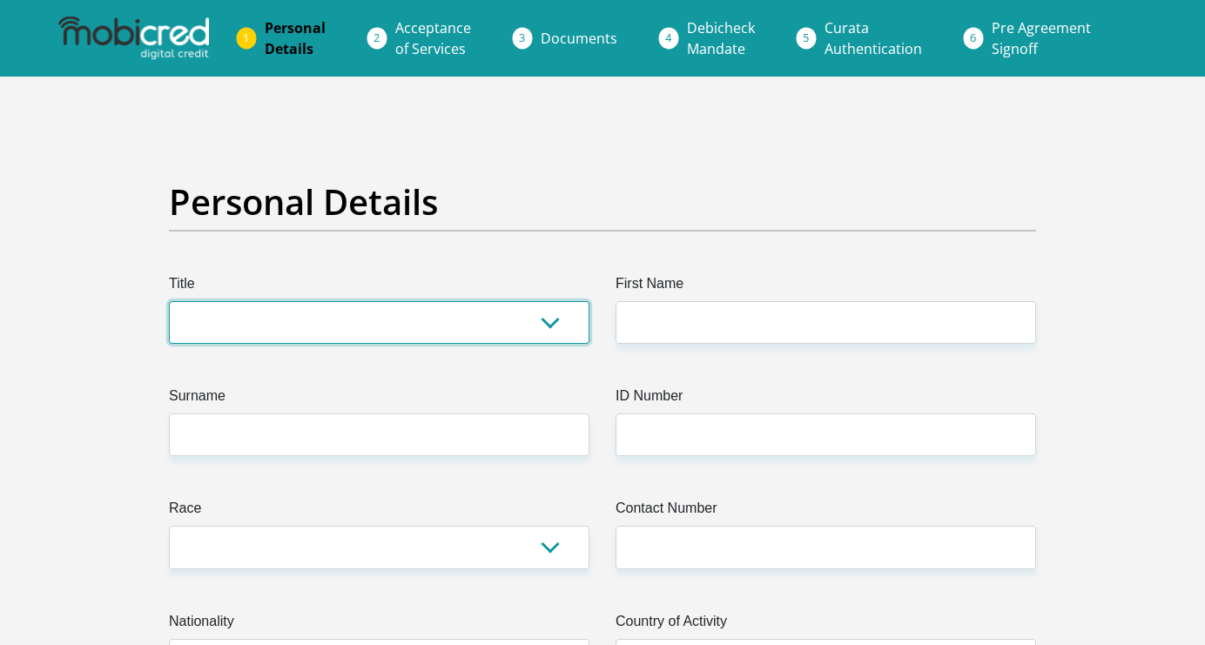
click at [474, 338] on select "Mr Ms Mrs Dr [PERSON_NAME]" at bounding box center [379, 322] width 420 height 43
select select "Mr"
click at [169, 301] on select "Mr Ms Mrs Dr [PERSON_NAME]" at bounding box center [379, 322] width 420 height 43
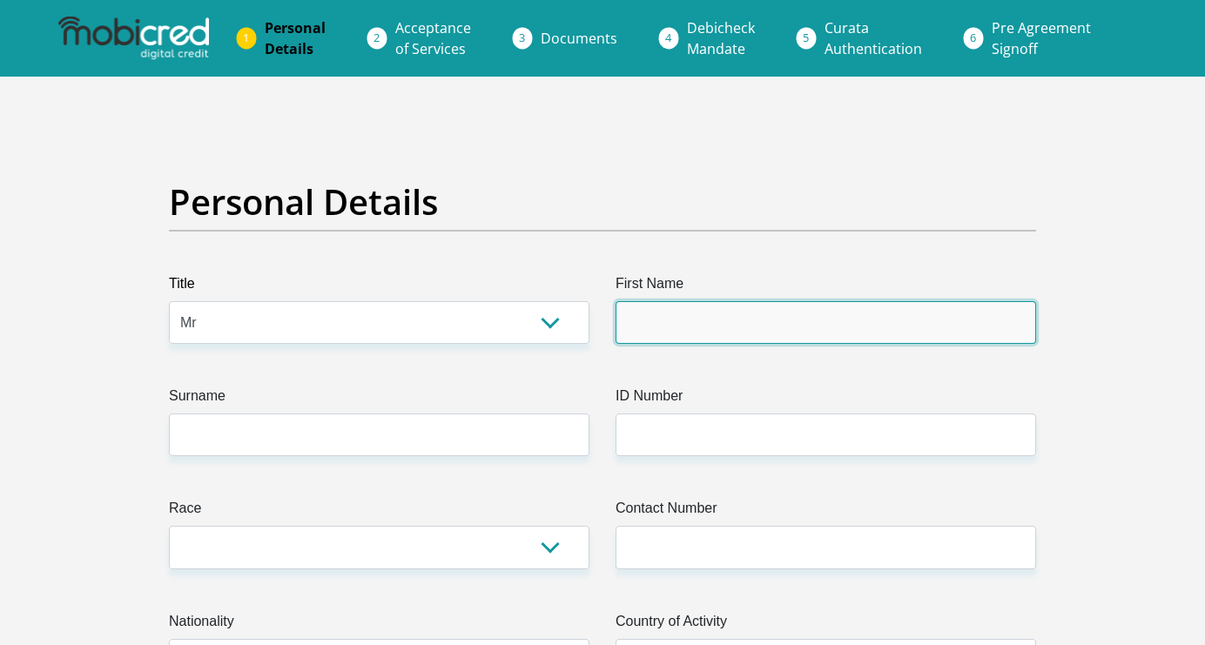
click at [662, 332] on input "First Name" at bounding box center [825, 322] width 420 height 43
type input "N"
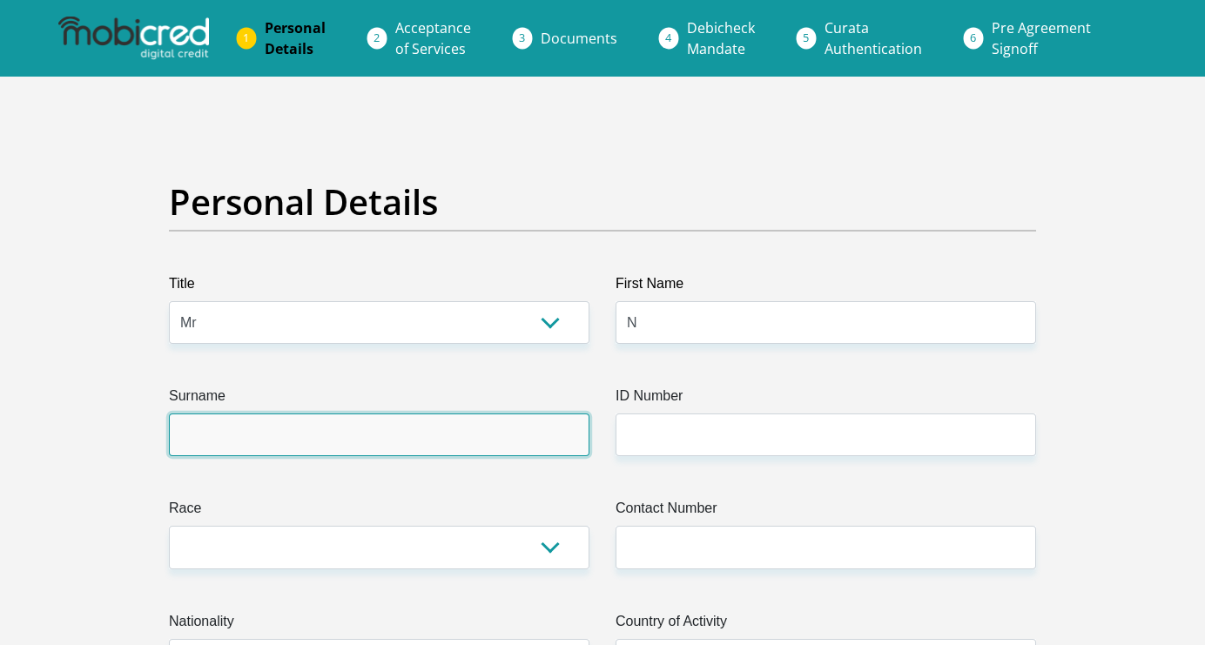
type input "A"
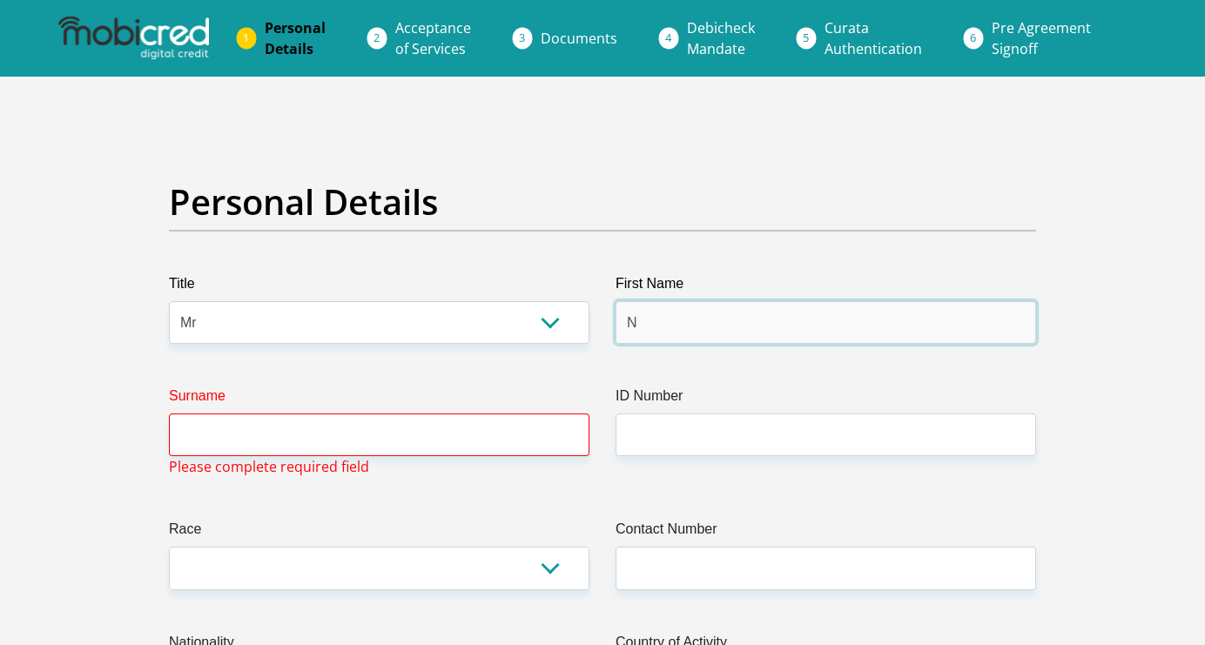
click at [688, 330] on input "N" at bounding box center [825, 322] width 420 height 43
type input "Nazeem"
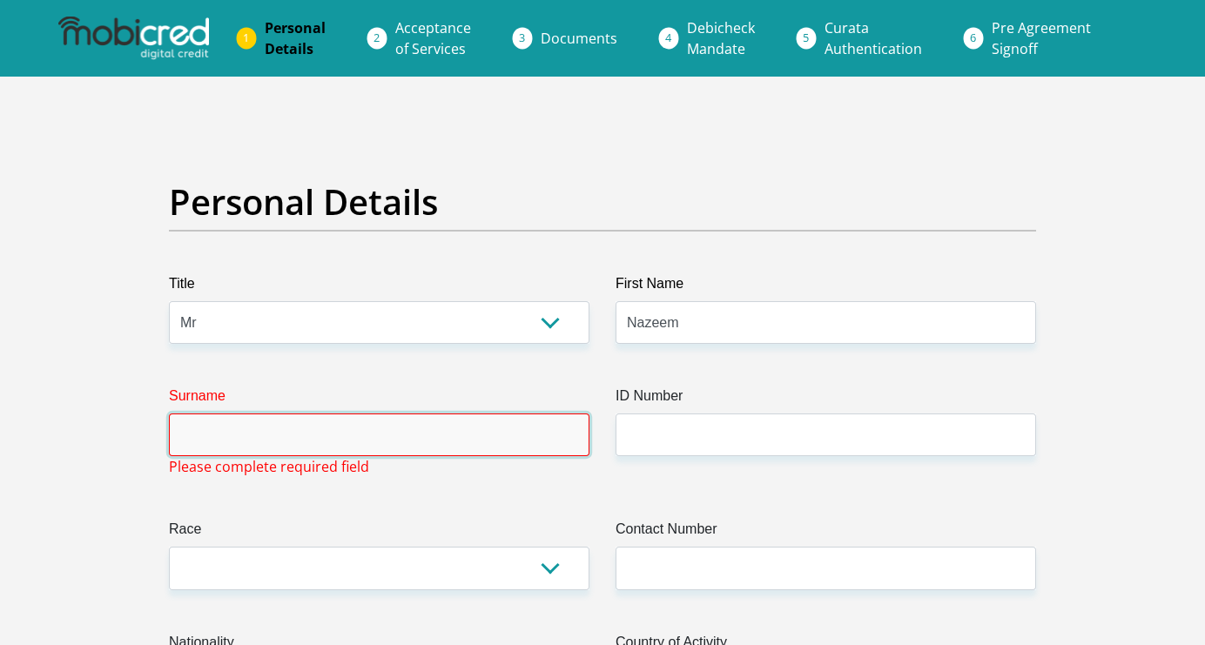
click at [502, 440] on input "Surname" at bounding box center [379, 435] width 420 height 43
type input "Samaai"
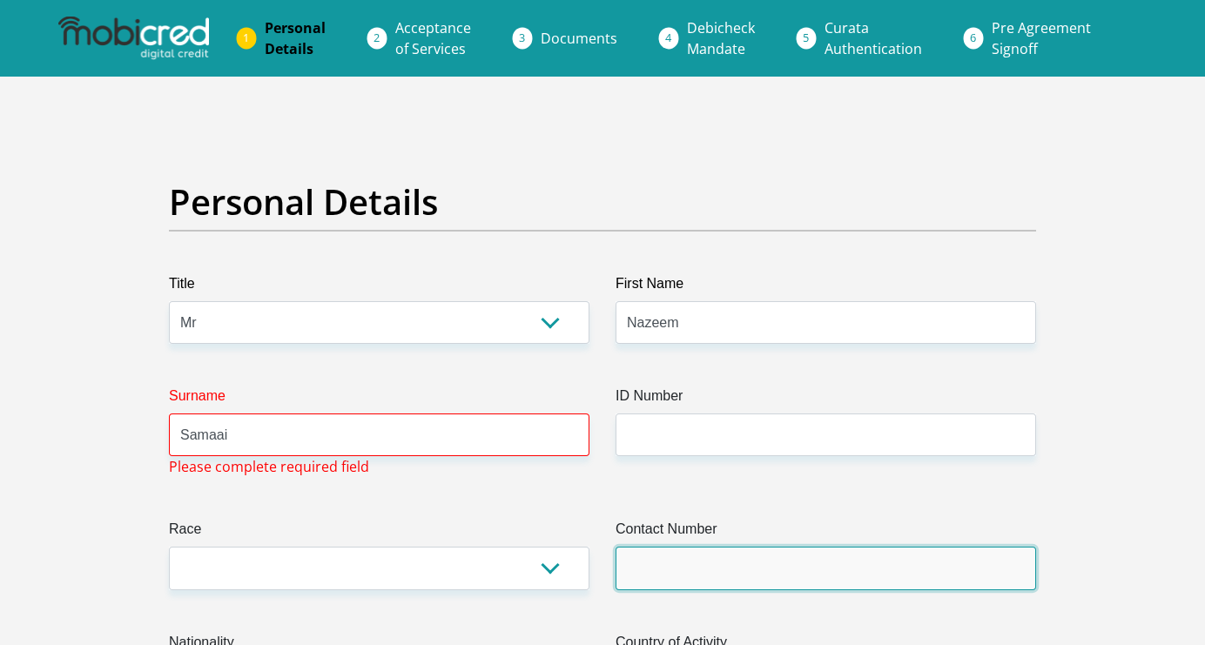
type input "0721700955"
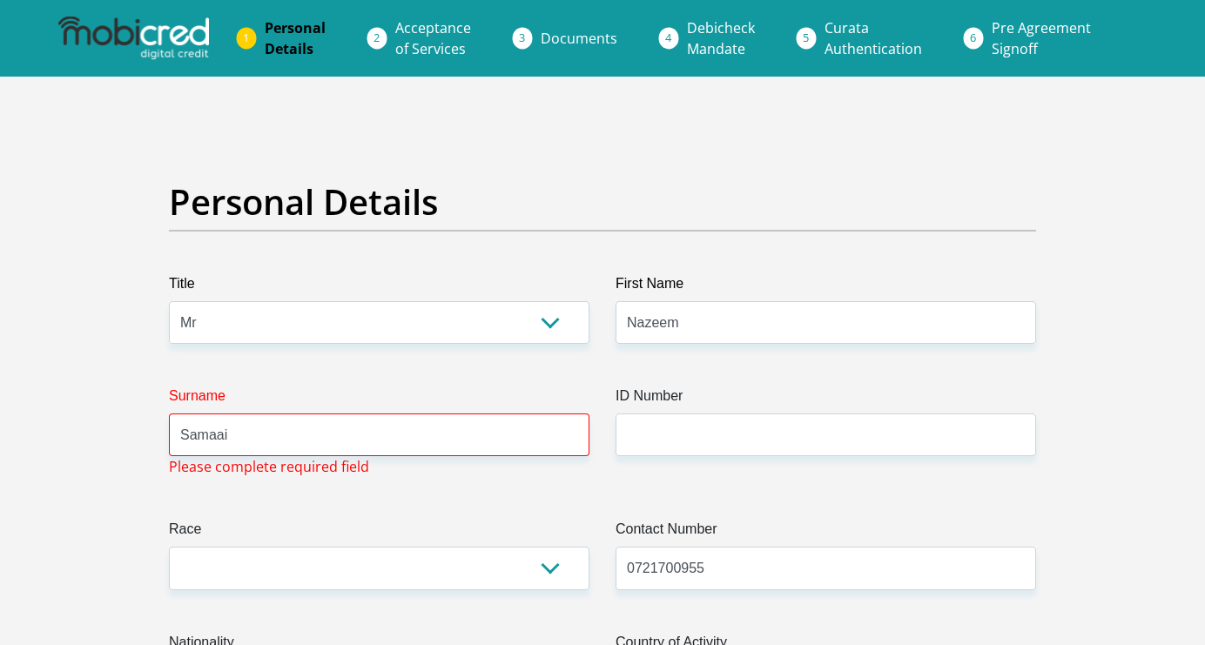
select select "ZAF"
type input "[STREET_ADDRESS]"
type input "[GEOGRAPHIC_DATA]"
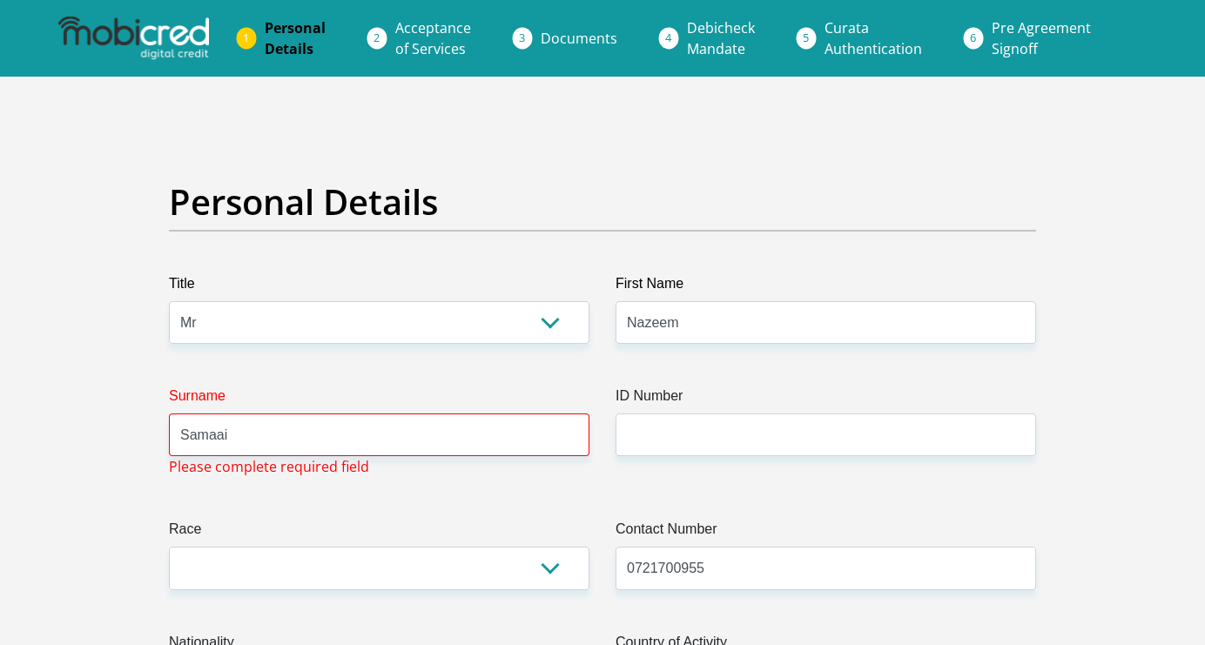
type input "7764"
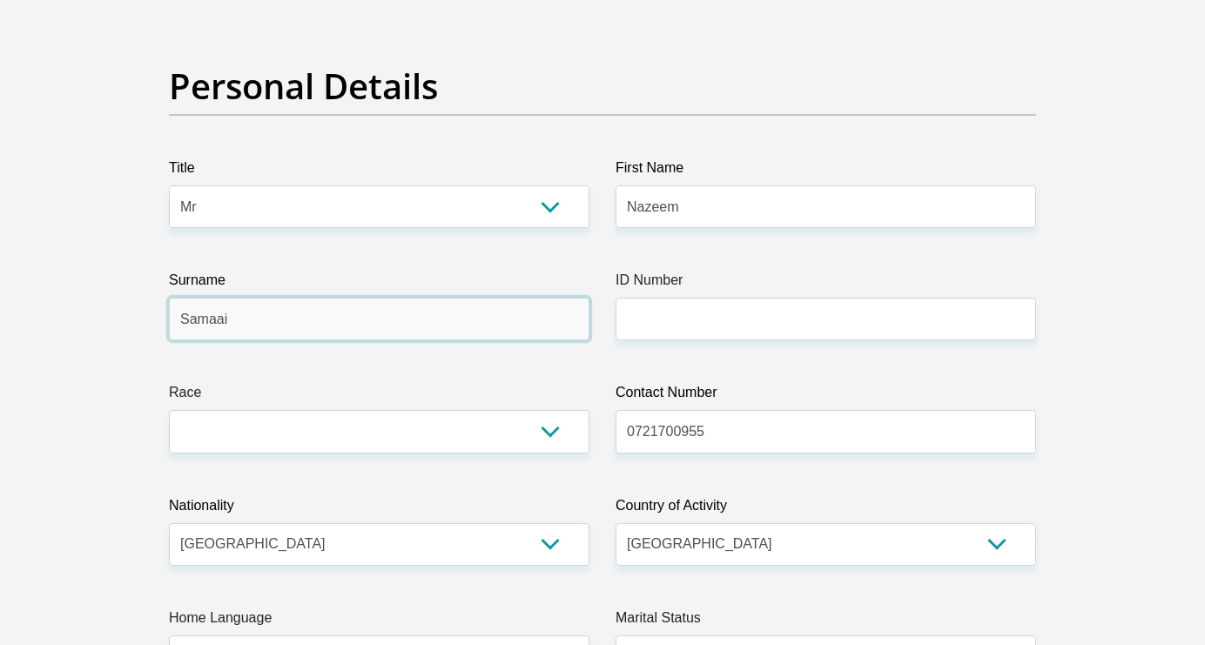
scroll to position [118, 0]
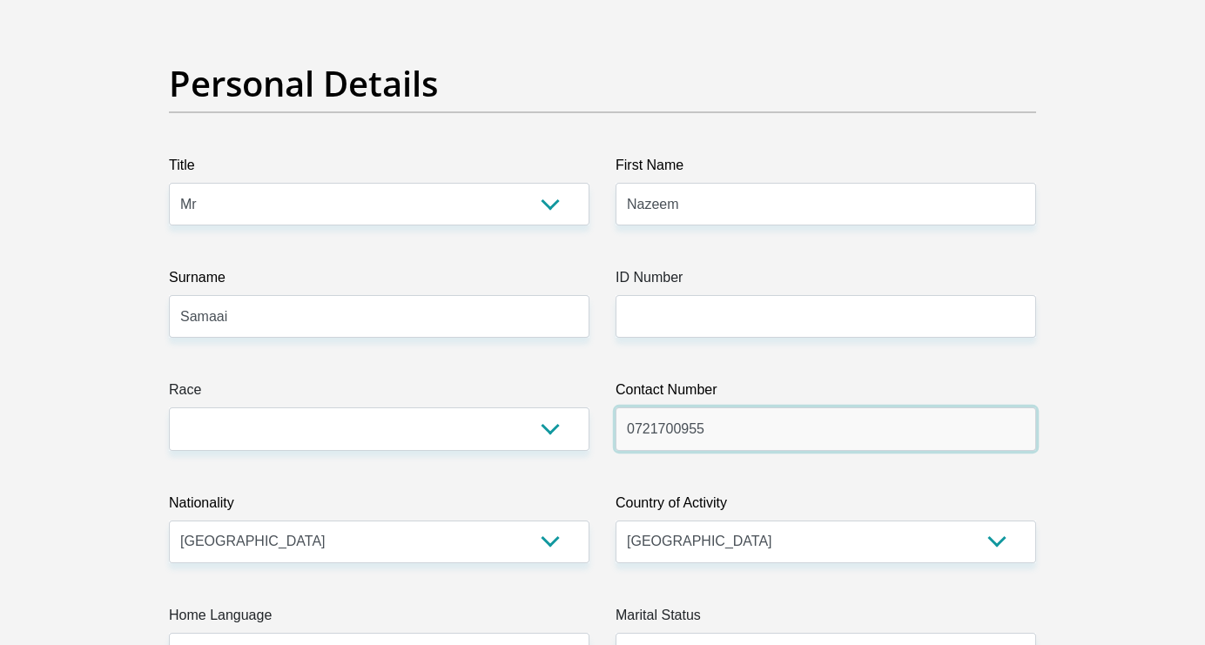
click at [729, 431] on input "0721700955" at bounding box center [825, 428] width 420 height 43
type input "N"
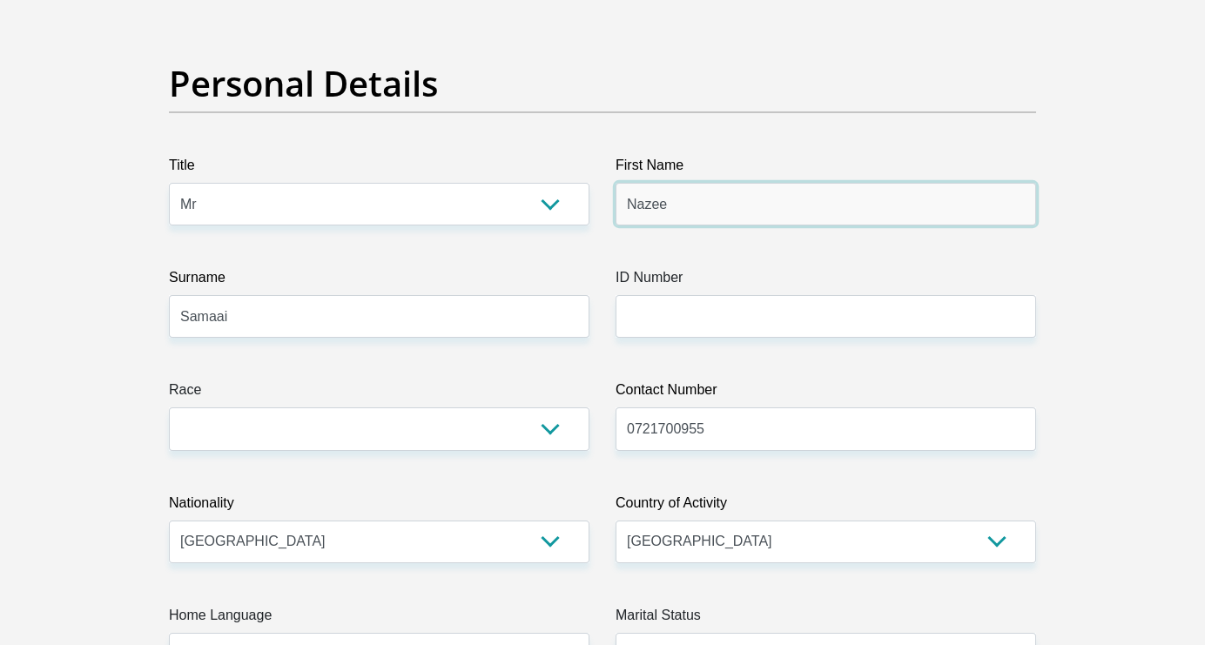
type input "Nazeem"
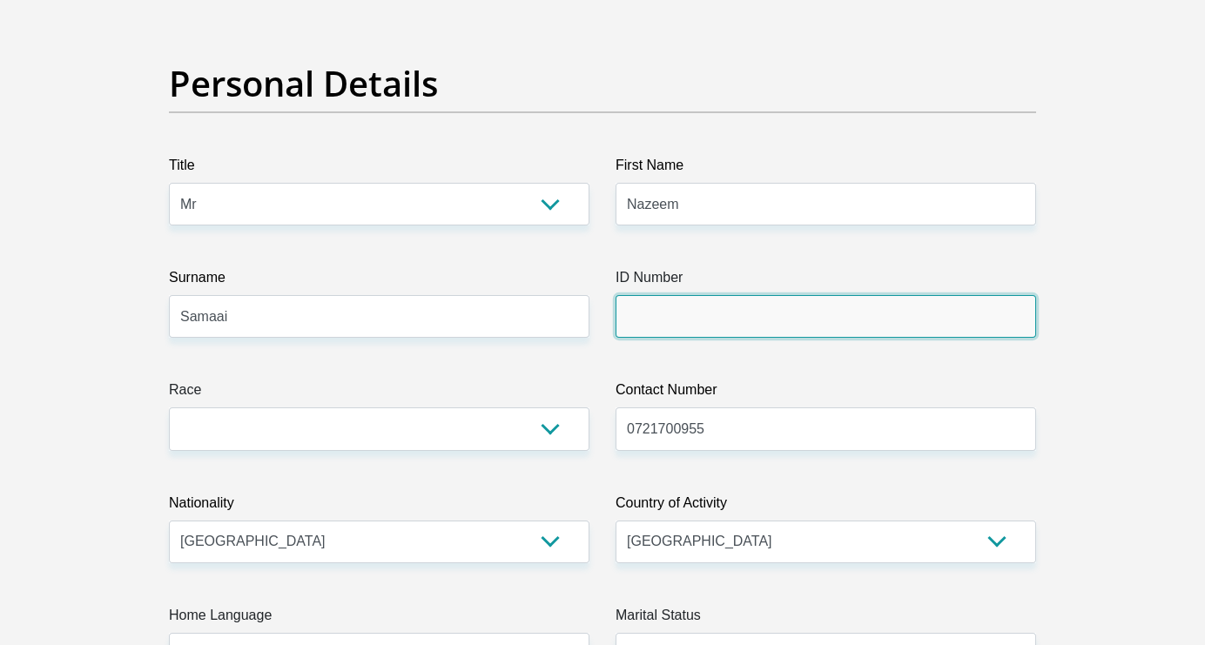
click at [744, 326] on input "ID Number" at bounding box center [825, 316] width 420 height 43
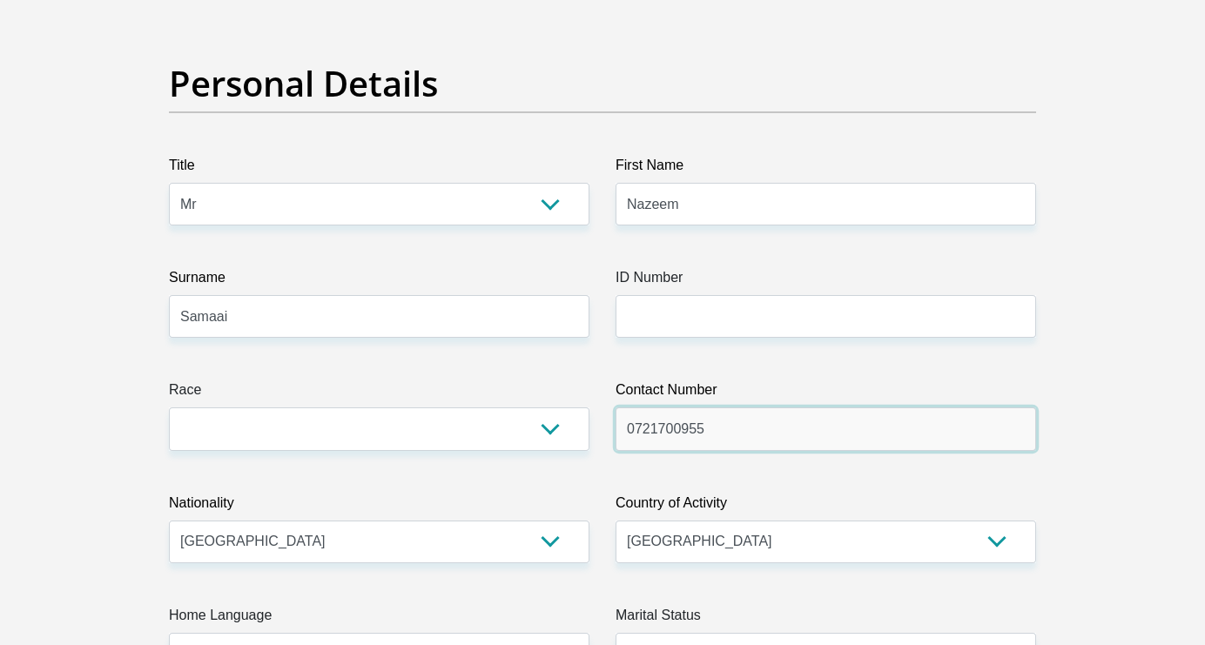
click at [721, 439] on input "0721700955" at bounding box center [825, 428] width 420 height 43
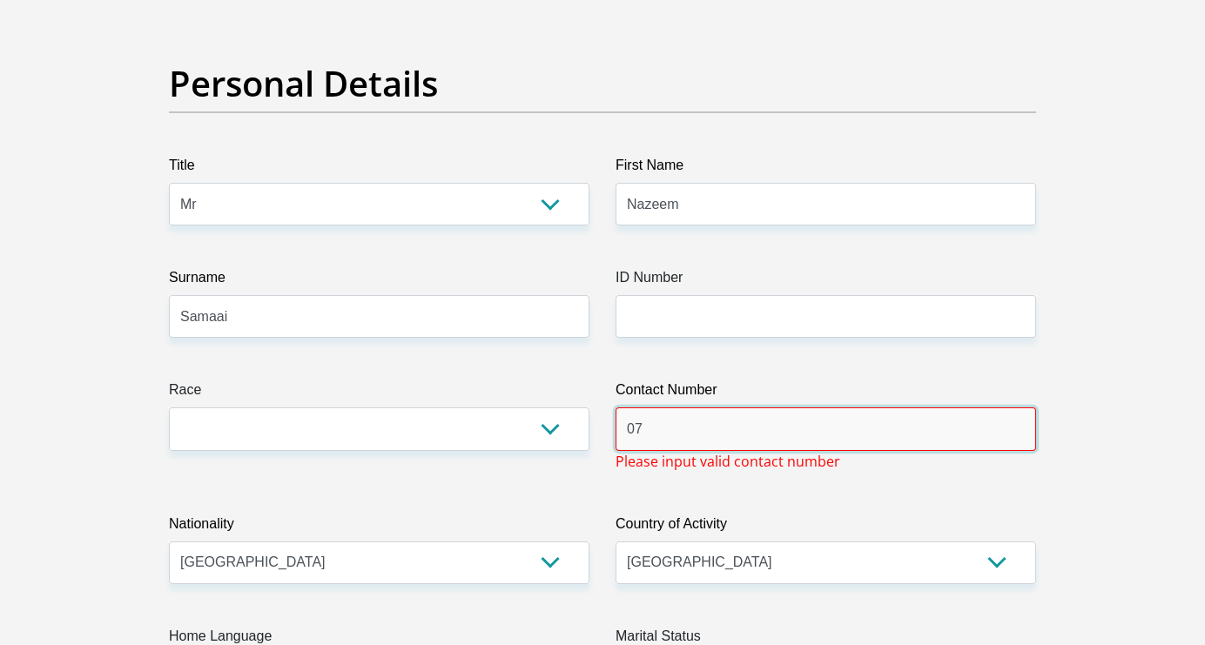
type input "0"
paste input "[PHONE_NUMBER]"
click at [699, 434] on input "[PHONE_NUMBER]" at bounding box center [825, 428] width 420 height 43
click at [677, 439] on input "[PHONE_NUMBER]" at bounding box center [825, 428] width 420 height 43
click at [654, 430] on input "[PHONE_NUMBER]" at bounding box center [825, 428] width 420 height 43
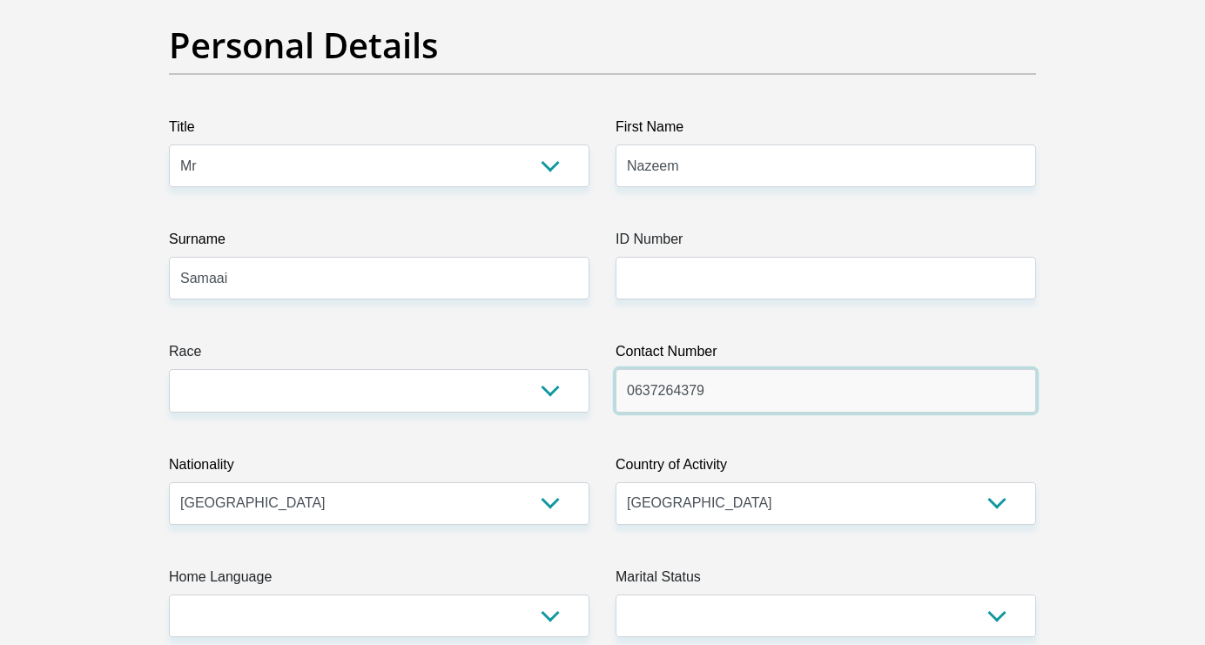
scroll to position [160, 0]
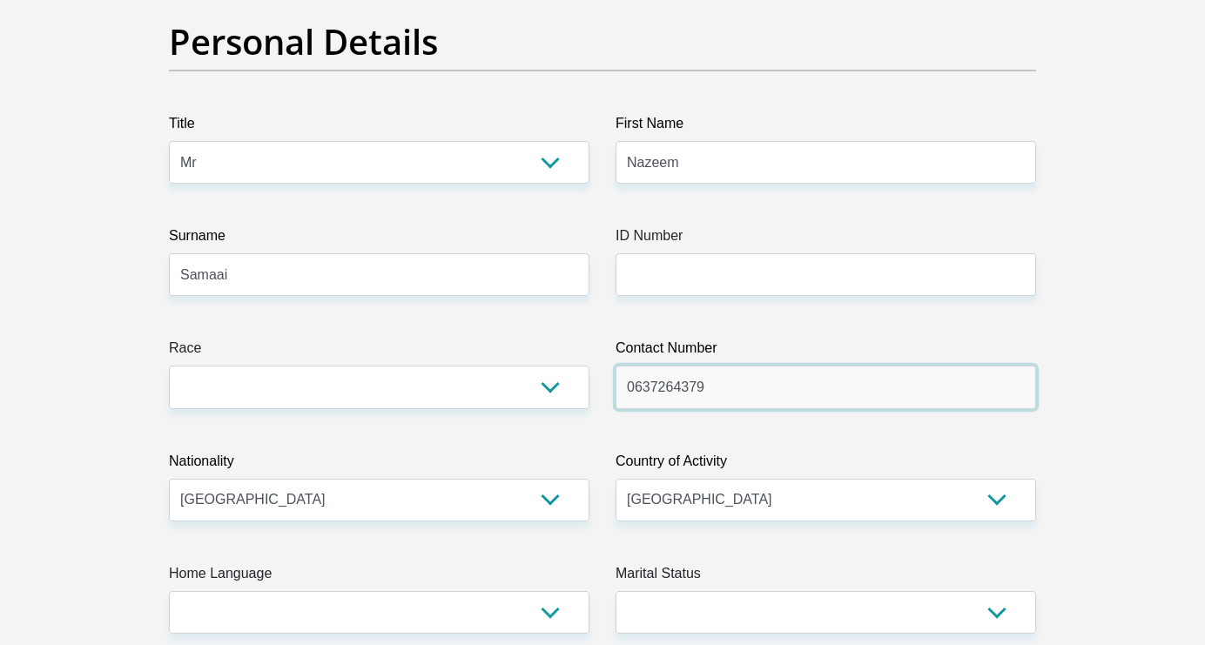
type input "0637264379"
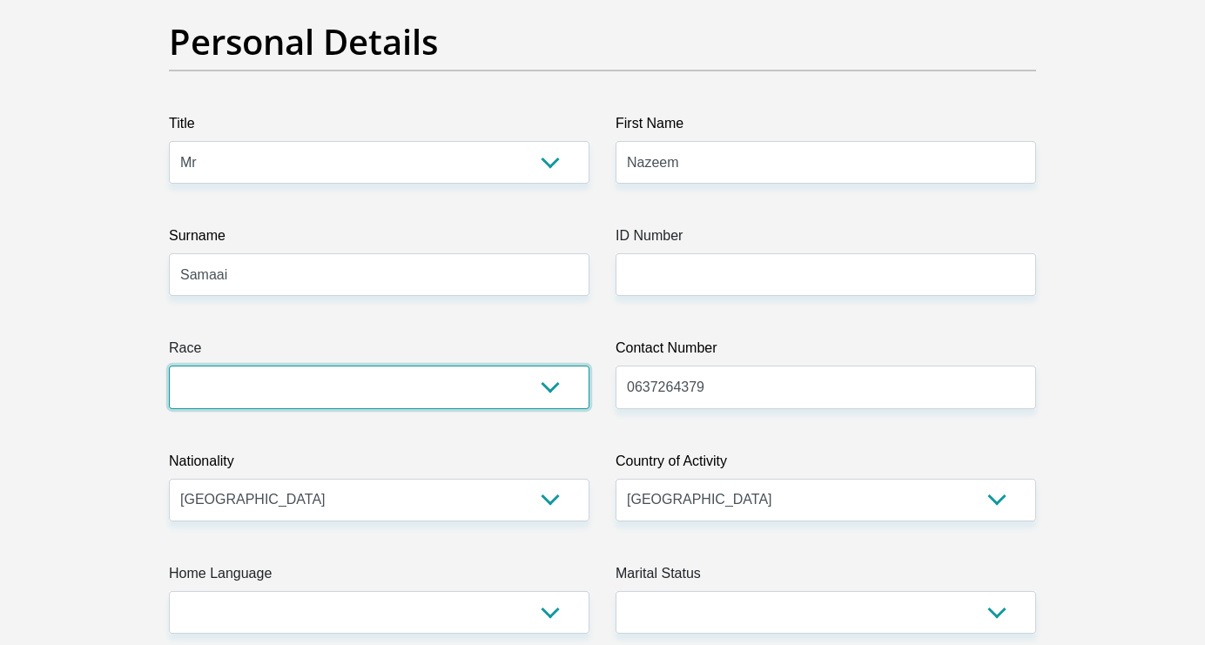
click at [540, 383] on select "Black Coloured Indian White Other" at bounding box center [379, 387] width 420 height 43
select select "2"
click at [169, 366] on select "Black Coloured Indian White Other" at bounding box center [379, 387] width 420 height 43
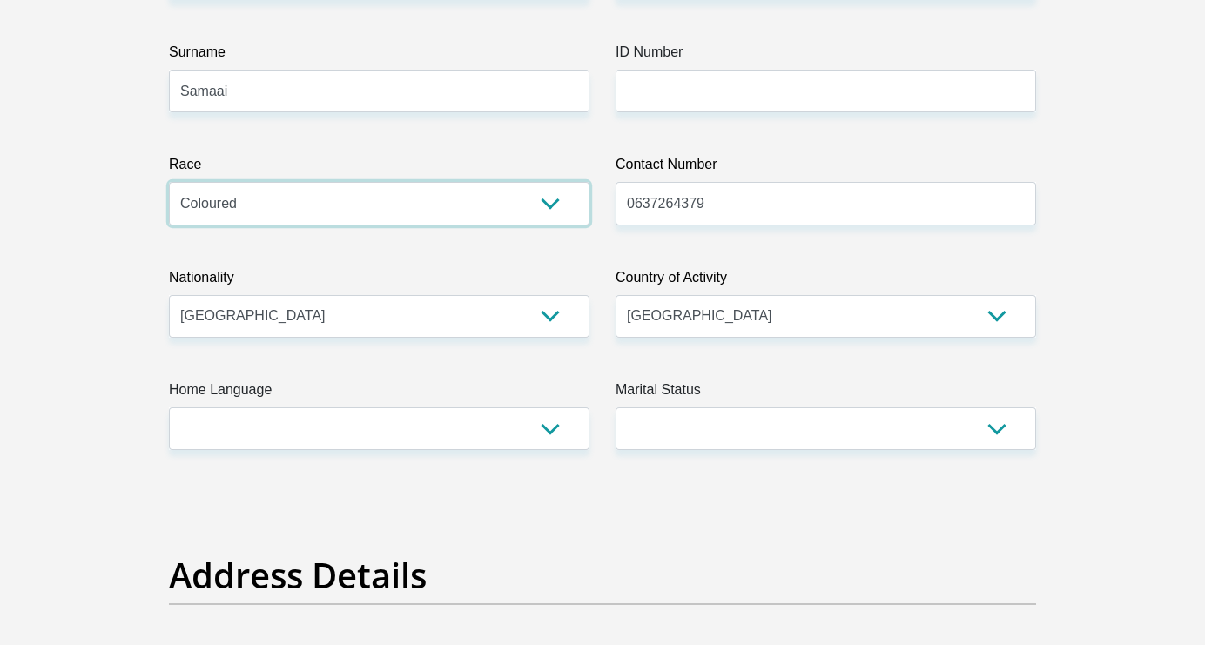
scroll to position [346, 0]
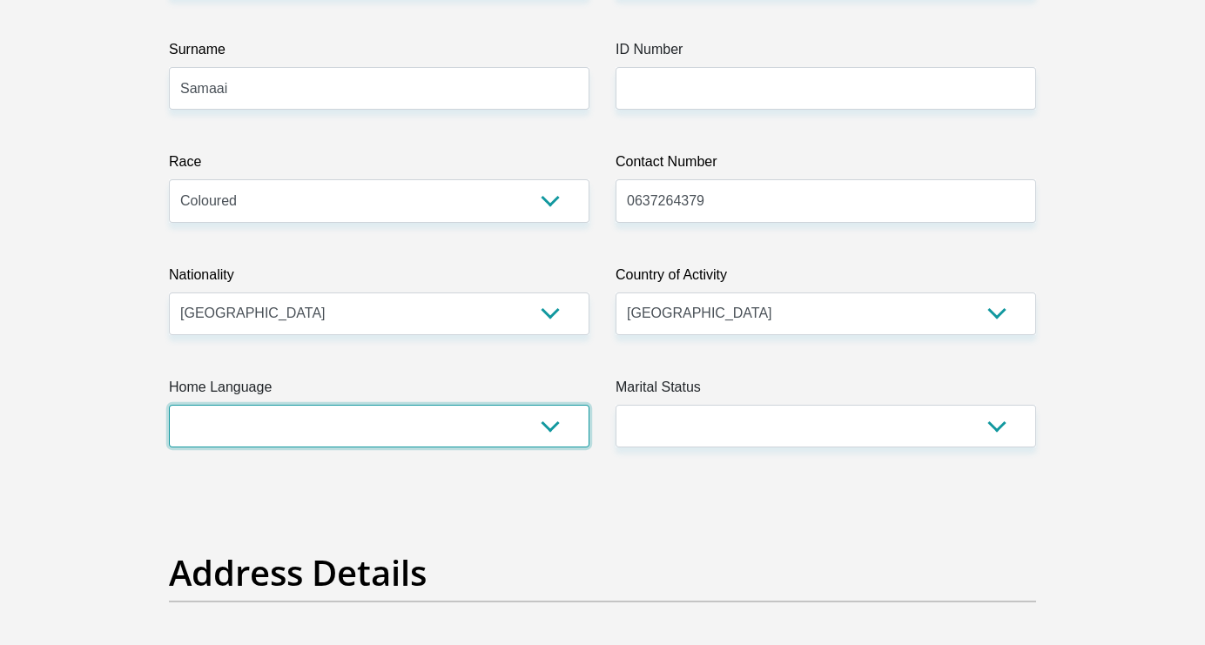
click at [553, 429] on select "Afrikaans English Sepedi South Ndebele Southern Sotho Swati Tsonga Tswana Venda…" at bounding box center [379, 426] width 420 height 43
select select "eng"
click at [169, 405] on select "Afrikaans English Sepedi South Ndebele Southern Sotho Swati Tsonga Tswana Venda…" at bounding box center [379, 426] width 420 height 43
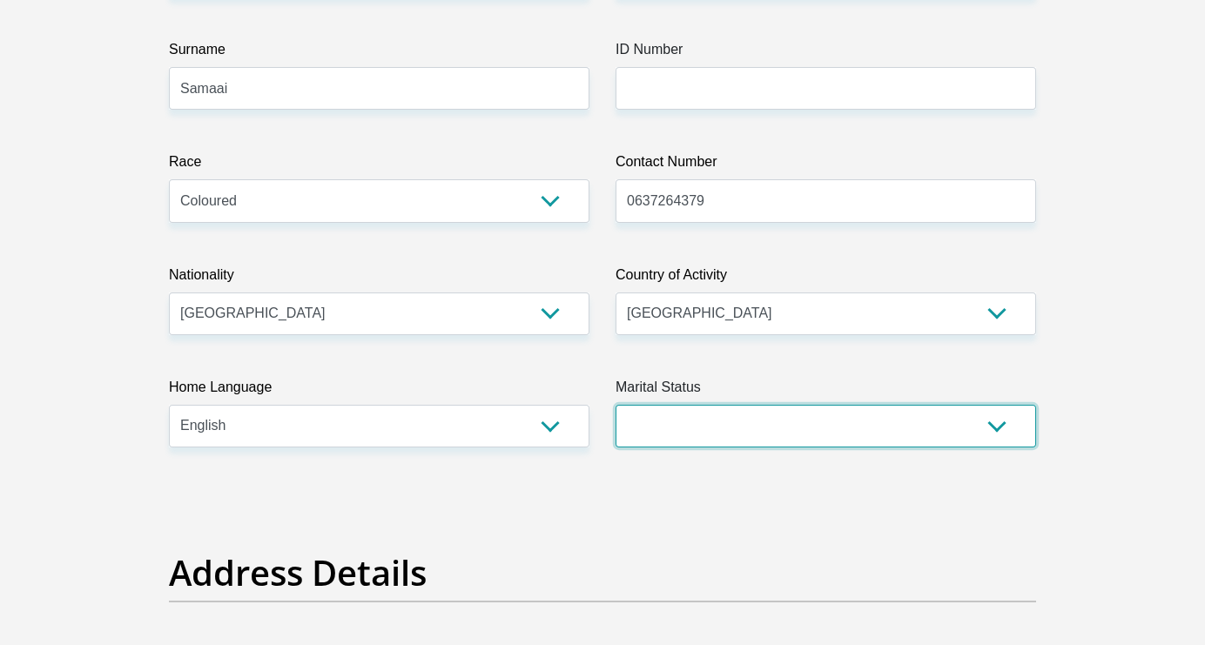
click at [709, 427] on select "Married ANC Single Divorced Widowed Married COP or Customary Law" at bounding box center [825, 426] width 420 height 43
select select "4"
click at [615, 405] on select "Married ANC Single Divorced Widowed Married COP or Customary Law" at bounding box center [825, 426] width 420 height 43
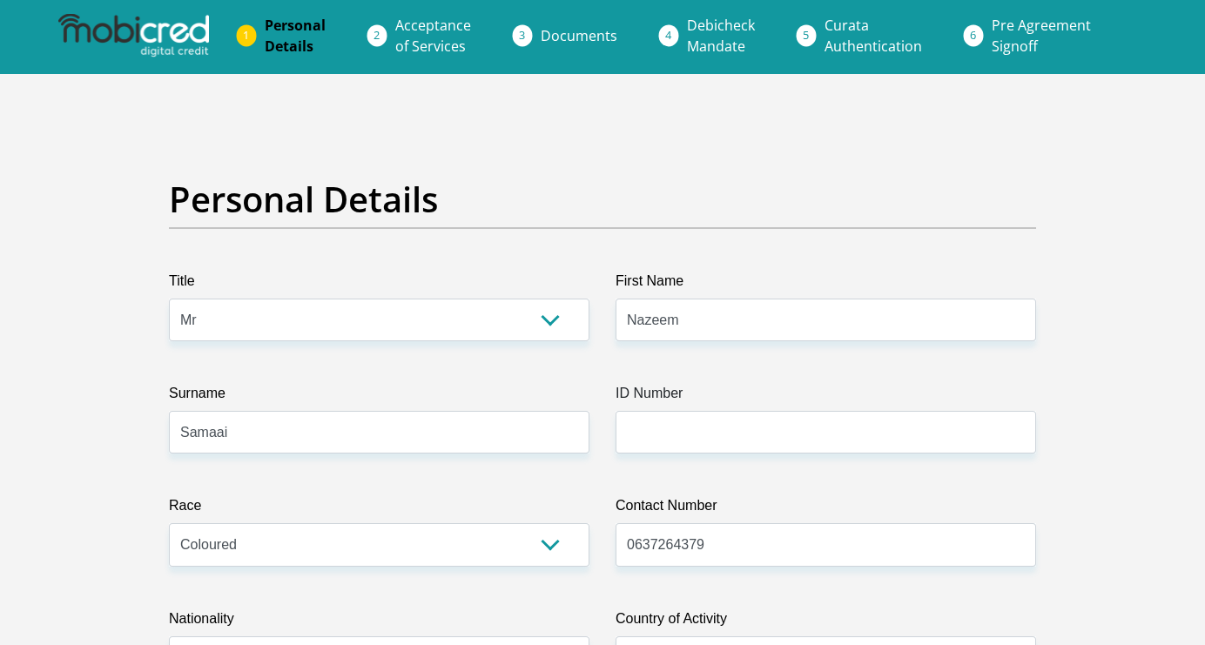
scroll to position [0, 0]
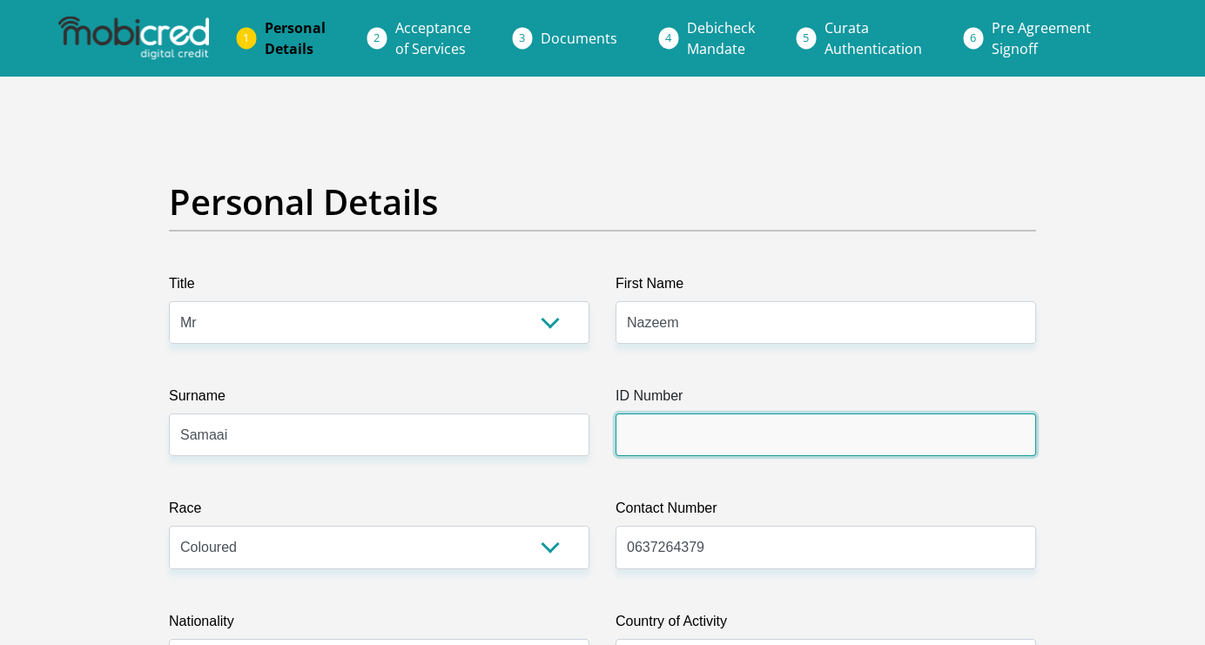
click at [737, 428] on input "ID Number" at bounding box center [825, 435] width 420 height 43
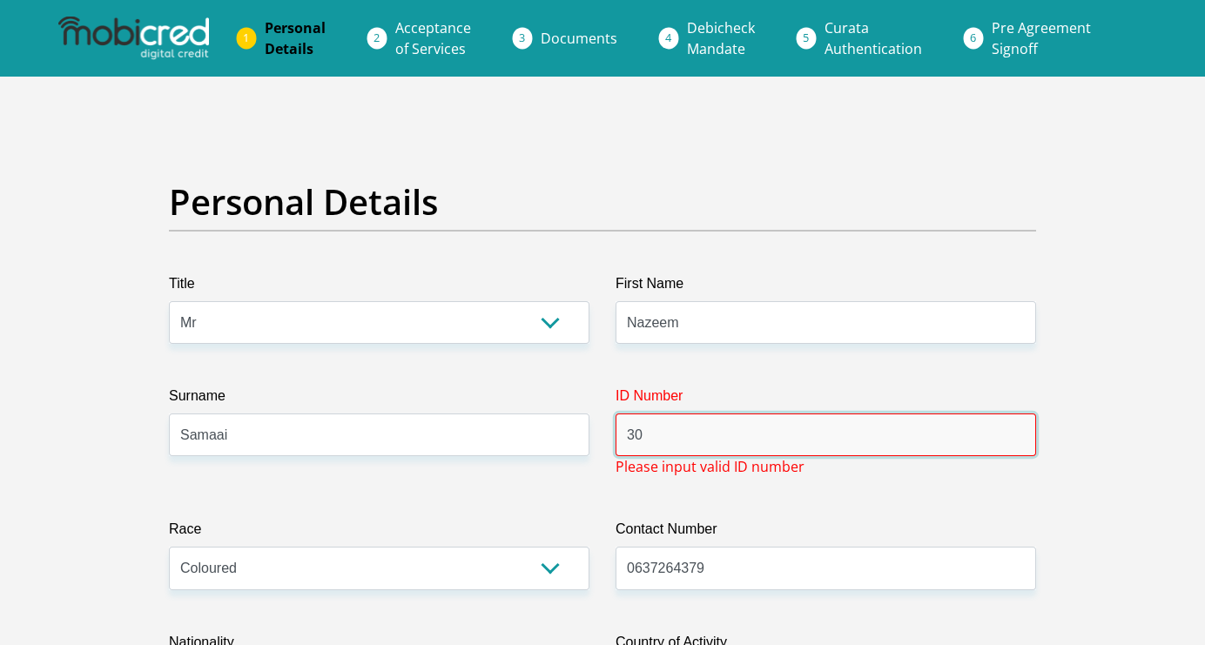
type input "3"
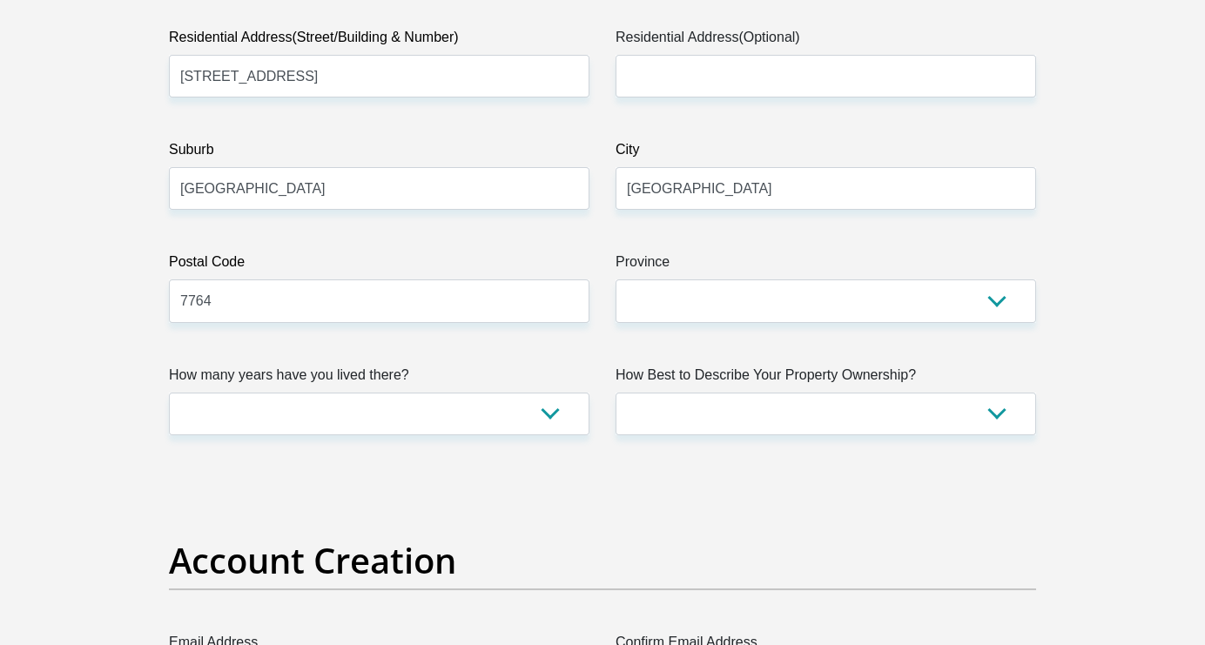
scroll to position [971, 0]
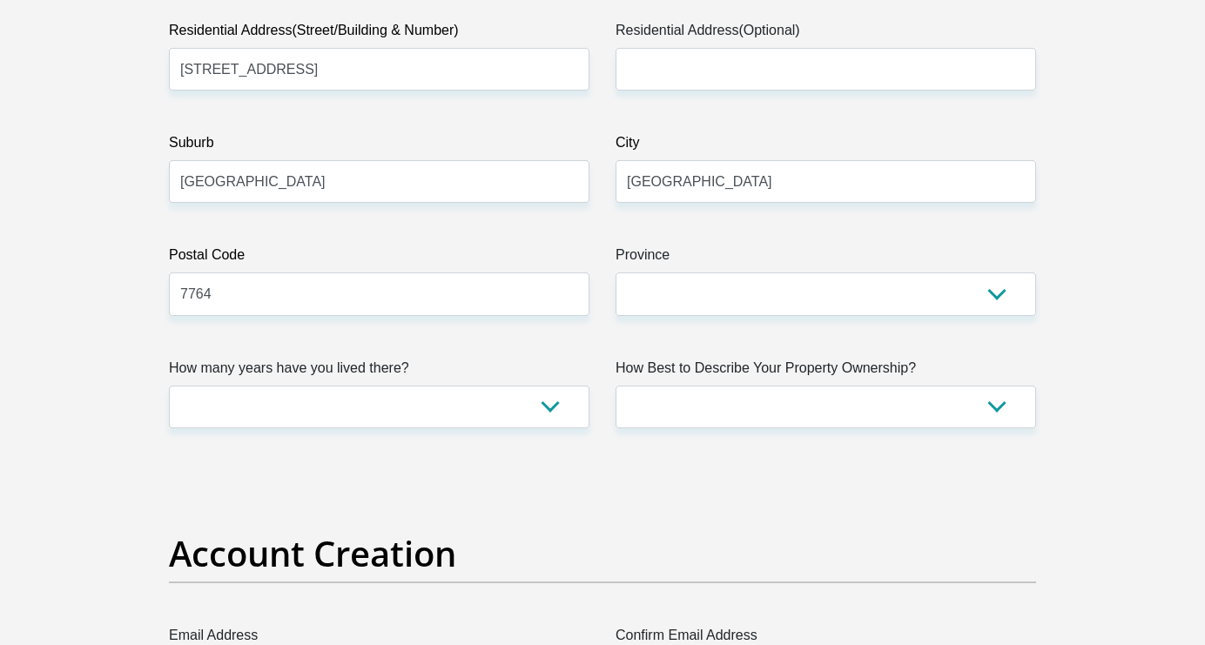
type input "5711305162080"
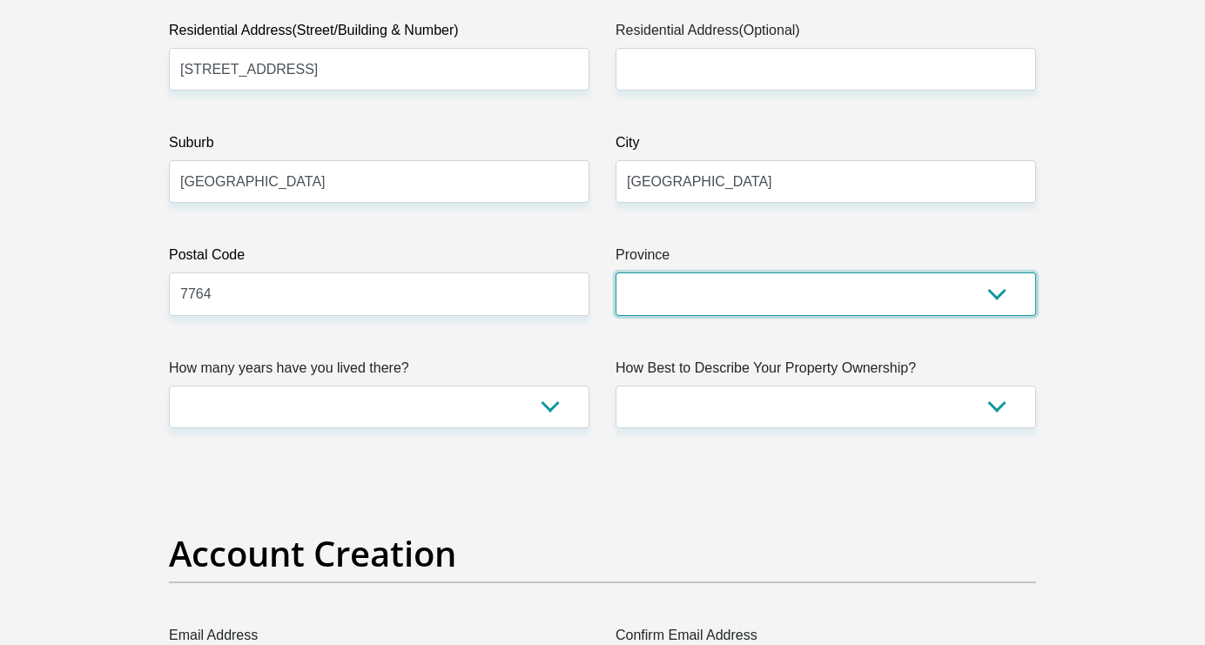
click at [674, 285] on select "Eastern Cape Free State [GEOGRAPHIC_DATA] [GEOGRAPHIC_DATA][DATE] [GEOGRAPHIC_D…" at bounding box center [825, 293] width 420 height 43
select select "Western Cape"
click at [615, 272] on select "Eastern Cape Free State [GEOGRAPHIC_DATA] [GEOGRAPHIC_DATA][DATE] [GEOGRAPHIC_D…" at bounding box center [825, 293] width 420 height 43
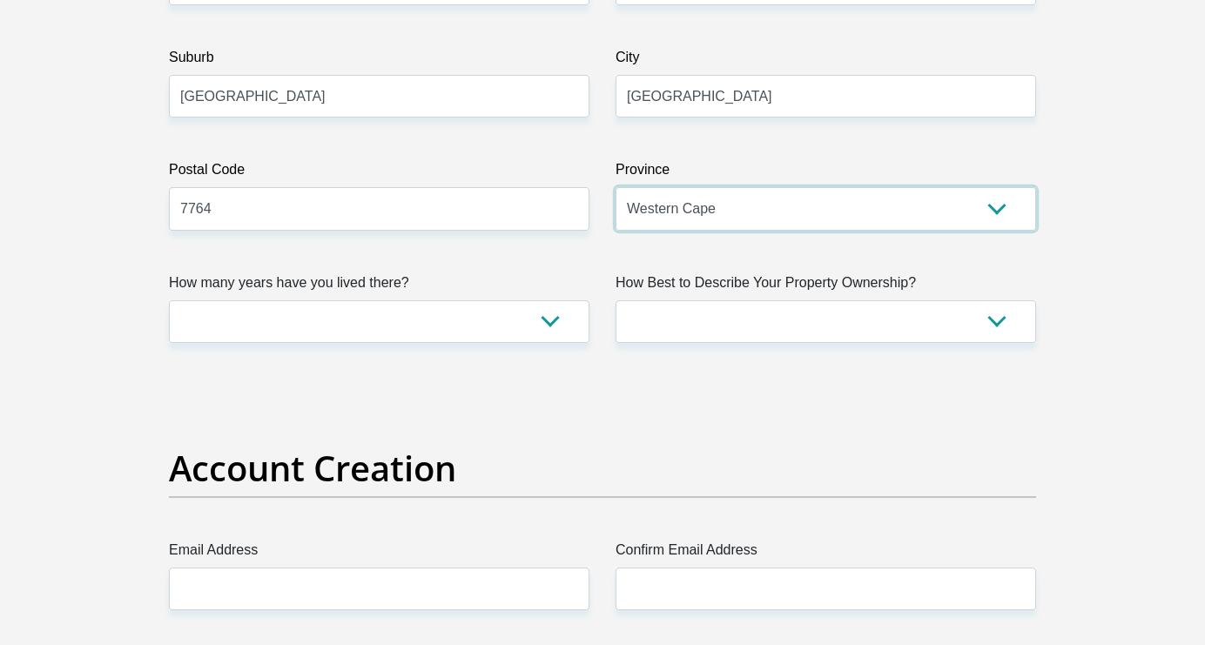
scroll to position [1057, 0]
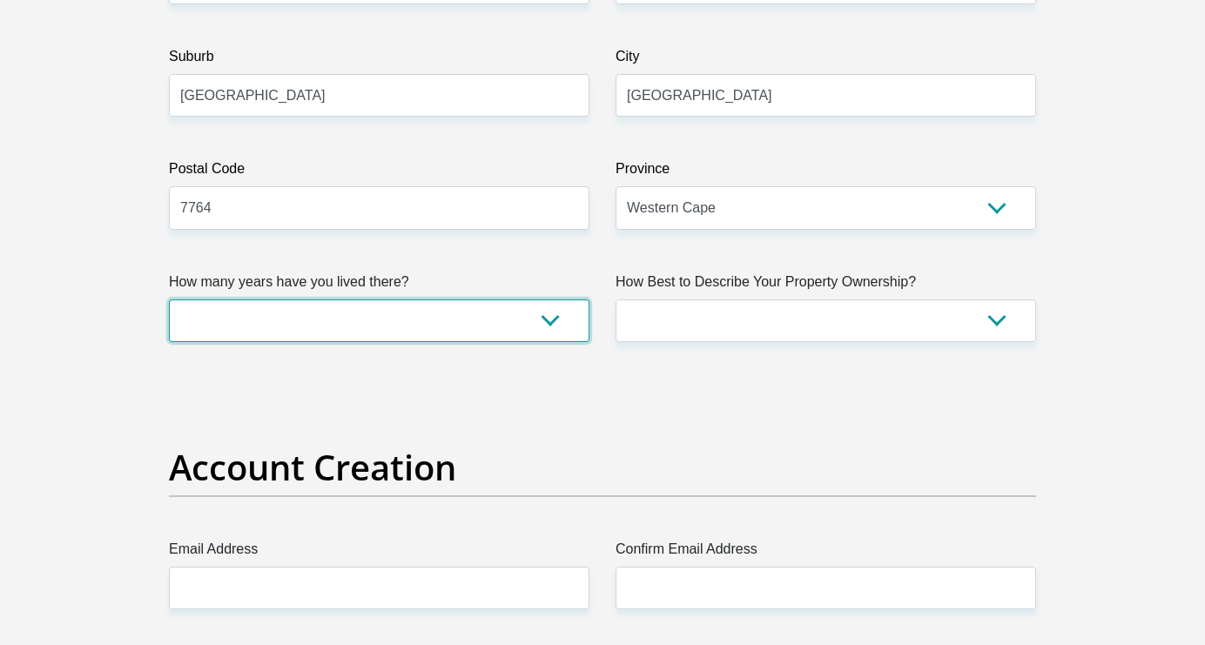
click at [552, 332] on select "less than 1 year 1-3 years 3-5 years 5+ years" at bounding box center [379, 320] width 420 height 43
select select "5"
click at [169, 299] on select "less than 1 year 1-3 years 3-5 years 5+ years" at bounding box center [379, 320] width 420 height 43
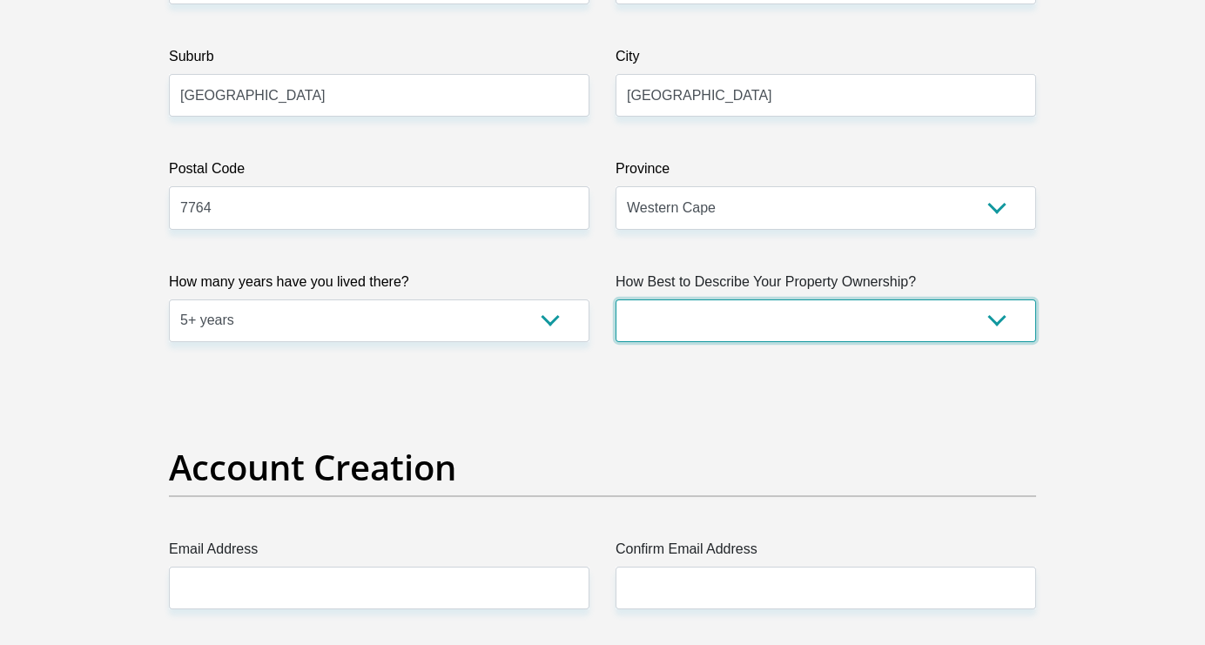
click at [707, 319] on select "Owned Rented Family Owned Company Dwelling" at bounding box center [825, 320] width 420 height 43
select select "parents"
click at [615, 299] on select "Owned Rented Family Owned Company Dwelling" at bounding box center [825, 320] width 420 height 43
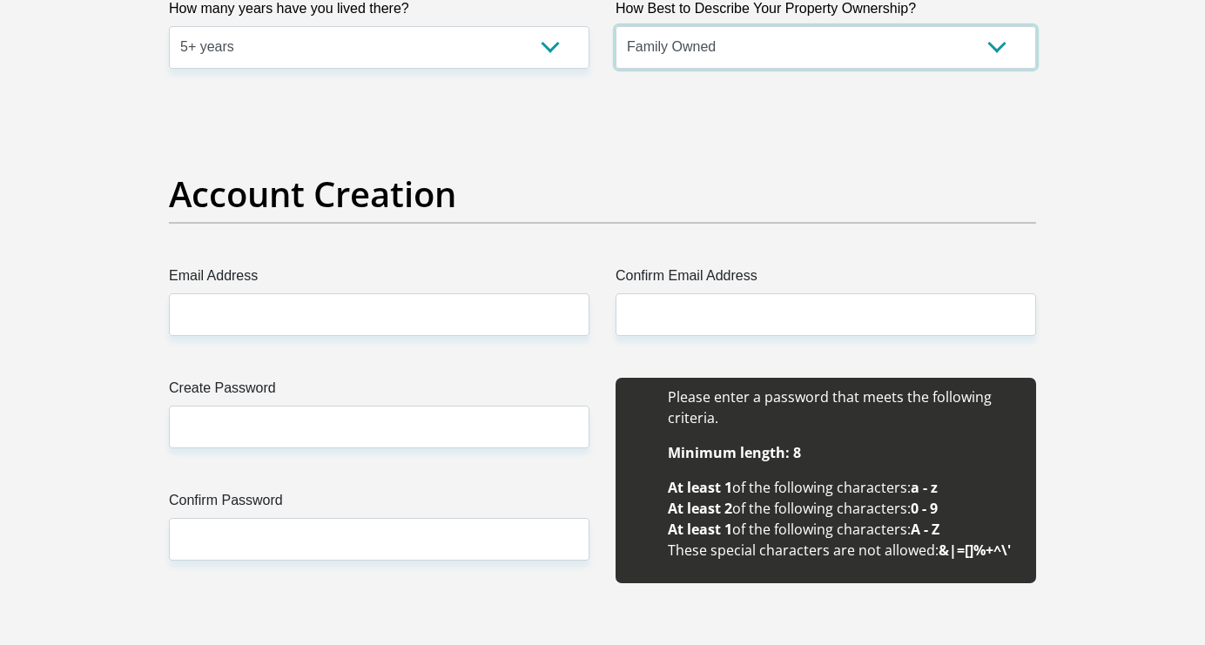
scroll to position [1329, 0]
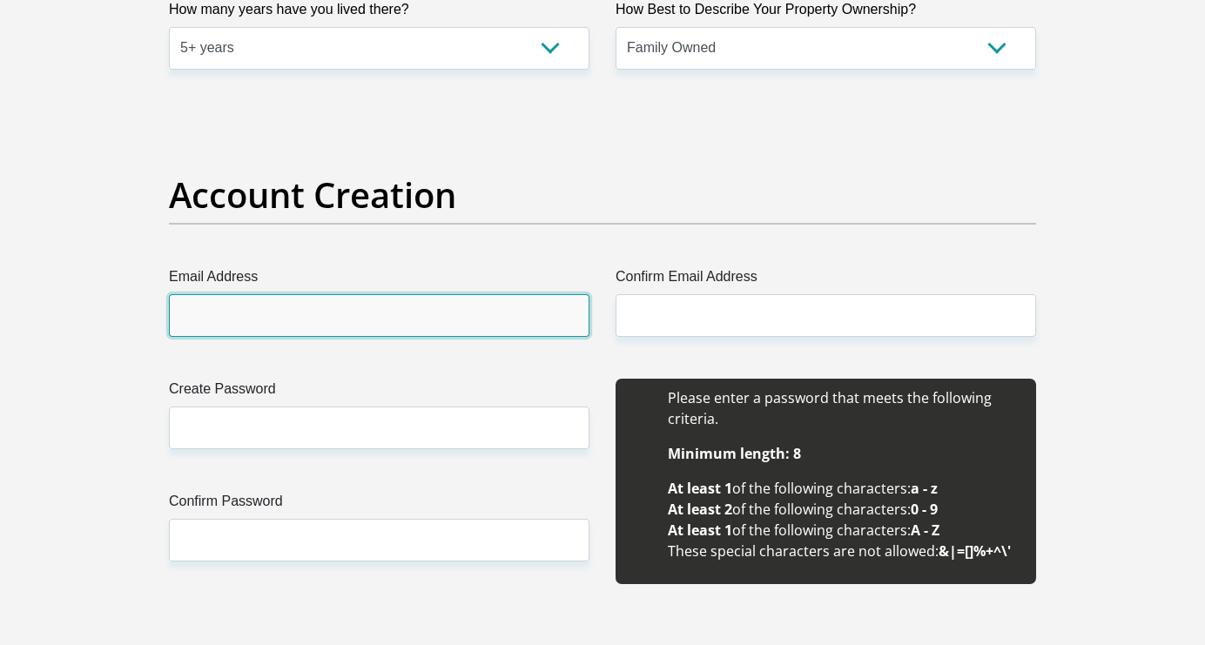
click at [393, 296] on input "Email Address" at bounding box center [379, 315] width 420 height 43
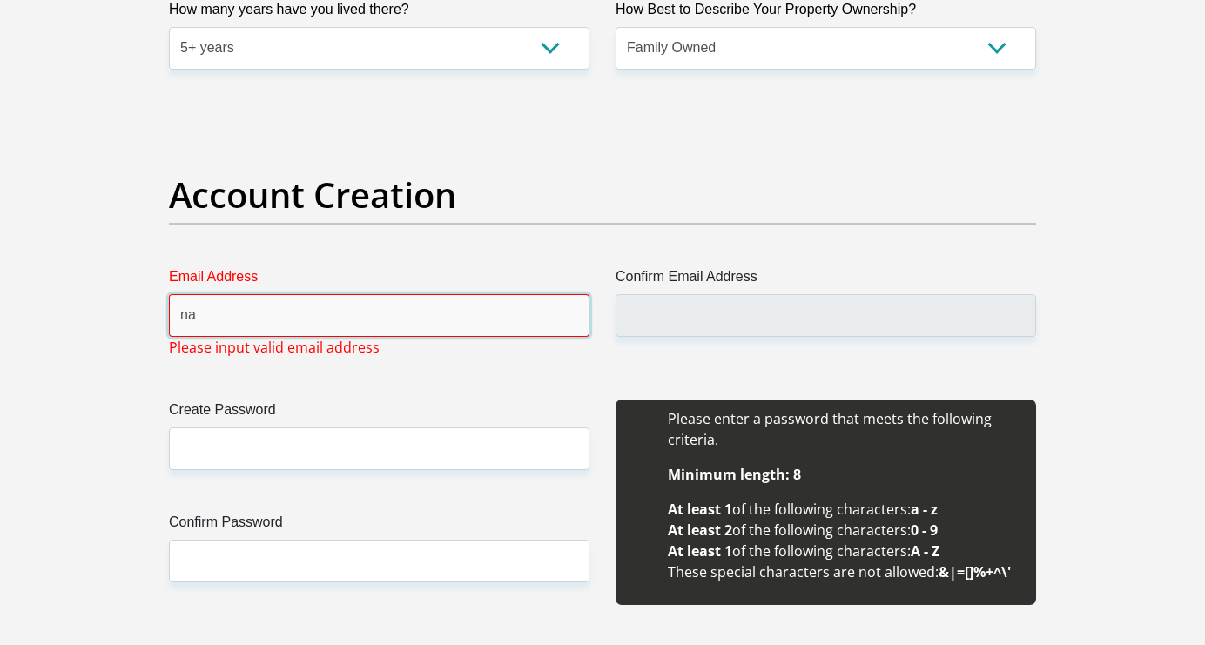
type input "n"
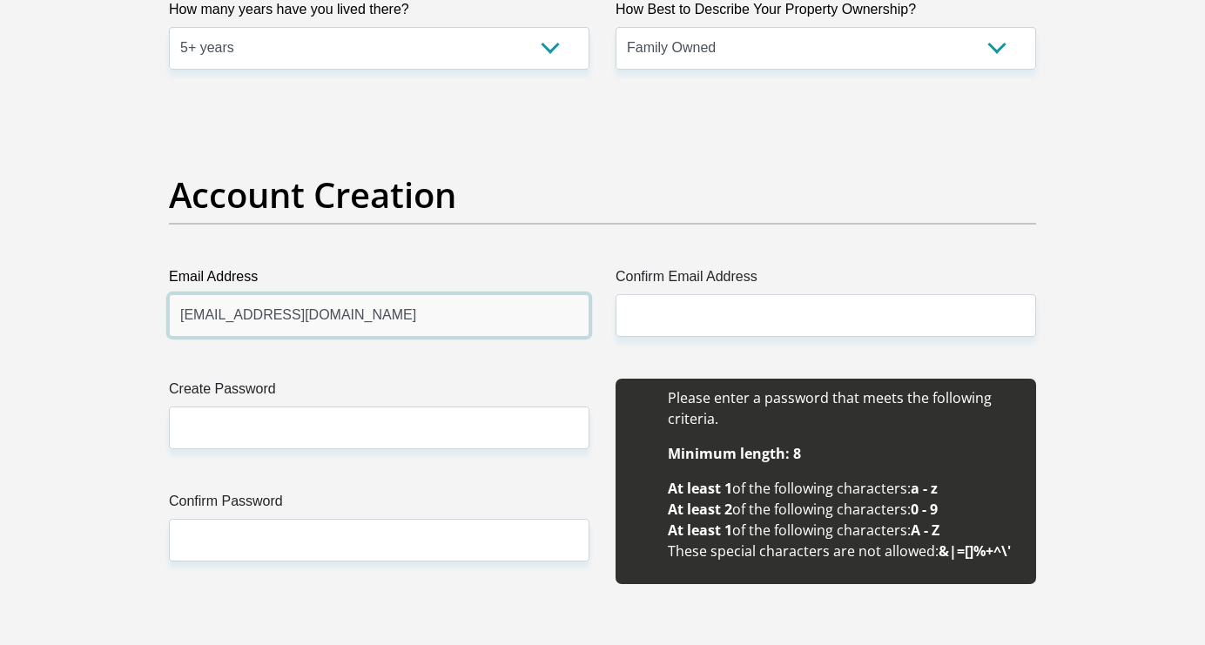
type input "nazeemsamaai786@gmail.com"
click at [528, 202] on h2 "Account Creation" at bounding box center [602, 195] width 867 height 42
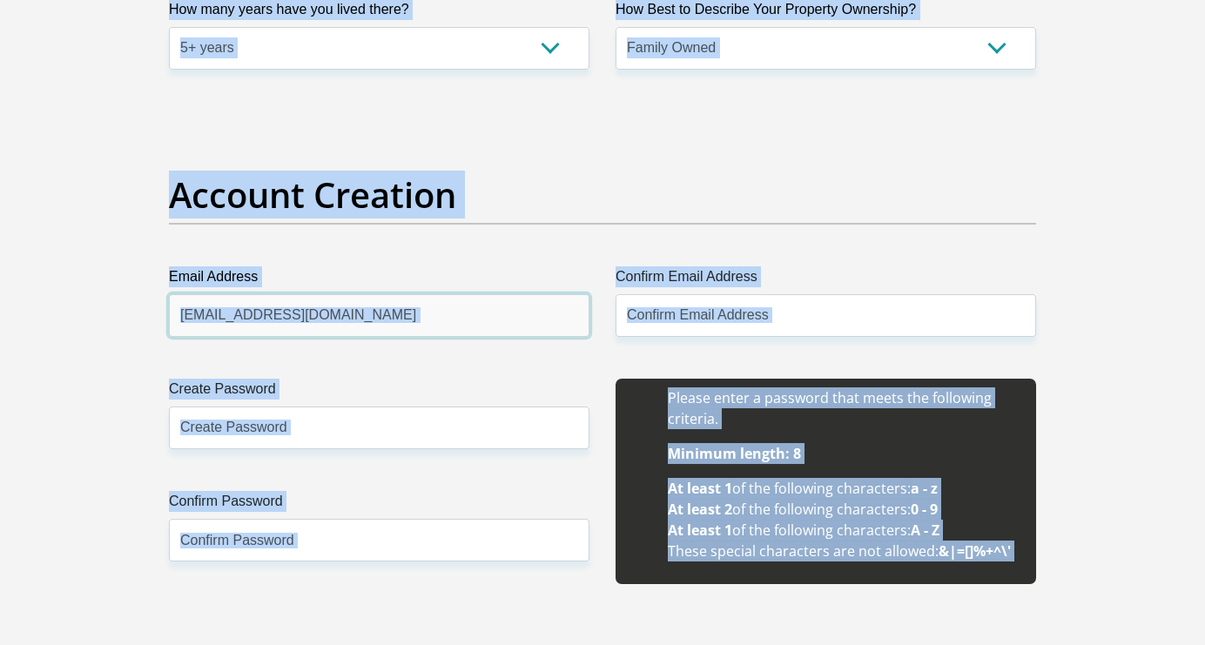
click at [414, 301] on input "nazeemsamaai786@gmail.com" at bounding box center [379, 315] width 420 height 43
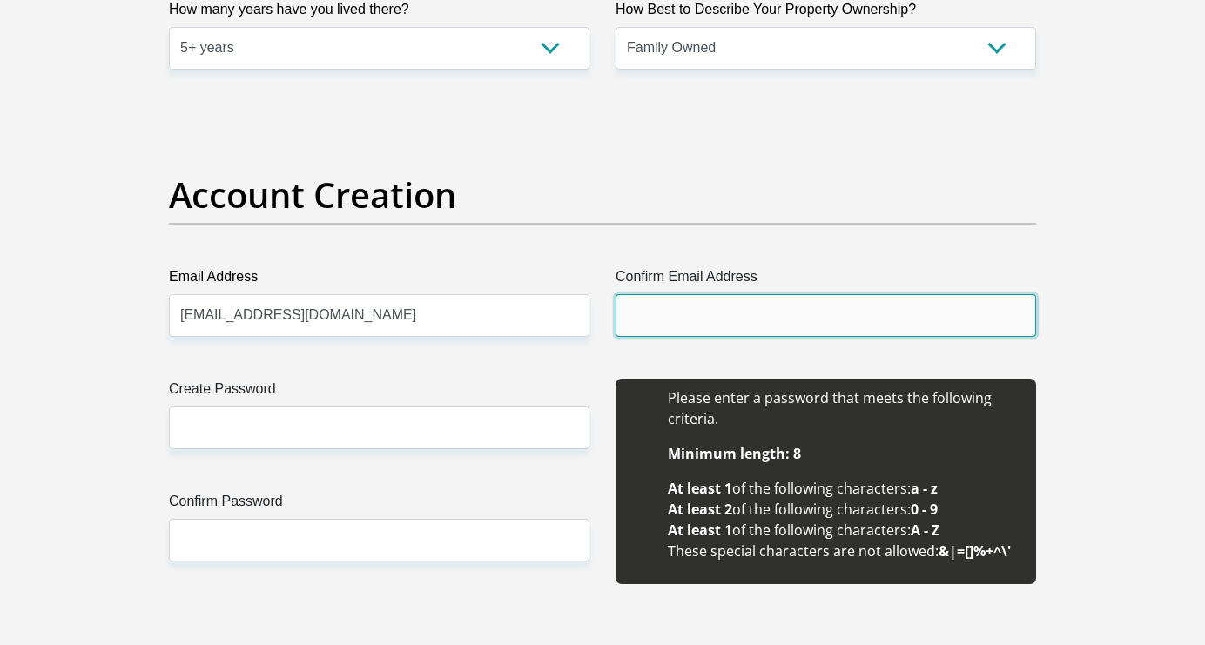
click at [723, 301] on input "Confirm Email Address" at bounding box center [825, 315] width 420 height 43
paste input "nazeemsamaai786@gmail.com"
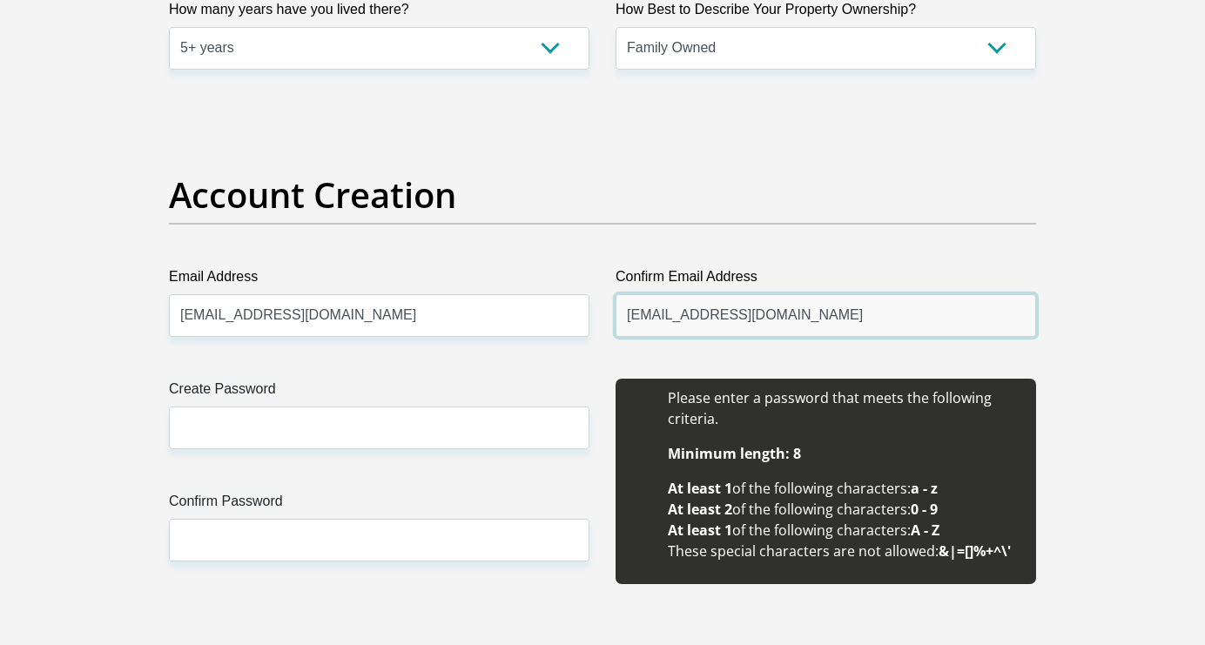
type input "nazeemsamaai786@gmail.com"
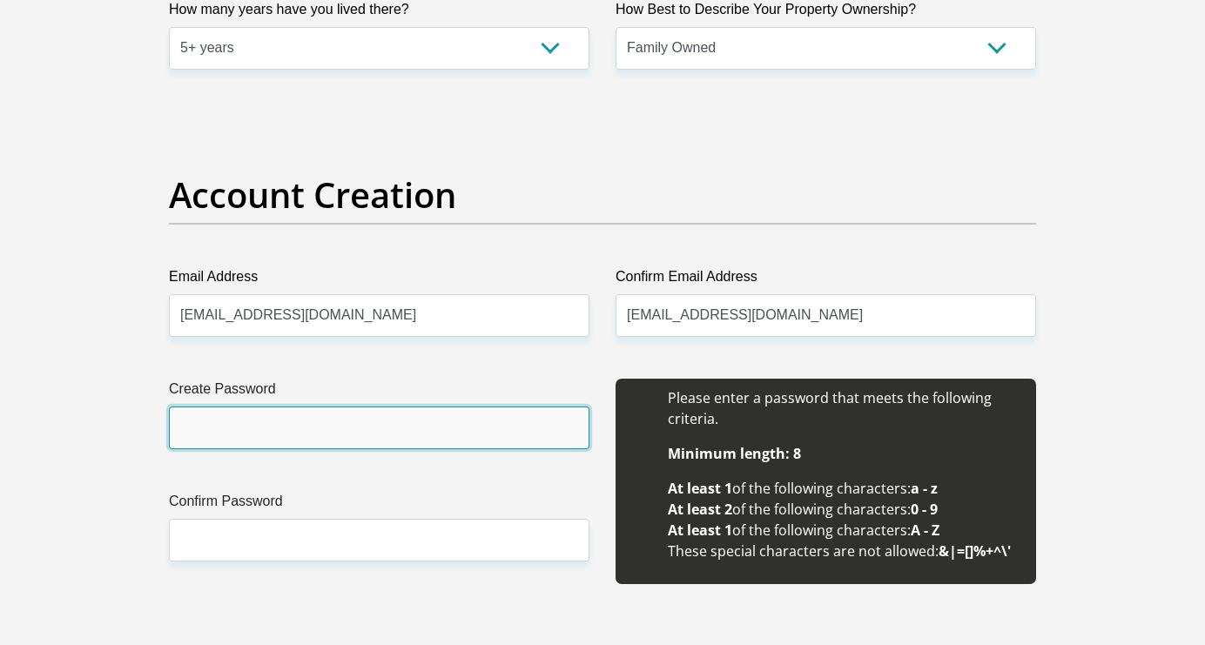
click at [313, 430] on input "Create Password" at bounding box center [379, 428] width 420 height 43
type input "Samaai5711"
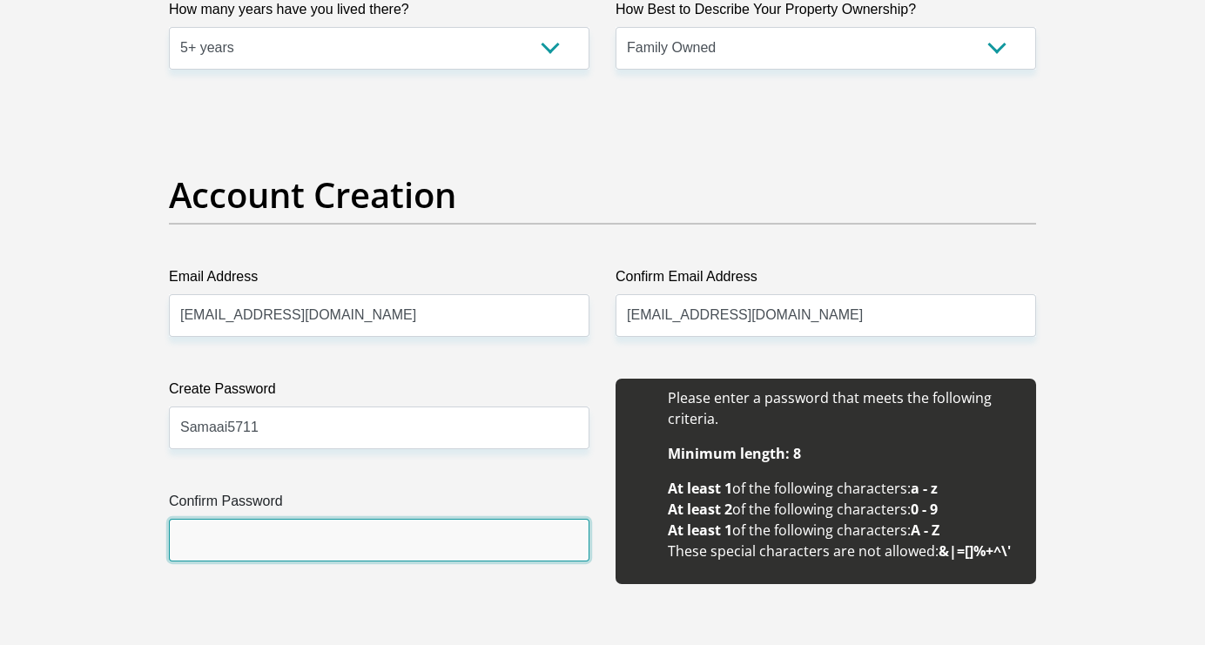
click at [245, 541] on input "Confirm Password" at bounding box center [379, 540] width 420 height 43
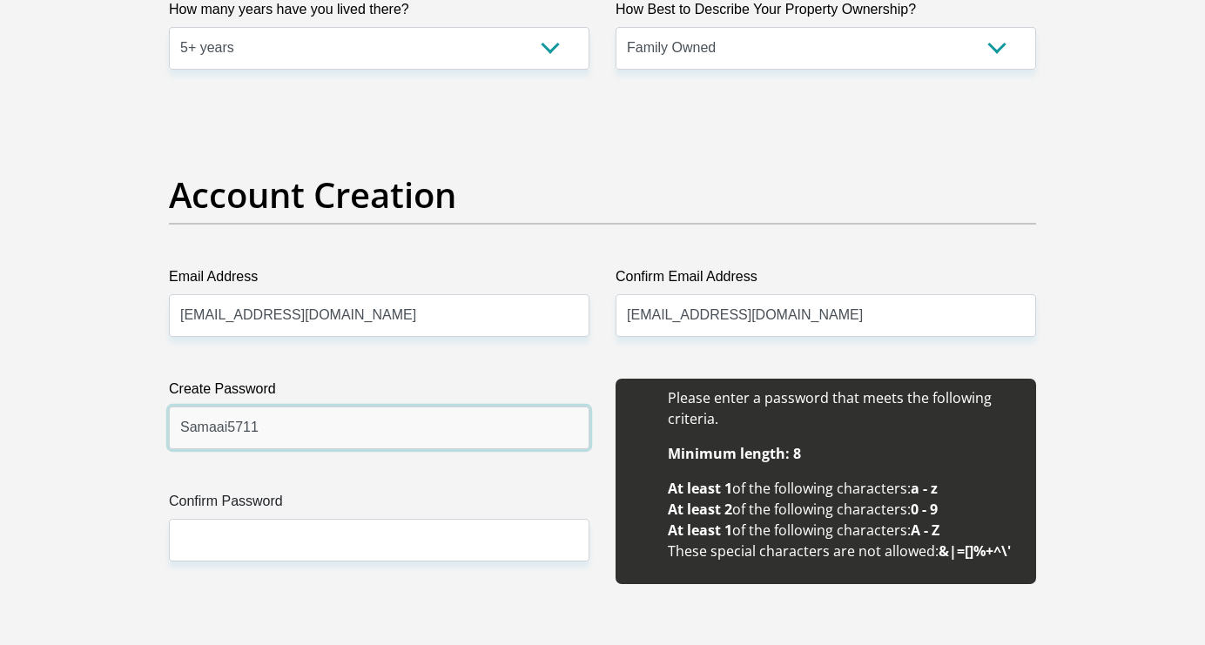
click at [298, 436] on input "Samaai5711" at bounding box center [379, 428] width 420 height 43
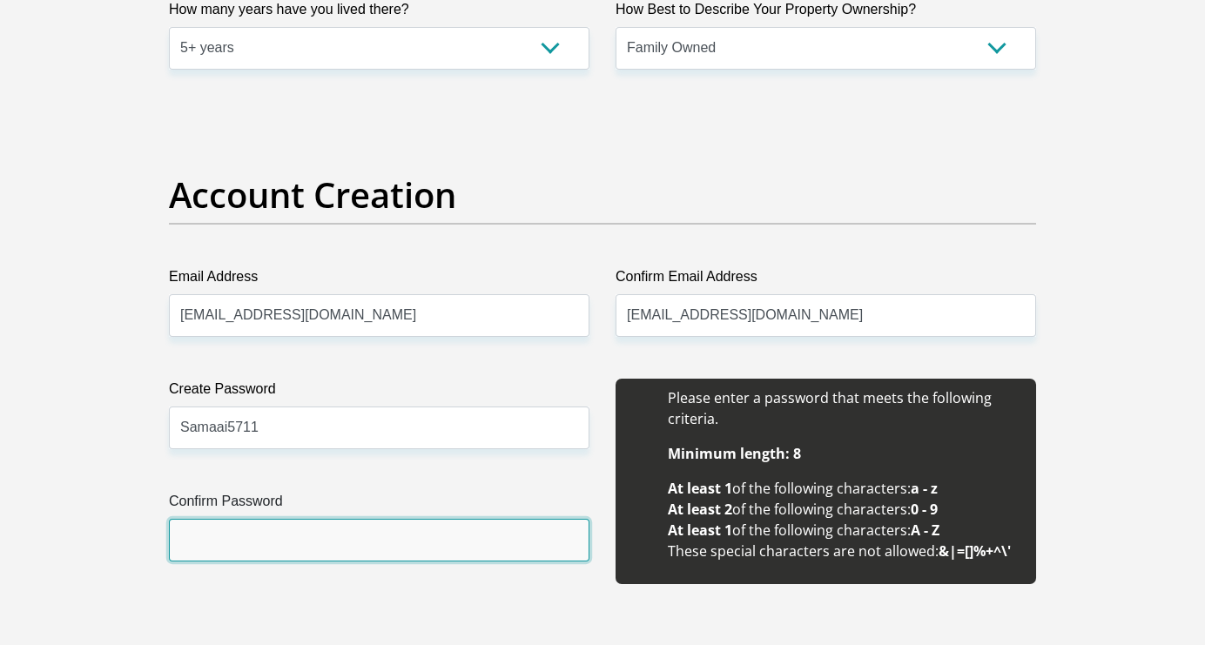
click at [251, 541] on input "Confirm Password" at bounding box center [379, 540] width 420 height 43
paste input "Samaai5711"
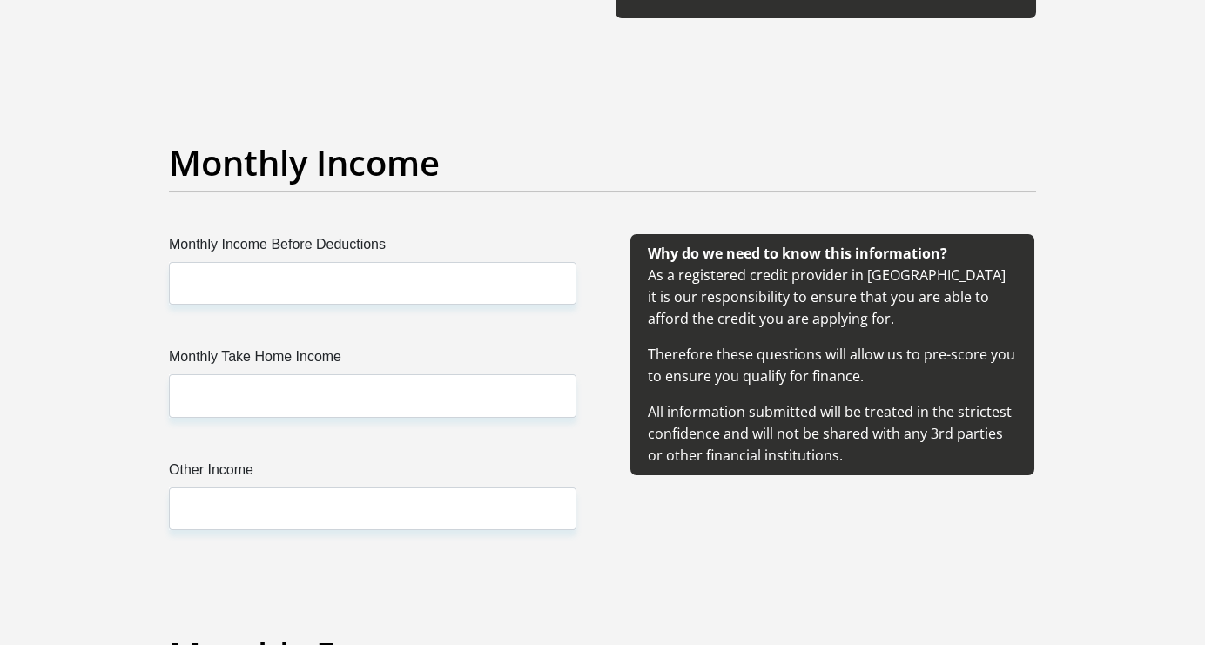
scroll to position [1896, 0]
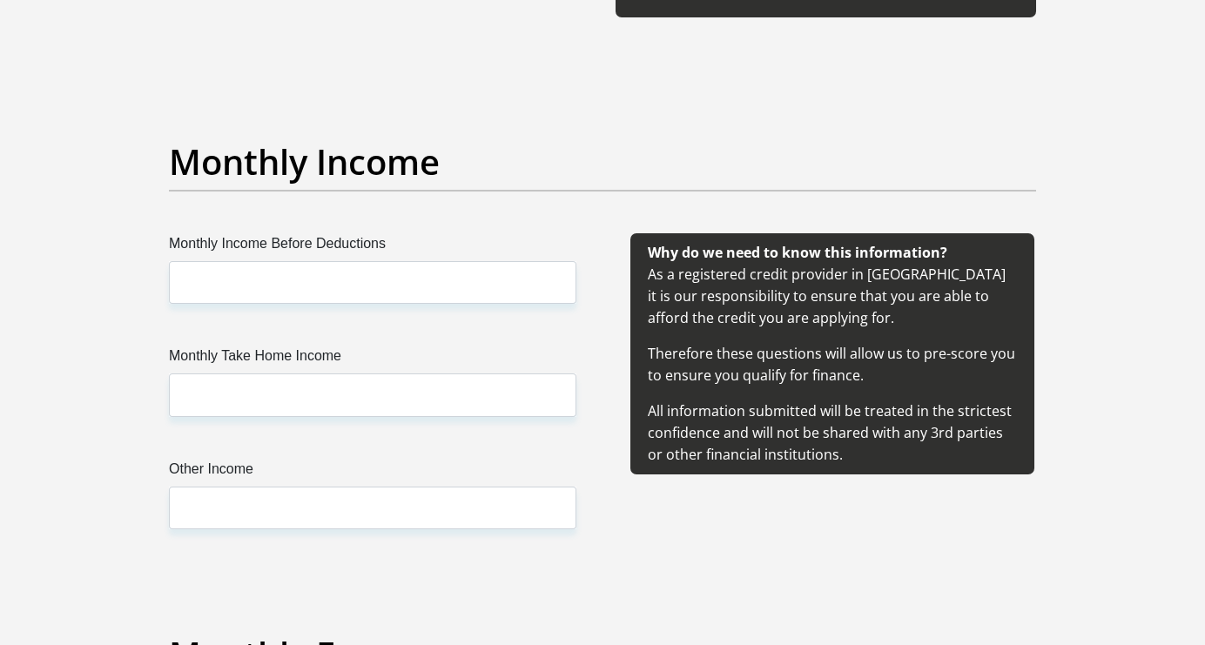
type input "Samaai5711"
drag, startPoint x: 396, startPoint y: 284, endPoint x: 279, endPoint y: 283, distance: 116.7
click at [279, 283] on input "Monthly Income Before Deductions" at bounding box center [372, 282] width 407 height 43
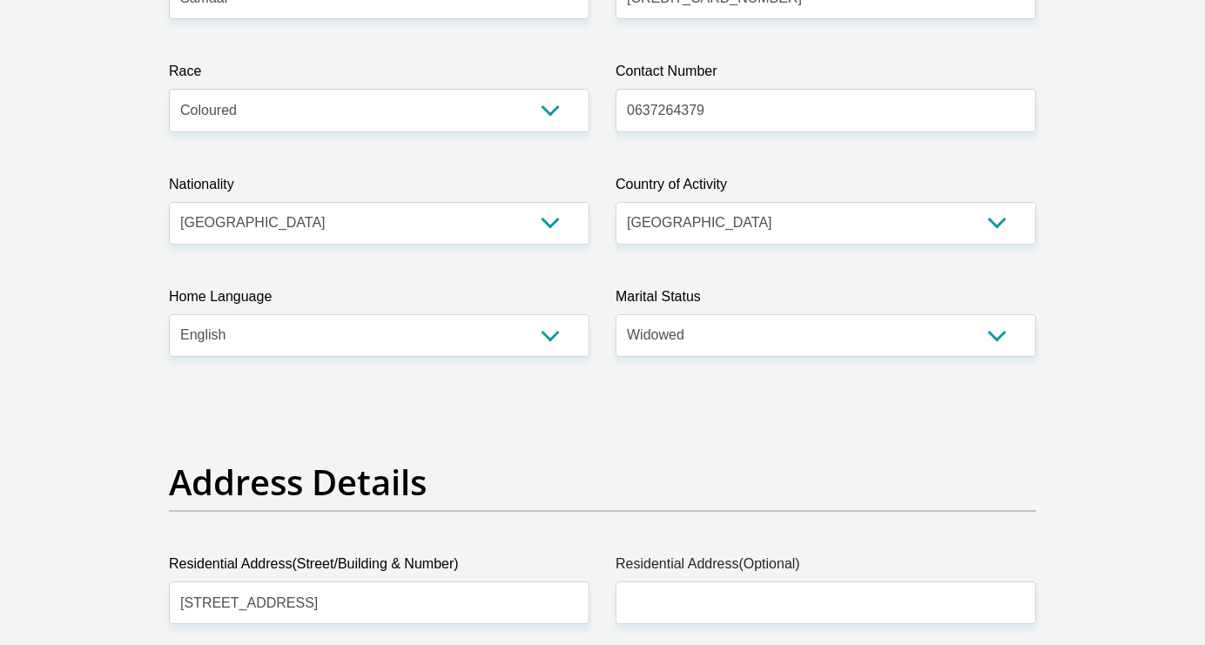
scroll to position [0, 0]
